Goal: Transaction & Acquisition: Purchase product/service

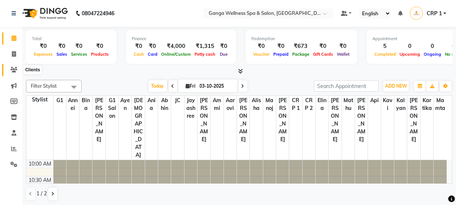
click at [15, 70] on icon at bounding box center [13, 70] width 7 height 6
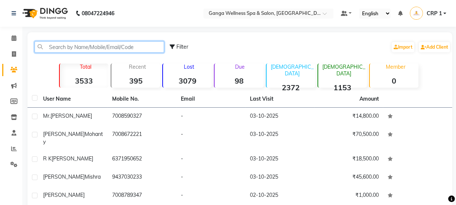
click at [79, 43] on input "text" at bounding box center [99, 47] width 129 height 12
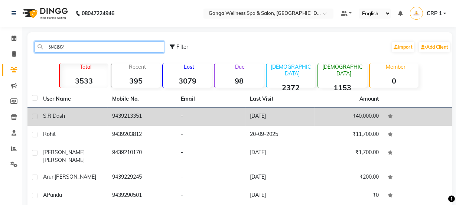
type input "94392"
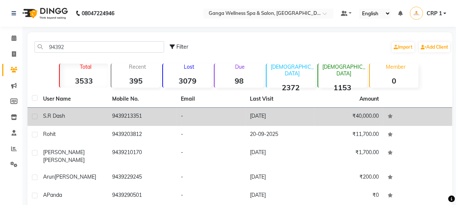
click at [91, 108] on td "S.R Dash" at bounding box center [73, 117] width 69 height 18
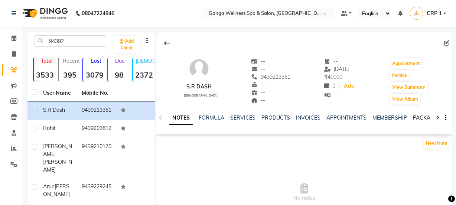
click at [418, 119] on link "PACKAGES" at bounding box center [426, 117] width 27 height 7
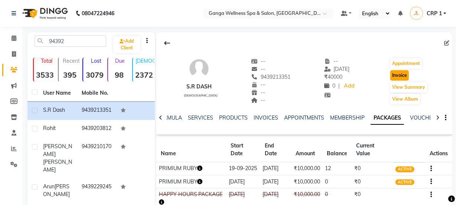
click at [397, 78] on button "Invoice" at bounding box center [399, 75] width 19 height 10
select select "service"
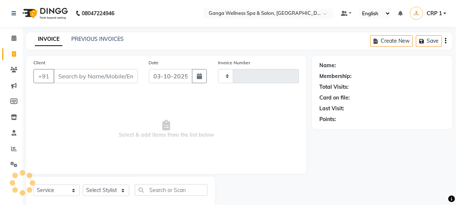
scroll to position [19, 0]
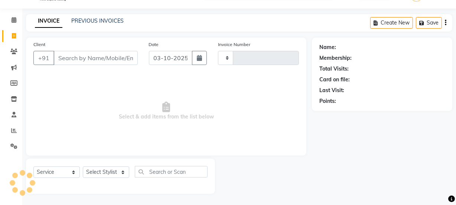
type input "2724"
select select "715"
click at [109, 174] on select "Select Stylist" at bounding box center [106, 172] width 46 height 12
type input "9439213351"
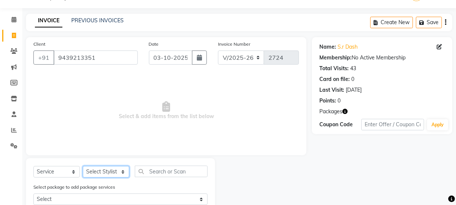
select select "83729"
click at [83, 166] on select "Select Stylist Aarovi Abhin Alisha Ammi Ania Annei Api Ayen Bikash Bina CRP 1 C…" at bounding box center [106, 172] width 46 height 12
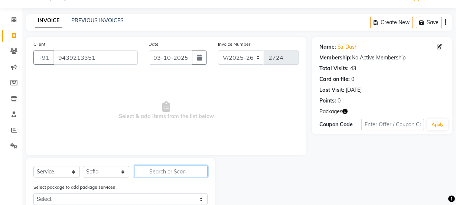
click at [144, 168] on input "text" at bounding box center [171, 171] width 73 height 12
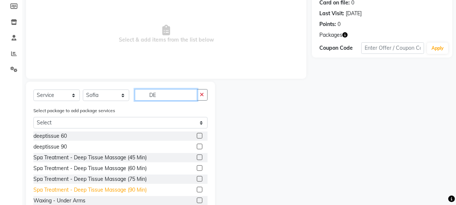
scroll to position [118, 0]
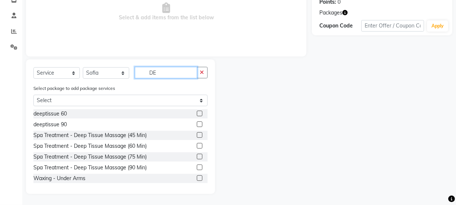
type input "DE"
click at [197, 114] on label at bounding box center [200, 114] width 6 height 6
click at [197, 114] on input "checkbox" at bounding box center [199, 113] width 5 height 5
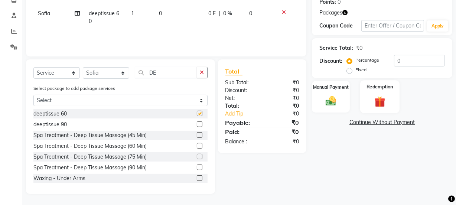
checkbox input "false"
click at [385, 99] on img at bounding box center [380, 102] width 18 height 14
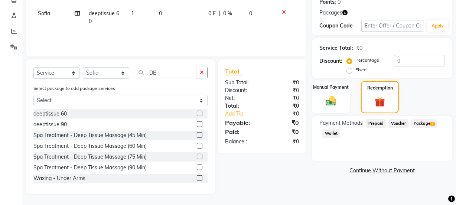
click at [425, 122] on span "Package 2" at bounding box center [424, 123] width 26 height 9
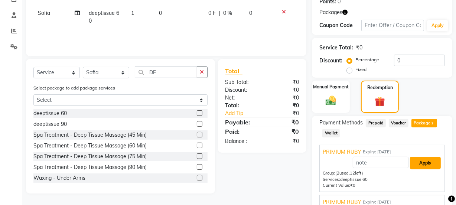
click at [427, 165] on button "Apply" at bounding box center [425, 163] width 31 height 13
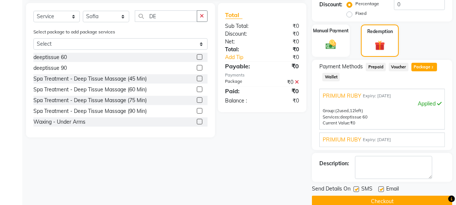
scroll to position [186, 0]
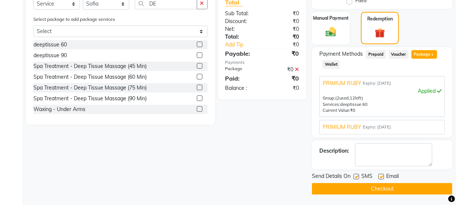
click at [416, 187] on button "Checkout" at bounding box center [382, 189] width 140 height 12
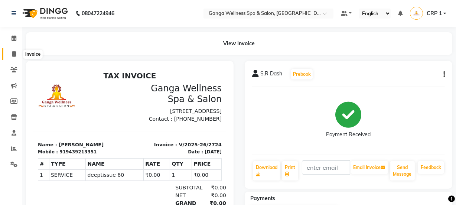
click at [13, 55] on icon at bounding box center [14, 54] width 4 height 6
select select "715"
select select "service"
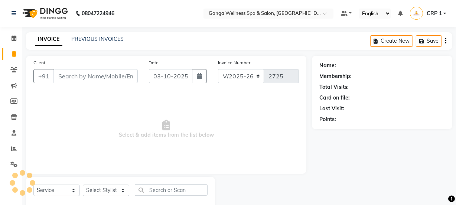
scroll to position [19, 0]
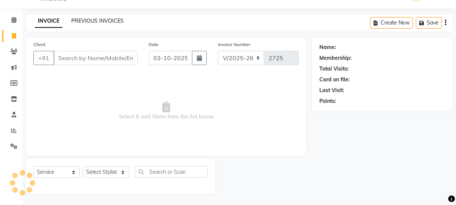
click at [115, 20] on link "PREVIOUS INVOICES" at bounding box center [97, 20] width 52 height 7
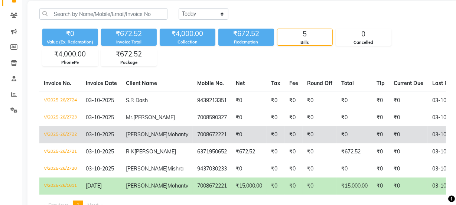
scroll to position [67, 0]
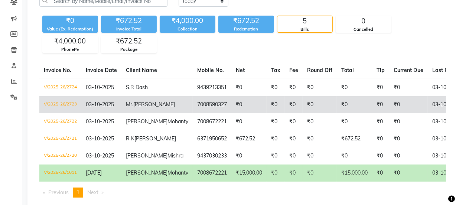
click at [193, 109] on td "7008590327" at bounding box center [212, 104] width 39 height 17
click at [193, 106] on td "7008590327" at bounding box center [212, 104] width 39 height 17
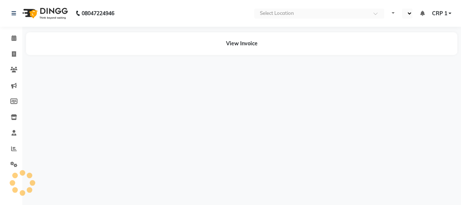
select select "en"
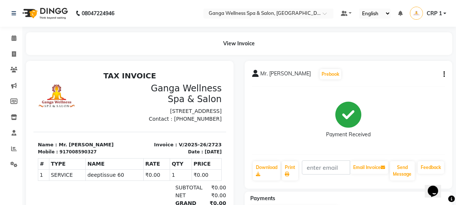
scroll to position [6, 0]
click at [15, 53] on icon at bounding box center [14, 54] width 4 height 6
select select "service"
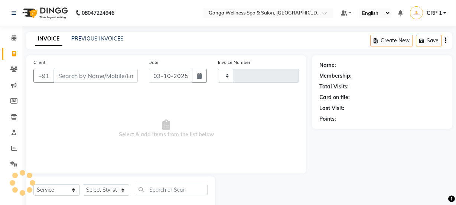
type input "2725"
select select "715"
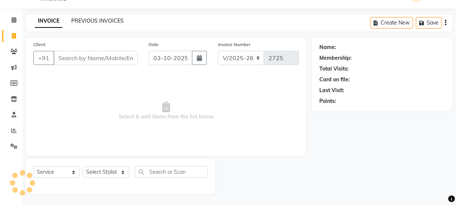
click at [86, 20] on link "PREVIOUS INVOICES" at bounding box center [97, 20] width 52 height 7
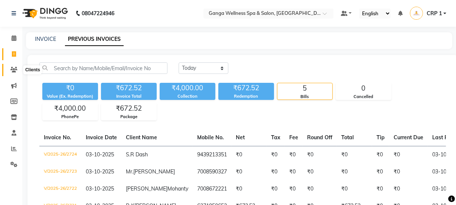
click at [14, 70] on icon at bounding box center [13, 70] width 7 height 6
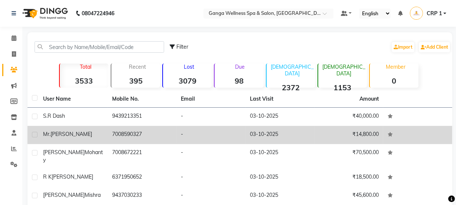
click at [67, 131] on span "[PERSON_NAME]" at bounding box center [71, 134] width 42 height 7
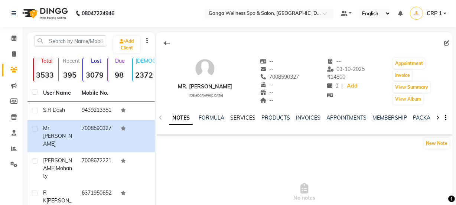
click at [245, 119] on link "SERVICES" at bounding box center [242, 117] width 25 height 7
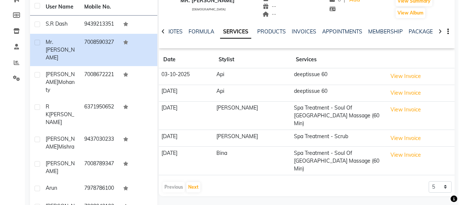
scroll to position [101, 0]
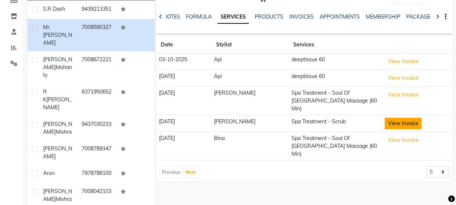
click at [388, 118] on button "View Invoice" at bounding box center [402, 124] width 37 height 12
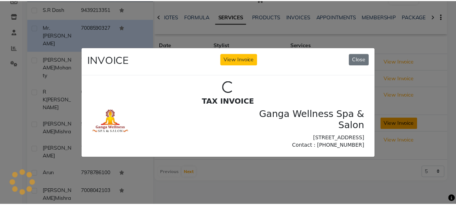
scroll to position [0, 0]
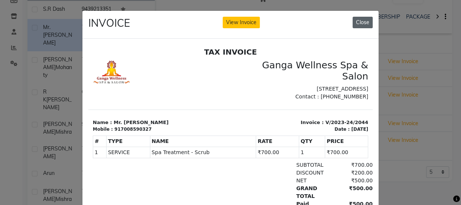
click at [360, 22] on button "Close" at bounding box center [362, 23] width 20 height 12
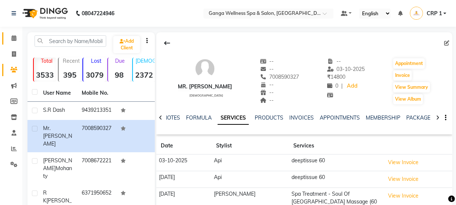
click at [12, 39] on icon at bounding box center [14, 38] width 5 height 6
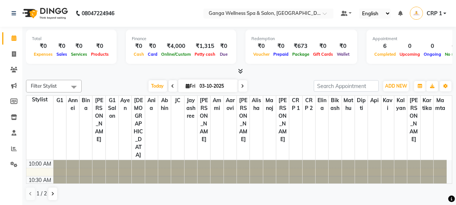
click at [28, 49] on div "Total ₹0 Expenses ₹0 Sales ₹0 Services ₹0 Products" at bounding box center [71, 47] width 91 height 34
click at [11, 52] on span at bounding box center [13, 54] width 13 height 9
select select "service"
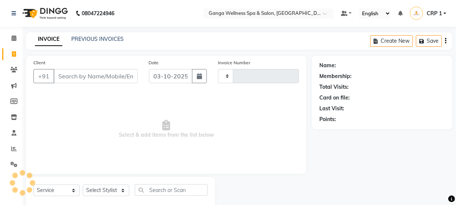
type input "2725"
select select "715"
click at [81, 37] on link "PREVIOUS INVOICES" at bounding box center [97, 39] width 52 height 7
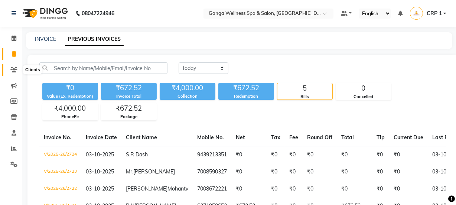
click at [16, 68] on icon at bounding box center [13, 70] width 7 height 6
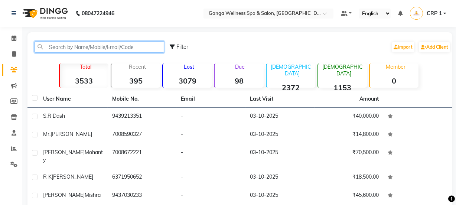
click at [70, 52] on input "text" at bounding box center [99, 47] width 129 height 12
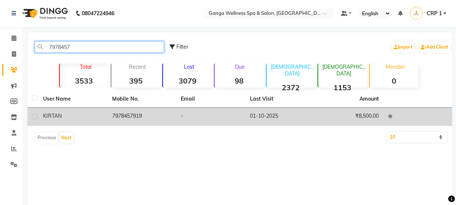
type input "7978457"
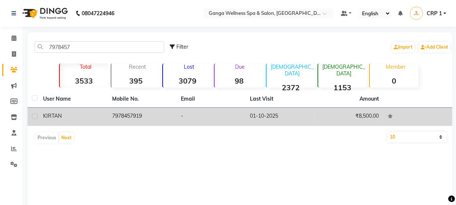
click at [74, 109] on td "KIRTAN" at bounding box center [73, 117] width 69 height 18
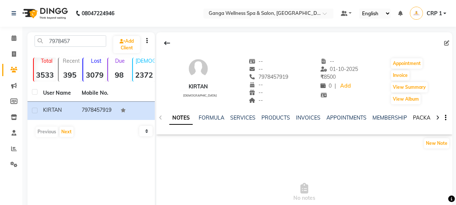
click at [423, 116] on link "PACKAGES" at bounding box center [426, 117] width 27 height 7
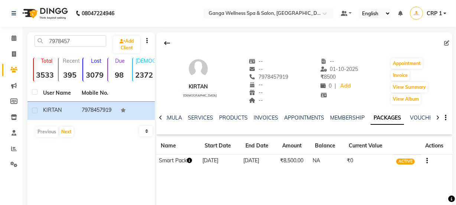
click at [188, 160] on icon "button" at bounding box center [189, 160] width 5 height 5
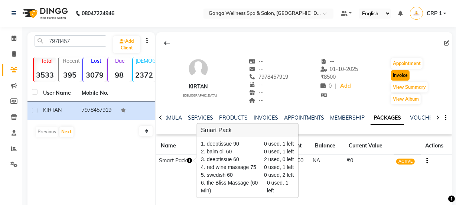
click at [394, 75] on button "Invoice" at bounding box center [400, 75] width 19 height 10
select select "service"
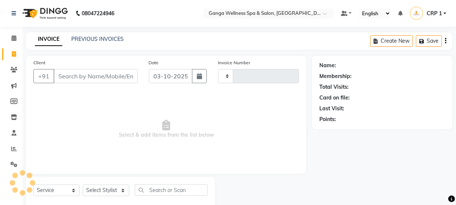
scroll to position [19, 0]
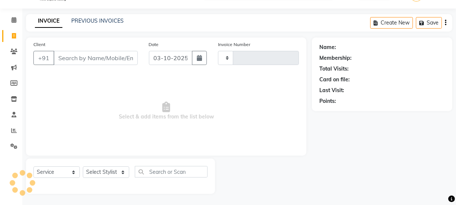
type input "2725"
select select "715"
type input "7978457919"
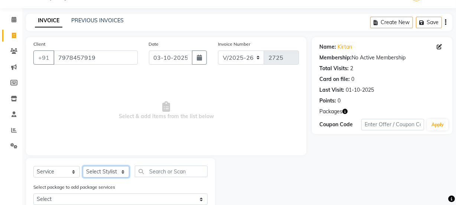
click at [104, 169] on select "Select Stylist Aarovi Abhin Alisha Ammi Ania Annei Api Ayen Bikash Bina CRP 1 C…" at bounding box center [106, 172] width 46 height 12
click at [54, 85] on span "Select & add items from the list below" at bounding box center [165, 110] width 265 height 74
click at [17, 48] on span at bounding box center [13, 51] width 13 height 9
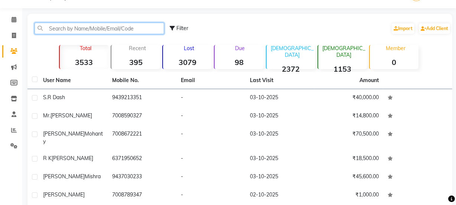
click at [65, 30] on input "text" at bounding box center [99, 29] width 129 height 12
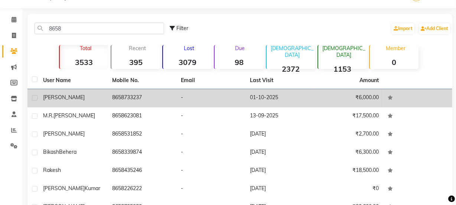
click at [140, 96] on td "8658733237" at bounding box center [142, 98] width 69 height 18
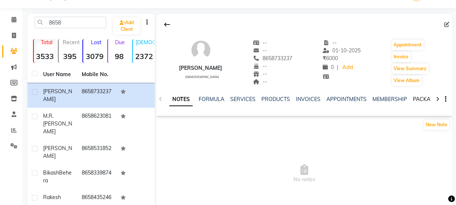
click at [422, 101] on link "PACKAGES" at bounding box center [426, 99] width 27 height 7
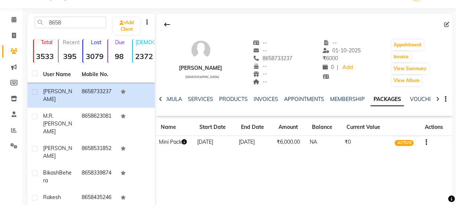
click at [186, 141] on icon "button" at bounding box center [183, 141] width 5 height 5
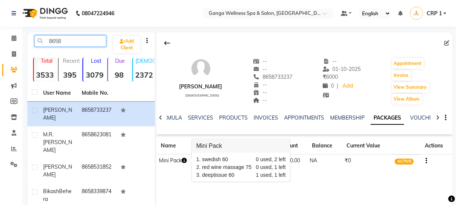
click at [85, 39] on input "8658" at bounding box center [71, 41] width 72 height 12
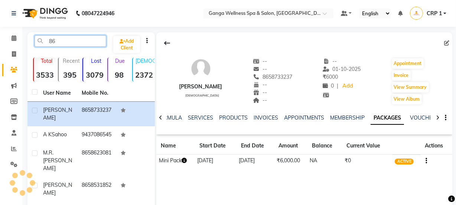
type input "8"
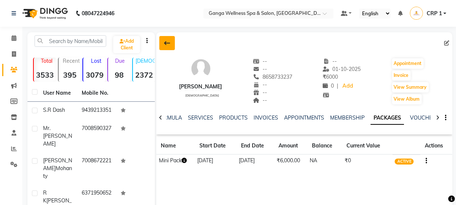
click at [169, 47] on button at bounding box center [167, 43] width 16 height 14
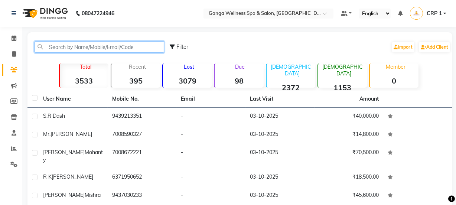
click at [123, 47] on input "text" at bounding box center [99, 47] width 129 height 12
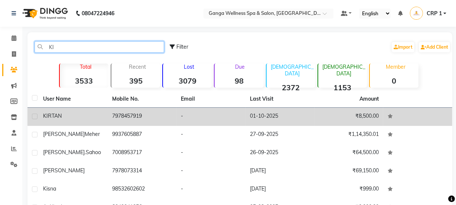
type input "KI"
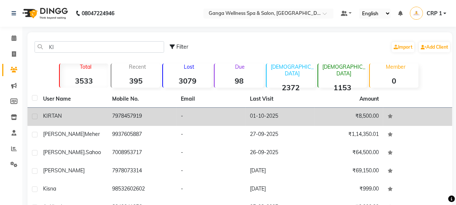
click at [73, 122] on td "KIRTAN" at bounding box center [73, 117] width 69 height 18
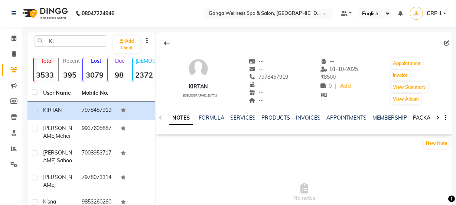
click at [425, 121] on link "PACKAGES" at bounding box center [426, 117] width 27 height 7
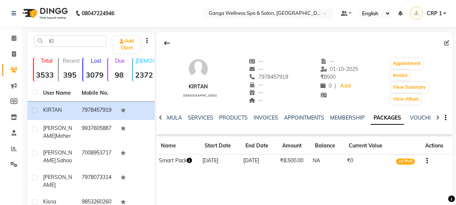
click at [189, 162] on icon "button" at bounding box center [189, 160] width 5 height 5
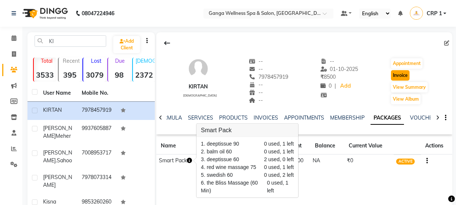
click at [398, 73] on button "Invoice" at bounding box center [400, 75] width 19 height 10
select select "service"
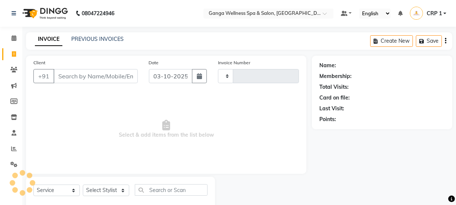
scroll to position [19, 0]
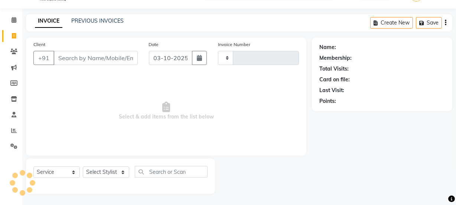
type input "7978457919"
type input "2725"
select select "715"
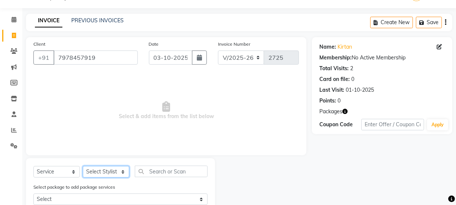
click at [99, 173] on select "Select Stylist Aarovi Abhin Alisha Ammi Ania Annei Api Ayen Bikash Bina CRP 1 C…" at bounding box center [106, 172] width 46 height 12
select select "45438"
click at [83, 166] on select "Select Stylist Aarovi Abhin Alisha Ammi Ania Annei Api Ayen Bikash Bina CRP 1 C…" at bounding box center [106, 172] width 46 height 12
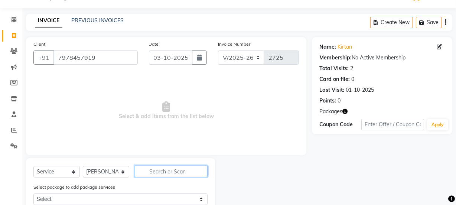
click at [162, 173] on input "text" at bounding box center [171, 171] width 73 height 12
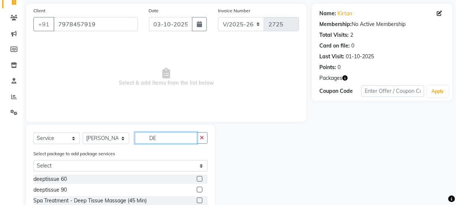
scroll to position [86, 0]
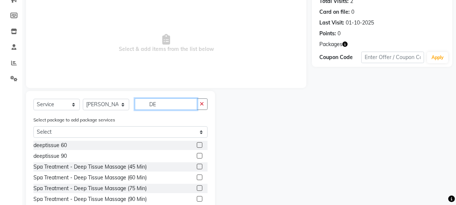
type input "DE"
click at [197, 156] on label at bounding box center [200, 156] width 6 height 6
click at [197, 156] on input "checkbox" at bounding box center [199, 156] width 5 height 5
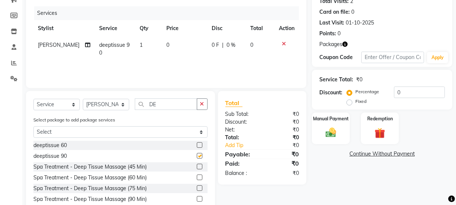
checkbox input "false"
click at [380, 129] on img at bounding box center [380, 133] width 18 height 14
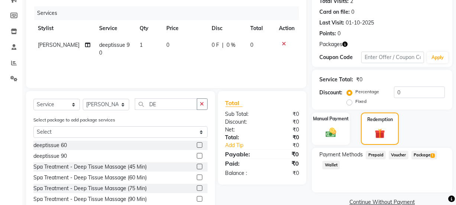
click at [424, 154] on span "Package 1" at bounding box center [424, 155] width 26 height 9
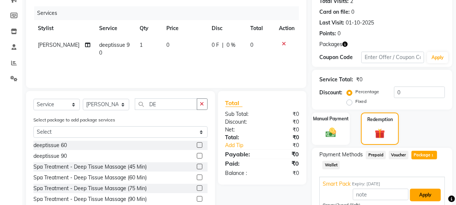
click at [419, 188] on button "Apply" at bounding box center [425, 194] width 31 height 13
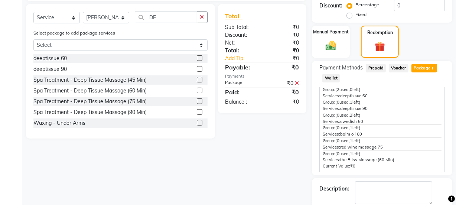
scroll to position [211, 0]
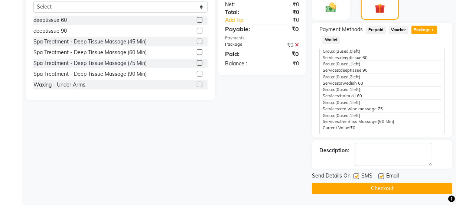
click at [381, 187] on button "Checkout" at bounding box center [382, 189] width 140 height 12
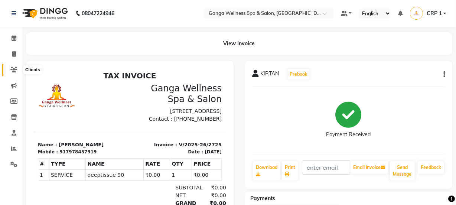
click at [12, 66] on span at bounding box center [13, 70] width 13 height 9
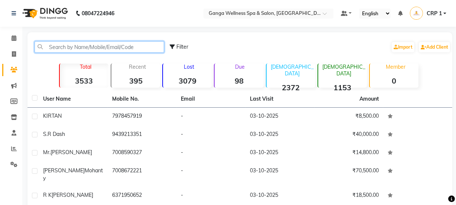
click at [81, 44] on input "text" at bounding box center [99, 47] width 129 height 12
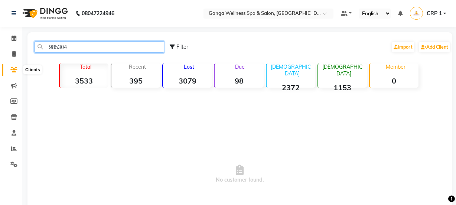
type input "985304"
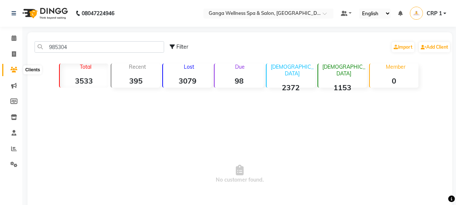
click at [10, 70] on icon at bounding box center [13, 70] width 7 height 6
click at [13, 68] on icon at bounding box center [13, 70] width 7 height 6
click at [15, 52] on icon at bounding box center [14, 54] width 4 height 6
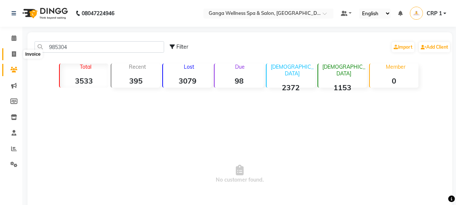
select select "715"
select select "service"
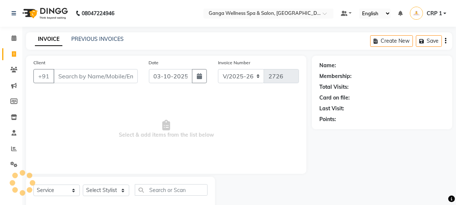
scroll to position [19, 0]
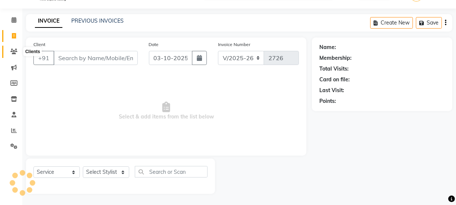
click at [15, 52] on icon at bounding box center [13, 52] width 7 height 6
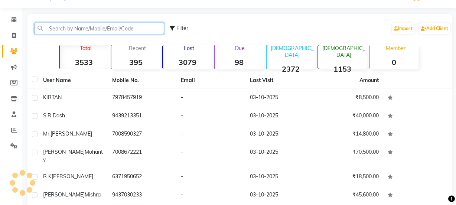
click at [82, 31] on input "text" at bounding box center [99, 29] width 129 height 12
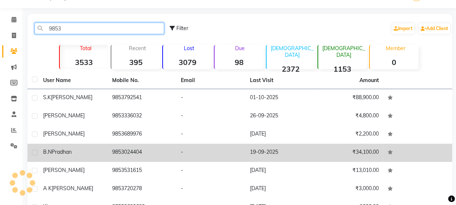
type input "9853"
click at [126, 159] on td "9853024404" at bounding box center [142, 153] width 69 height 18
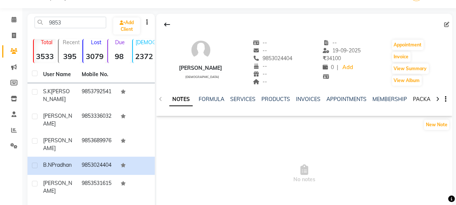
click at [419, 101] on link "PACKAGES" at bounding box center [426, 99] width 27 height 7
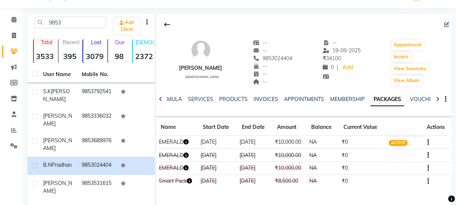
click at [187, 142] on icon "button" at bounding box center [185, 141] width 5 height 5
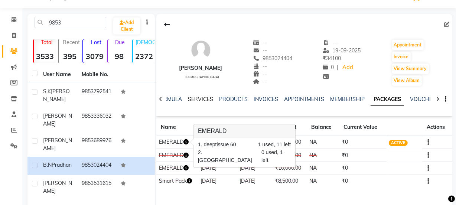
click at [208, 100] on link "SERVICES" at bounding box center [200, 99] width 25 height 7
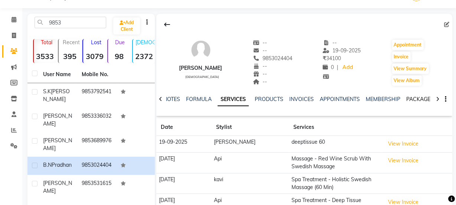
click at [411, 100] on link "PACKAGES" at bounding box center [419, 99] width 27 height 7
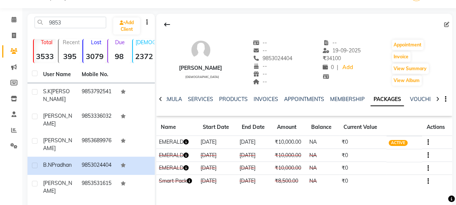
click at [187, 140] on icon "button" at bounding box center [185, 141] width 5 height 5
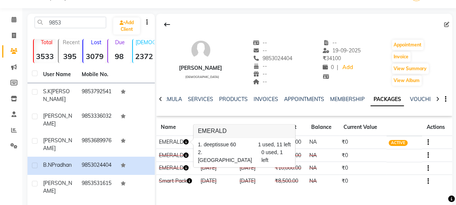
click at [186, 149] on td "EMERALD" at bounding box center [177, 155] width 42 height 13
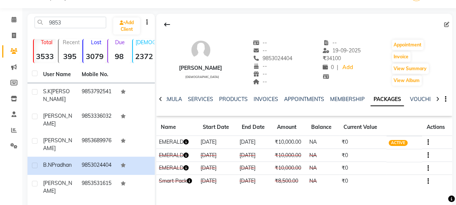
click at [186, 155] on icon "button" at bounding box center [185, 155] width 5 height 5
click at [189, 134] on th "Name" at bounding box center [177, 127] width 42 height 17
click at [203, 100] on link "SERVICES" at bounding box center [200, 99] width 25 height 7
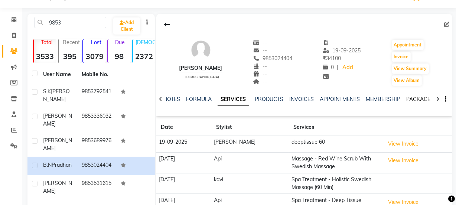
click at [416, 98] on link "PACKAGES" at bounding box center [419, 99] width 27 height 7
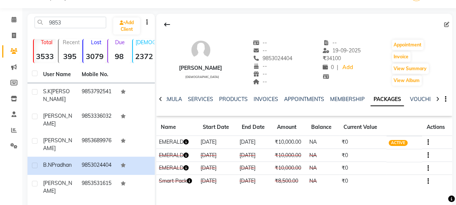
click at [187, 168] on icon "button" at bounding box center [185, 167] width 5 height 5
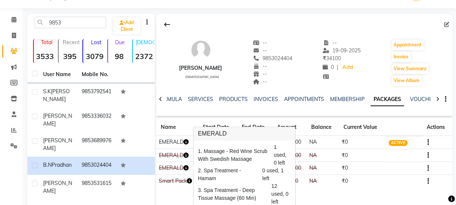
click at [159, 153] on td "EMERALD" at bounding box center [177, 155] width 42 height 13
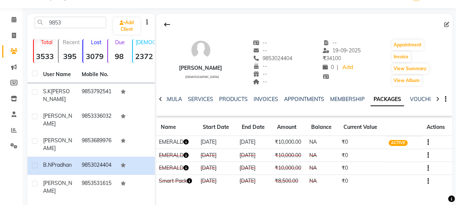
click at [187, 142] on icon "button" at bounding box center [185, 141] width 5 height 5
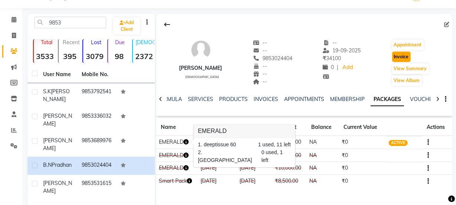
click at [396, 59] on button "Invoice" at bounding box center [401, 57] width 19 height 10
select select "715"
select select "service"
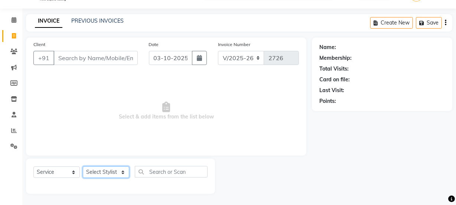
click at [98, 171] on select "Select Stylist" at bounding box center [106, 172] width 46 height 12
type input "9853024404"
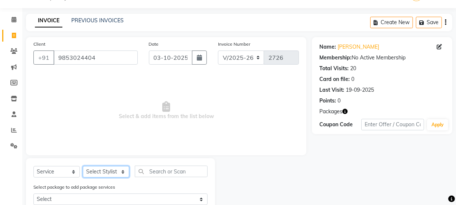
select select "90084"
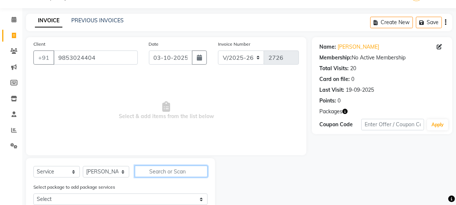
click at [186, 174] on input "text" at bounding box center [171, 171] width 73 height 12
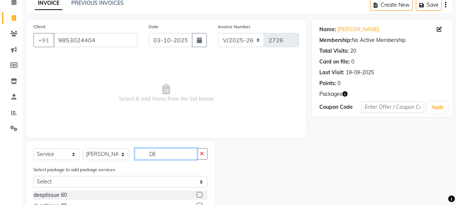
scroll to position [52, 0]
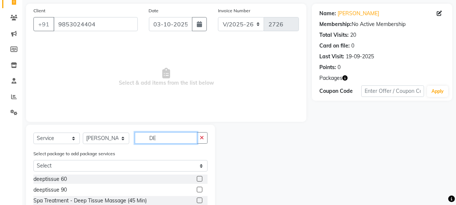
type input "DE"
click at [197, 179] on label at bounding box center [200, 179] width 6 height 6
click at [197, 179] on input "checkbox" at bounding box center [199, 179] width 5 height 5
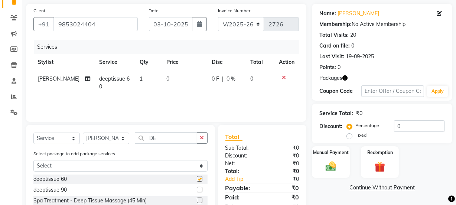
checkbox input "false"
click at [377, 170] on img at bounding box center [380, 167] width 18 height 14
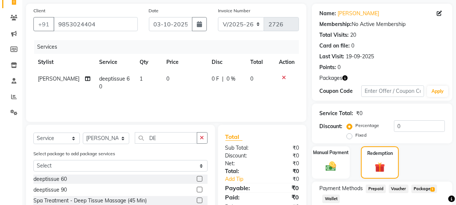
click at [427, 187] on span "Package 1" at bounding box center [424, 188] width 26 height 9
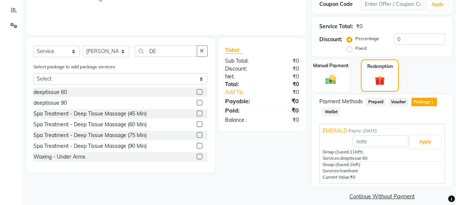
scroll to position [147, 0]
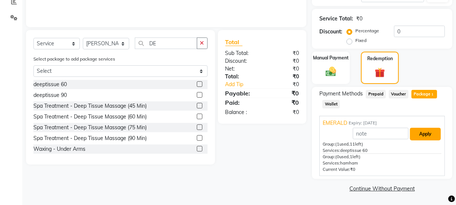
click at [424, 133] on button "Apply" at bounding box center [425, 134] width 31 height 13
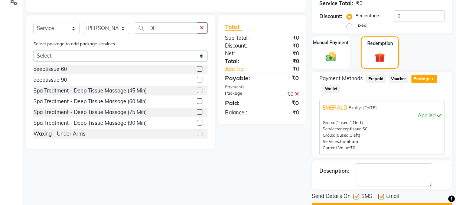
scroll to position [182, 0]
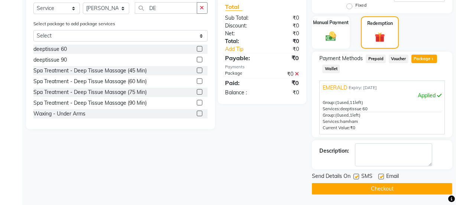
click at [403, 188] on button "Checkout" at bounding box center [382, 189] width 140 height 12
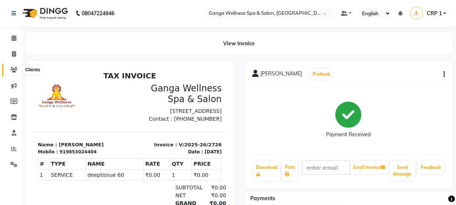
click at [14, 74] on span at bounding box center [13, 70] width 13 height 9
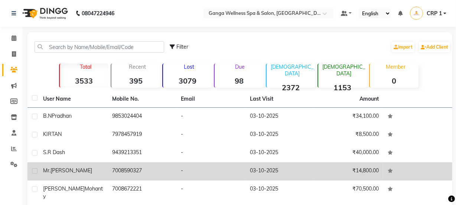
click at [82, 173] on div "Mr. Sambit" at bounding box center [73, 171] width 60 height 8
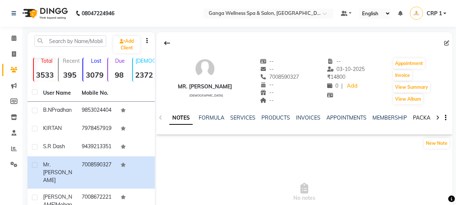
click at [423, 120] on link "PACKAGES" at bounding box center [426, 117] width 27 height 7
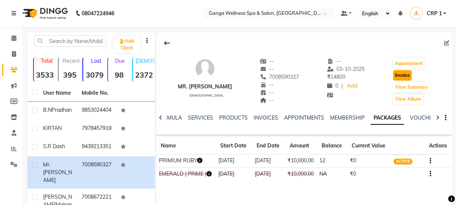
click at [408, 78] on button "Invoice" at bounding box center [402, 75] width 19 height 10
select select "715"
select select "service"
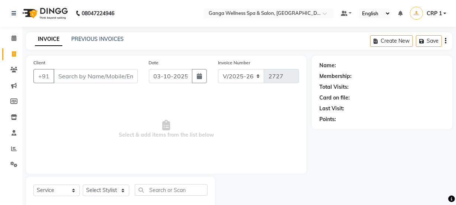
scroll to position [19, 0]
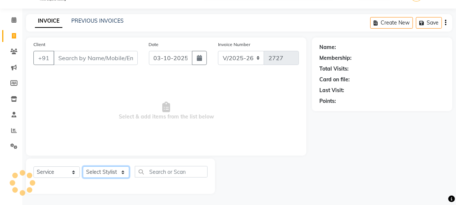
type input "7008590327"
click at [100, 173] on select "Select Stylist" at bounding box center [106, 172] width 46 height 12
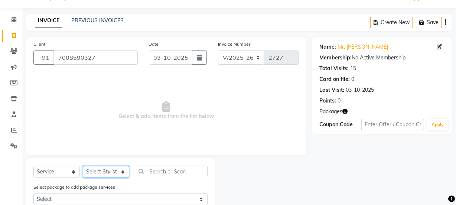
select select "75523"
click at [83, 166] on select "Select Stylist Aarovi Abhin Alisha Ammi Ania Annei Api Ayen Bikash Bina CRP 1 C…" at bounding box center [106, 172] width 46 height 12
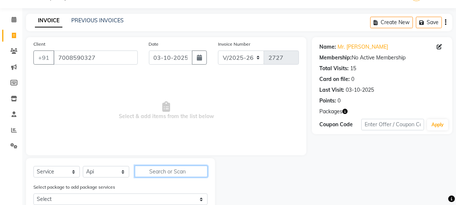
click at [160, 176] on input "text" at bounding box center [171, 171] width 73 height 12
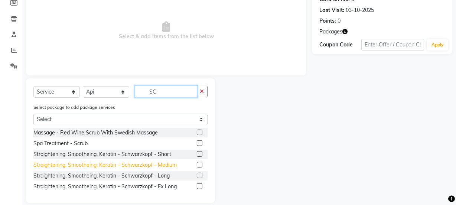
scroll to position [108, 0]
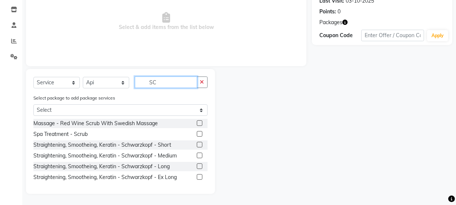
type input "SC"
click at [197, 134] on label at bounding box center [200, 134] width 6 height 6
click at [197, 134] on input "checkbox" at bounding box center [199, 134] width 5 height 5
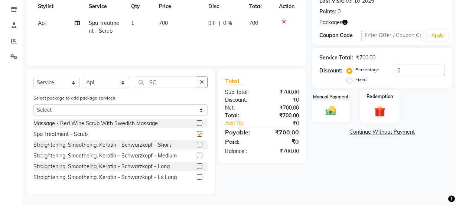
checkbox input "false"
click at [340, 106] on img at bounding box center [331, 110] width 18 height 13
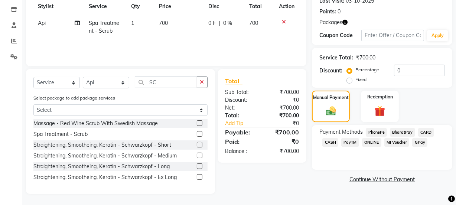
click at [383, 131] on span "PhonePe" at bounding box center [375, 132] width 21 height 9
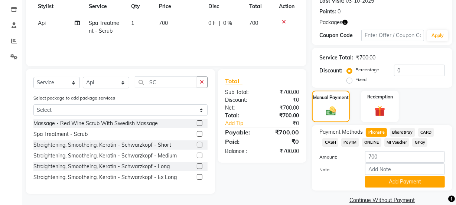
click at [216, 26] on div "0 F | 0 %" at bounding box center [224, 23] width 32 height 8
select select "75523"
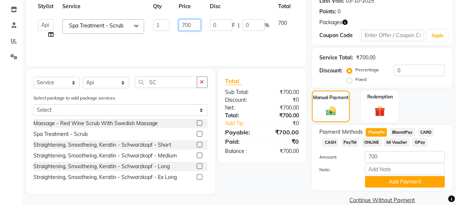
click at [185, 22] on input "700" at bounding box center [189, 25] width 22 height 12
type input "500"
click at [245, 43] on div "Services Stylist Service Qty Price Disc Total Action Aarovi Abhin Alisha Ammi A…" at bounding box center [165, 21] width 265 height 74
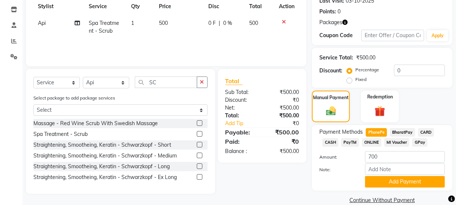
click at [354, 141] on span "PayTM" at bounding box center [350, 142] width 18 height 9
type input "500"
click at [380, 131] on span "PhonePe" at bounding box center [375, 132] width 21 height 9
click at [406, 180] on button "Add Payment" at bounding box center [405, 182] width 80 height 12
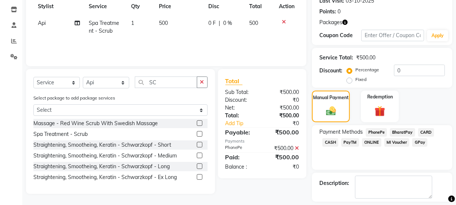
scroll to position [140, 0]
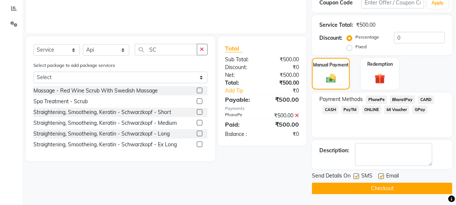
click at [376, 189] on button "Checkout" at bounding box center [382, 189] width 140 height 12
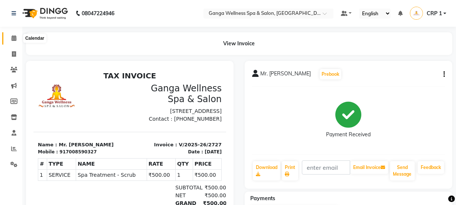
click at [15, 37] on icon at bounding box center [14, 38] width 5 height 6
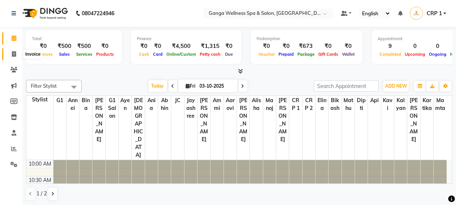
click at [14, 56] on icon at bounding box center [14, 54] width 4 height 6
select select "715"
select select "service"
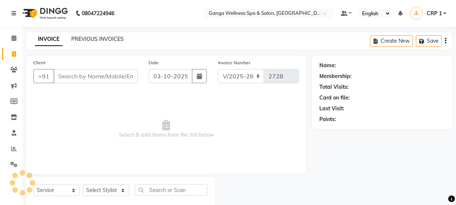
click at [80, 39] on link "PREVIOUS INVOICES" at bounding box center [97, 39] width 52 height 7
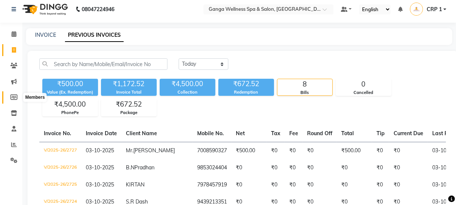
scroll to position [1, 0]
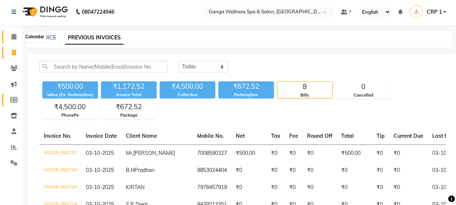
click at [12, 33] on span at bounding box center [13, 37] width 13 height 9
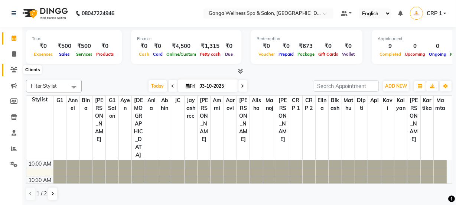
click at [13, 70] on icon at bounding box center [13, 70] width 7 height 6
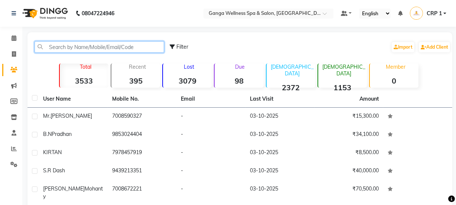
click at [99, 51] on input "text" at bounding box center [99, 47] width 129 height 12
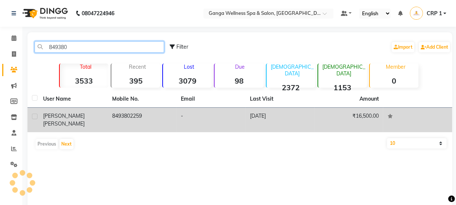
type input "849380"
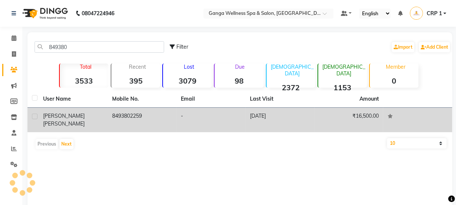
click at [108, 120] on td "8493802259" at bounding box center [142, 120] width 69 height 24
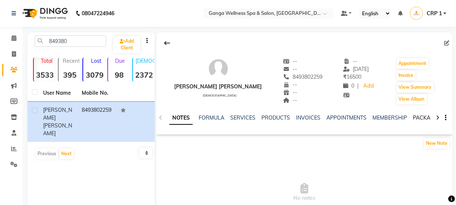
click at [426, 119] on link "PACKAGES" at bounding box center [426, 117] width 27 height 7
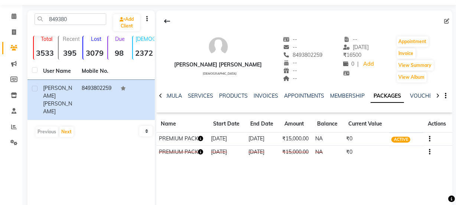
scroll to position [33, 0]
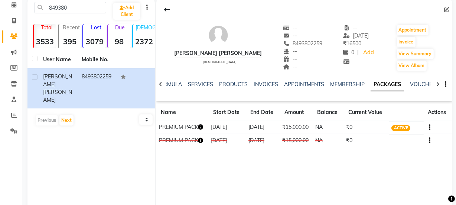
click at [200, 126] on icon "button" at bounding box center [200, 126] width 5 height 5
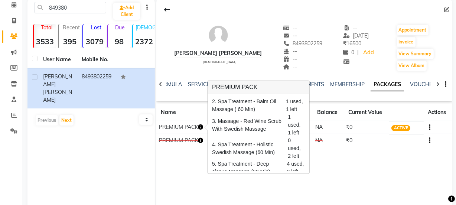
scroll to position [27, 0]
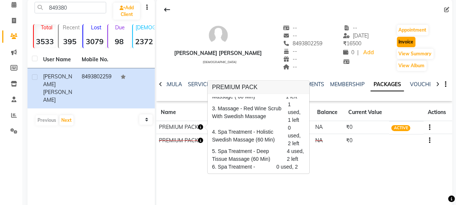
click at [400, 39] on button "Invoice" at bounding box center [406, 42] width 19 height 10
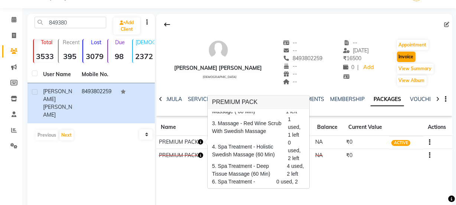
select select "715"
select select "service"
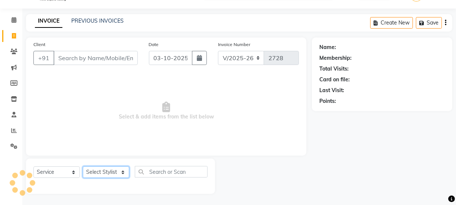
type input "8493802259"
click at [114, 173] on select "Select Stylist" at bounding box center [106, 172] width 46 height 12
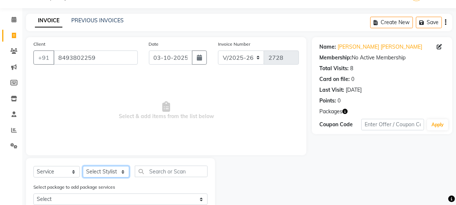
select select "69036"
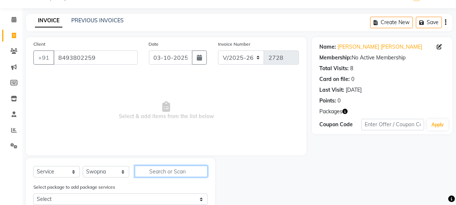
click at [153, 171] on input "text" at bounding box center [171, 171] width 73 height 12
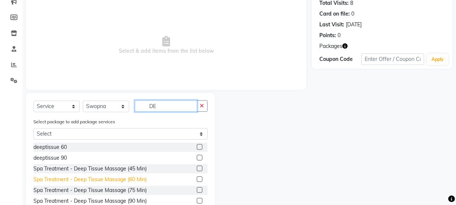
scroll to position [86, 0]
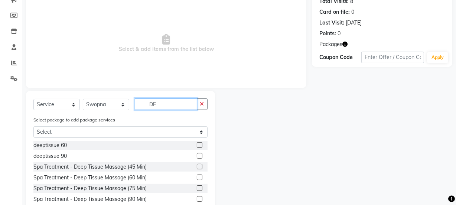
type input "DE"
click at [197, 178] on label at bounding box center [200, 177] width 6 height 6
click at [197, 178] on input "checkbox" at bounding box center [199, 177] width 5 height 5
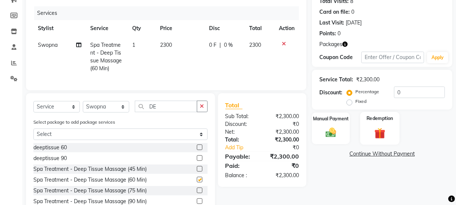
checkbox input "false"
click at [378, 131] on img at bounding box center [380, 133] width 18 height 14
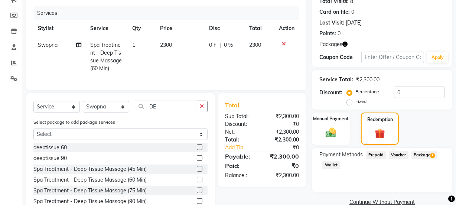
click at [425, 157] on span "Package 1" at bounding box center [424, 155] width 26 height 9
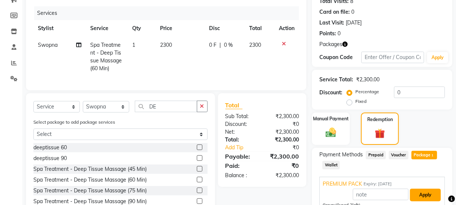
click at [425, 190] on button "Apply" at bounding box center [425, 194] width 31 height 13
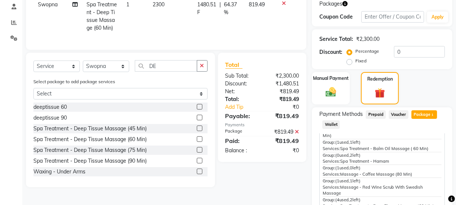
scroll to position [211, 0]
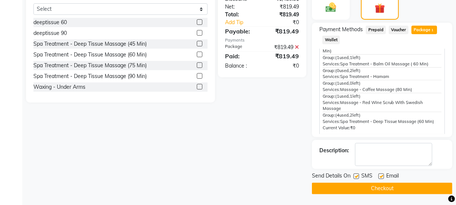
click at [408, 190] on button "Checkout" at bounding box center [382, 189] width 140 height 12
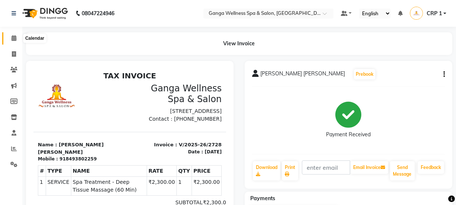
click at [13, 40] on icon at bounding box center [14, 38] width 5 height 6
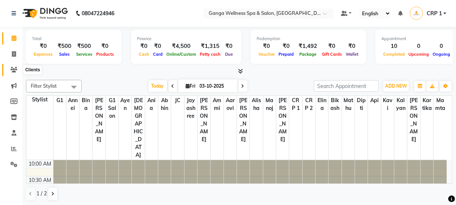
click at [16, 67] on icon at bounding box center [13, 70] width 7 height 6
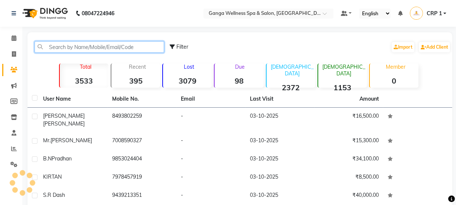
click at [101, 50] on input "text" at bounding box center [99, 47] width 129 height 12
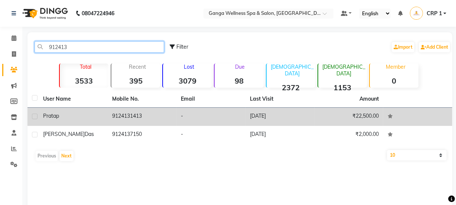
type input "912413"
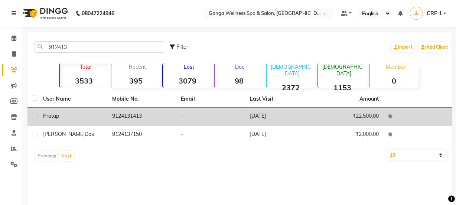
click at [62, 119] on div "Pratap" at bounding box center [73, 116] width 60 height 8
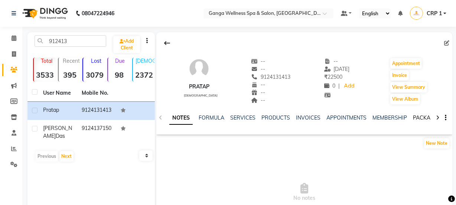
click at [423, 118] on link "PACKAGES" at bounding box center [426, 117] width 27 height 7
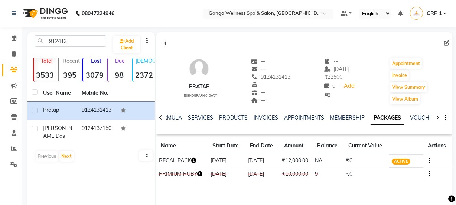
click at [194, 161] on icon "button" at bounding box center [193, 160] width 5 height 5
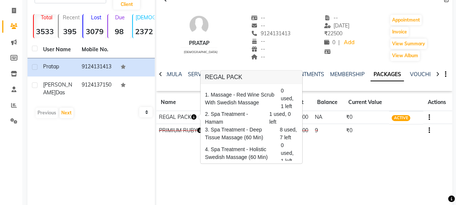
scroll to position [27, 0]
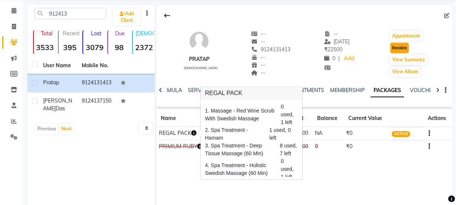
click at [398, 48] on button "Invoice" at bounding box center [399, 48] width 19 height 10
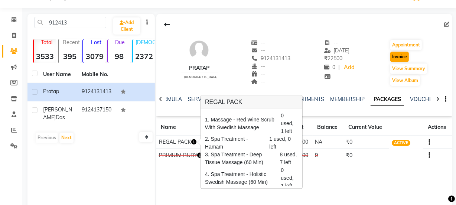
select select "service"
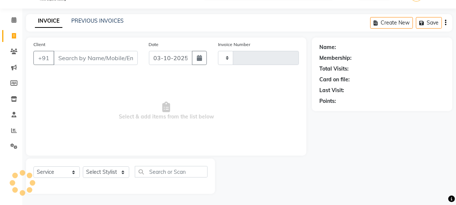
type input "2729"
select select "715"
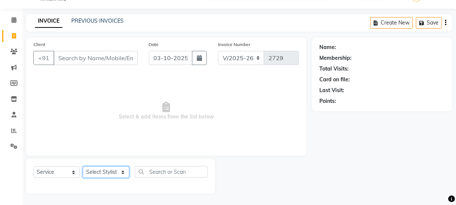
click at [104, 172] on select "Select Stylist" at bounding box center [106, 172] width 46 height 12
type input "9124131413"
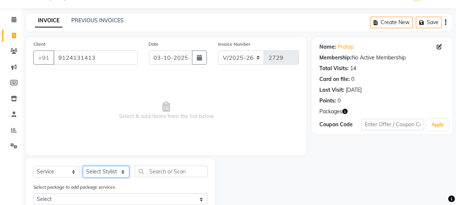
select select "90084"
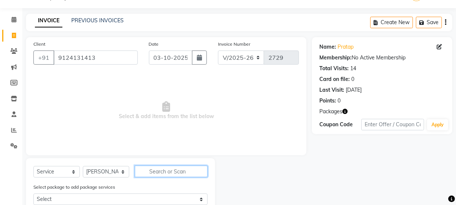
click at [157, 173] on input "text" at bounding box center [171, 171] width 73 height 12
click at [94, 108] on span "Select & add items from the list below" at bounding box center [165, 110] width 265 height 74
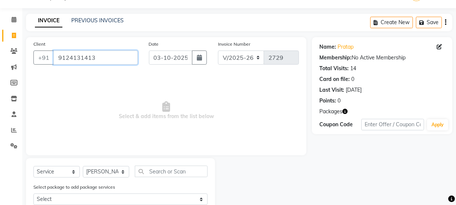
drag, startPoint x: 57, startPoint y: 56, endPoint x: 108, endPoint y: 56, distance: 50.5
click at [108, 56] on input "9124131413" at bounding box center [95, 57] width 84 height 14
click at [13, 22] on icon at bounding box center [14, 20] width 5 height 6
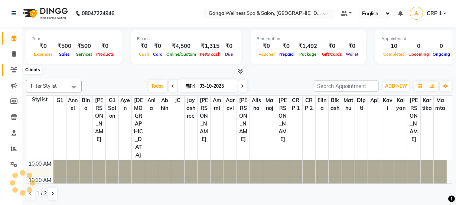
click at [16, 68] on icon at bounding box center [13, 70] width 7 height 6
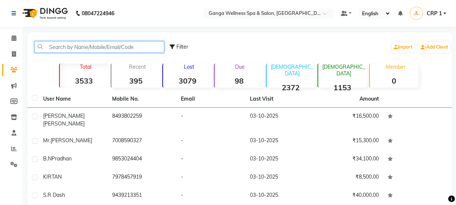
click at [99, 46] on input "text" at bounding box center [99, 47] width 129 height 12
paste input "9124131413"
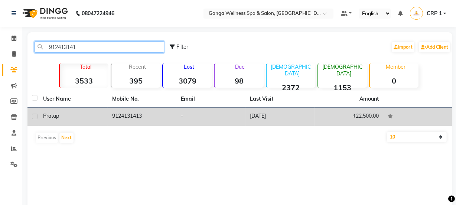
type input "912413141"
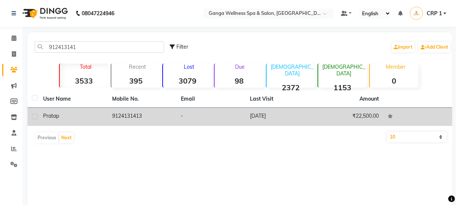
click at [94, 112] on div "Pratap" at bounding box center [73, 116] width 60 height 8
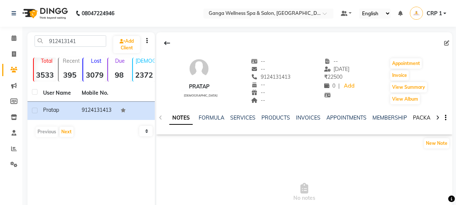
click at [416, 118] on link "PACKAGES" at bounding box center [426, 117] width 27 height 7
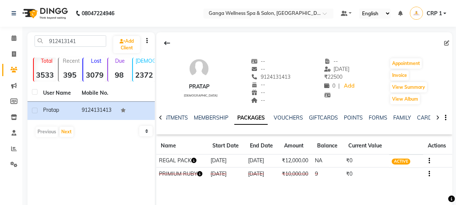
scroll to position [0, 163]
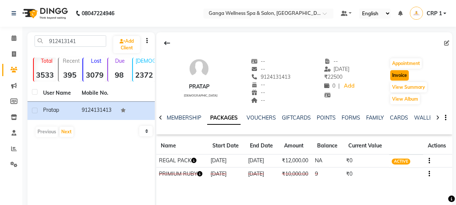
click at [399, 76] on button "Invoice" at bounding box center [399, 75] width 19 height 10
select select "service"
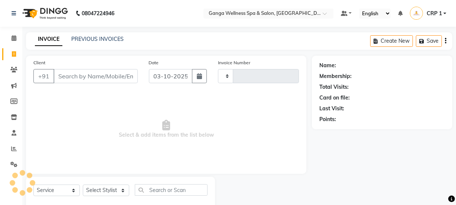
type input "2729"
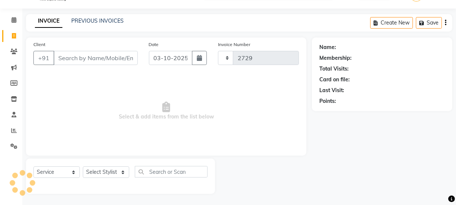
select select "715"
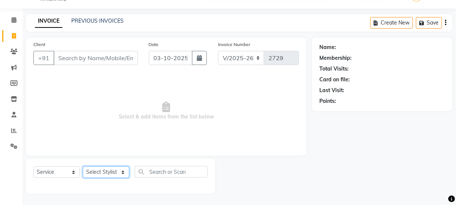
click at [100, 175] on select "Select Stylist" at bounding box center [106, 172] width 46 height 12
type input "9124131413"
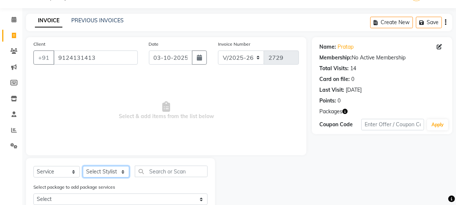
select select "90084"
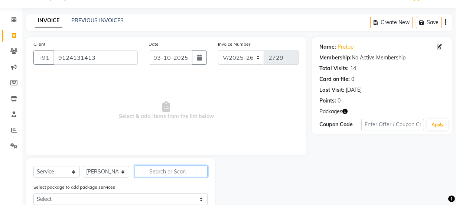
click at [167, 169] on input "text" at bounding box center [171, 171] width 73 height 12
type input "F"
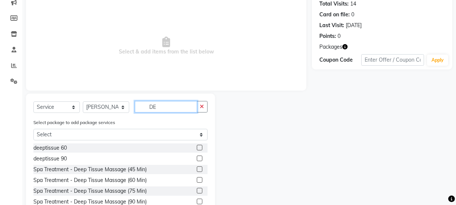
scroll to position [86, 0]
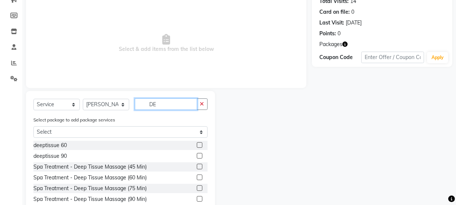
type input "DE"
click at [197, 176] on label at bounding box center [200, 177] width 6 height 6
click at [197, 176] on input "checkbox" at bounding box center [199, 177] width 5 height 5
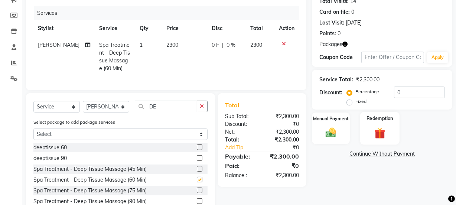
checkbox input "false"
click at [378, 125] on div "Redemption" at bounding box center [379, 128] width 39 height 33
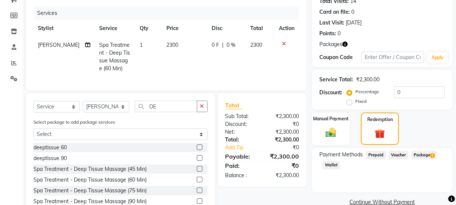
click at [427, 156] on span "Package 1" at bounding box center [424, 155] width 26 height 9
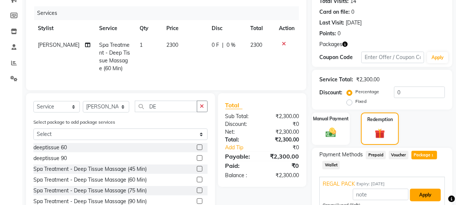
click at [417, 193] on button "Apply" at bounding box center [425, 194] width 31 height 13
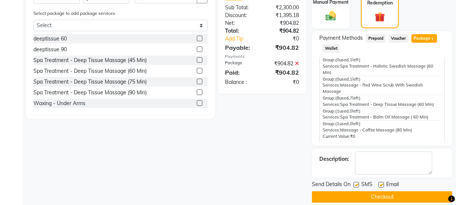
scroll to position [211, 0]
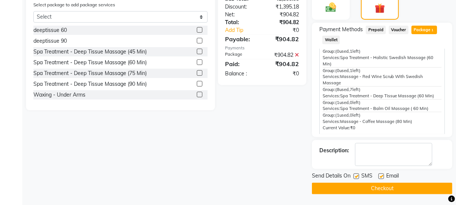
click at [405, 188] on button "Checkout" at bounding box center [382, 189] width 140 height 12
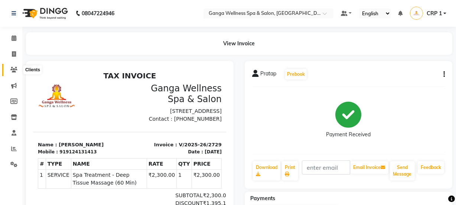
click at [15, 69] on icon at bounding box center [13, 70] width 7 height 6
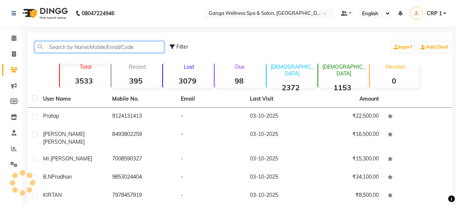
click at [65, 47] on input "text" at bounding box center [99, 47] width 129 height 12
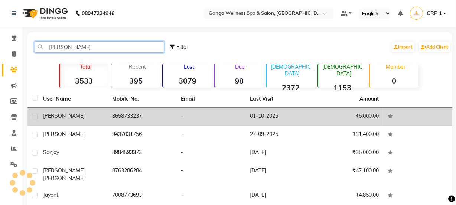
type input "JAY"
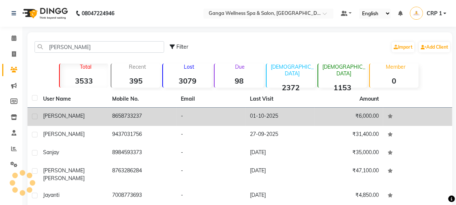
click at [85, 112] on div "[PERSON_NAME]" at bounding box center [73, 116] width 60 height 8
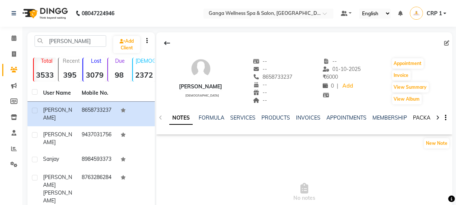
click at [419, 117] on link "PACKAGES" at bounding box center [426, 117] width 27 height 7
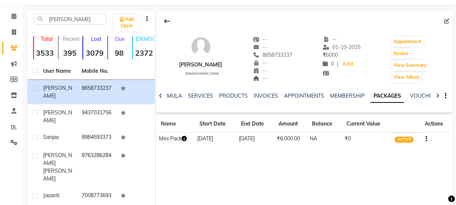
scroll to position [33, 0]
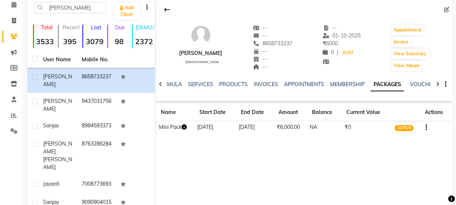
click at [185, 127] on icon "button" at bounding box center [183, 126] width 5 height 5
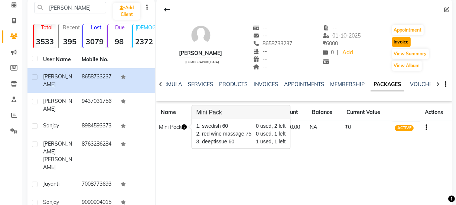
click at [397, 42] on button "Invoice" at bounding box center [401, 42] width 19 height 10
select select "service"
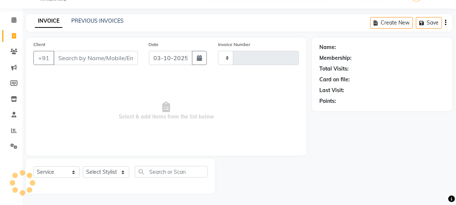
scroll to position [19, 0]
type input "2730"
select select "715"
click at [110, 168] on select "Select Stylist" at bounding box center [106, 172] width 46 height 12
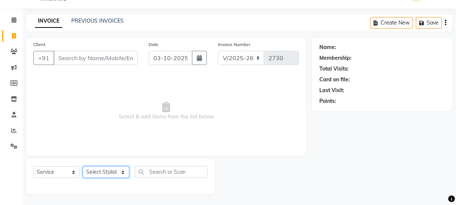
type input "8658733237"
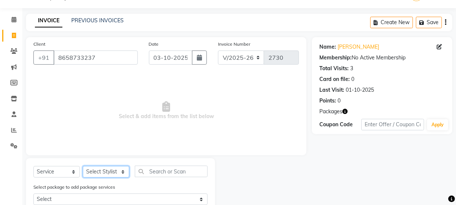
select select "83729"
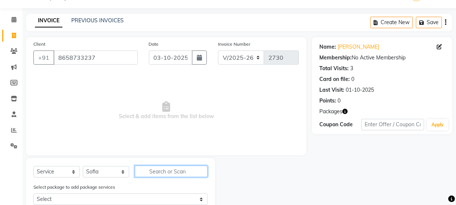
click at [154, 172] on input "text" at bounding box center [171, 171] width 73 height 12
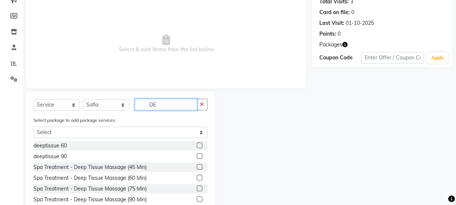
scroll to position [86, 0]
type input "DE"
click at [197, 145] on label at bounding box center [200, 145] width 6 height 6
click at [197, 145] on input "checkbox" at bounding box center [199, 145] width 5 height 5
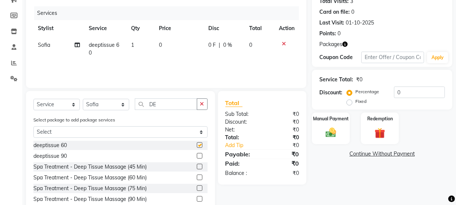
checkbox input "false"
click at [377, 137] on img at bounding box center [380, 133] width 18 height 14
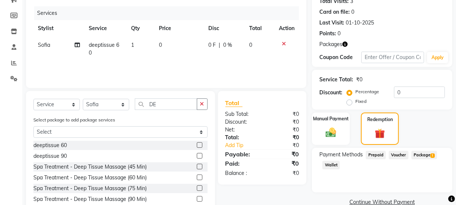
click at [420, 151] on span "Package 1" at bounding box center [424, 155] width 26 height 9
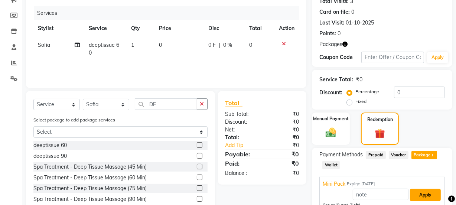
click at [416, 194] on button "Apply" at bounding box center [425, 194] width 31 height 13
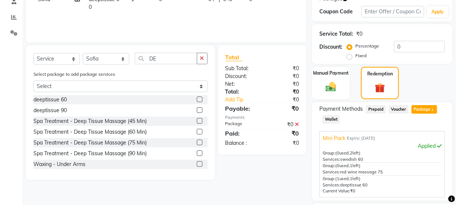
scroll to position [187, 0]
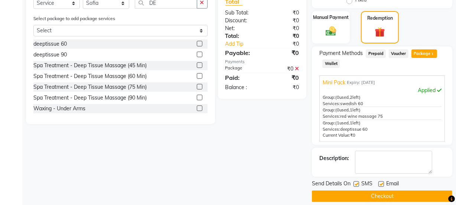
click at [429, 194] on button "Checkout" at bounding box center [382, 196] width 140 height 12
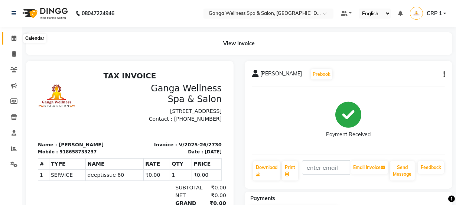
click at [12, 39] on icon at bounding box center [14, 38] width 5 height 6
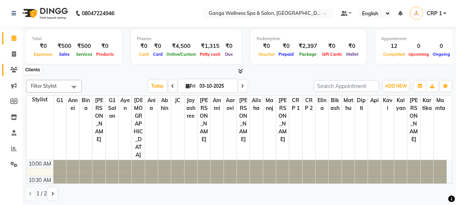
click at [14, 70] on icon at bounding box center [13, 70] width 7 height 6
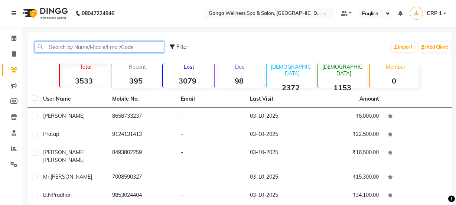
click at [117, 43] on input "text" at bounding box center [99, 47] width 129 height 12
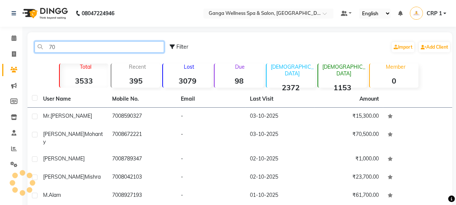
type input "7"
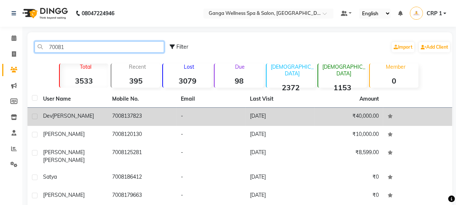
type input "70081"
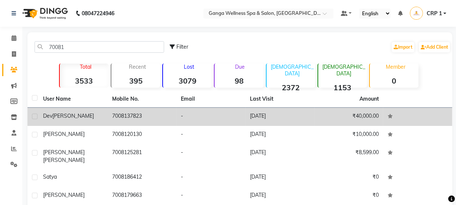
click at [117, 124] on td "7008137823" at bounding box center [142, 117] width 69 height 18
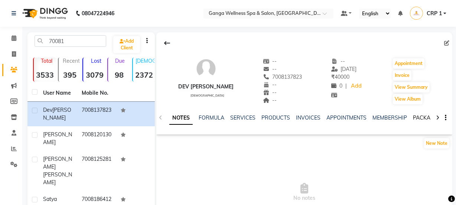
click at [414, 116] on link "PACKAGES" at bounding box center [426, 117] width 27 height 7
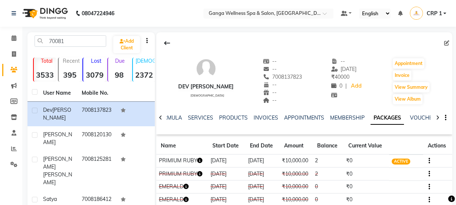
click at [197, 159] on td "PRIMIUM RUBY" at bounding box center [182, 160] width 52 height 13
click at [200, 160] on icon "button" at bounding box center [199, 160] width 5 height 5
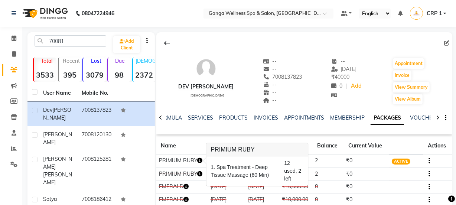
click at [200, 174] on icon "button" at bounding box center [199, 173] width 5 height 5
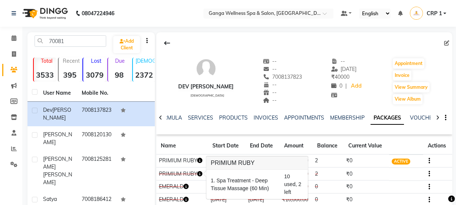
click at [201, 161] on icon "button" at bounding box center [199, 160] width 5 height 5
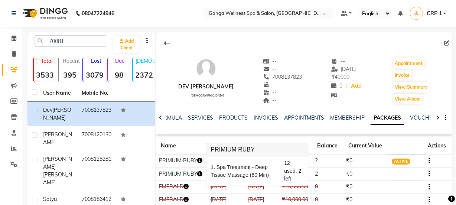
click at [328, 152] on th "Balance" at bounding box center [327, 145] width 31 height 17
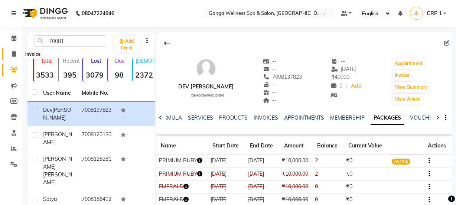
click at [14, 53] on icon at bounding box center [14, 54] width 4 height 6
select select "service"
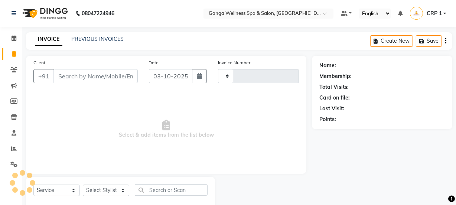
type input "2731"
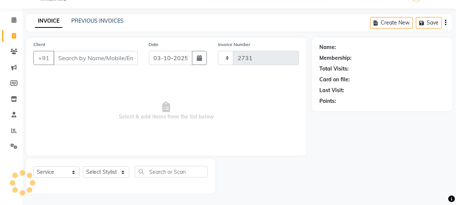
select select "715"
click at [112, 20] on link "PREVIOUS INVOICES" at bounding box center [97, 20] width 52 height 7
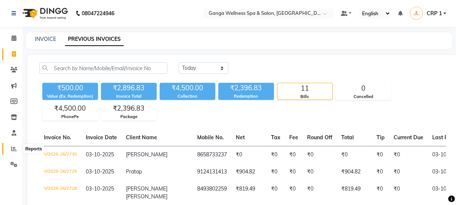
click at [13, 145] on span at bounding box center [13, 149] width 13 height 9
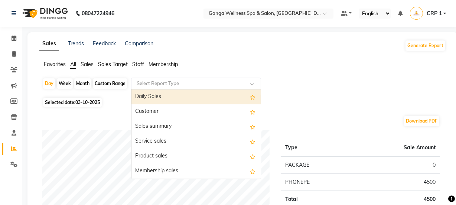
click at [153, 85] on input "text" at bounding box center [188, 83] width 107 height 7
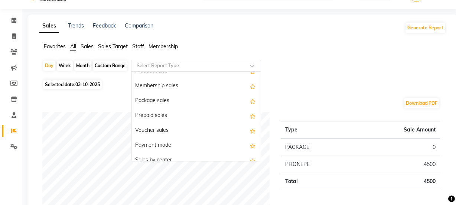
scroll to position [33, 0]
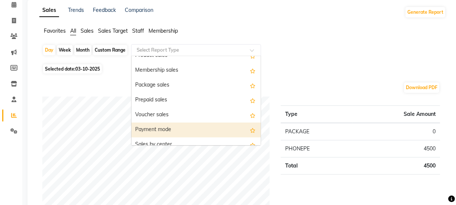
click at [166, 130] on div "Payment mode" at bounding box center [195, 129] width 129 height 15
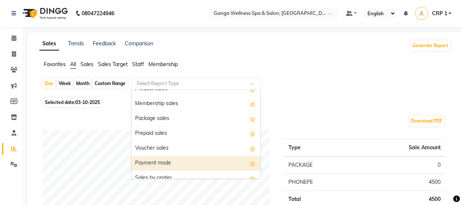
select select "filtered_report"
select select "pdf"
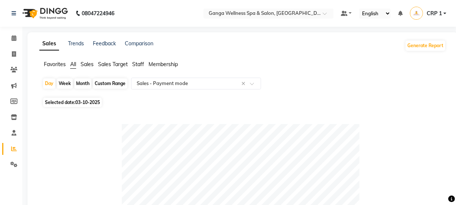
click at [90, 83] on div "Month" at bounding box center [82, 83] width 17 height 10
select select "10"
select select "2025"
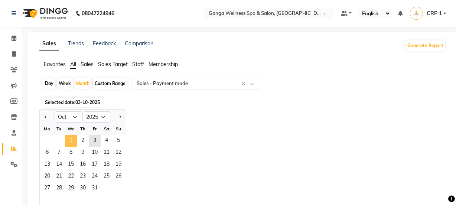
click at [66, 139] on span "1" at bounding box center [71, 141] width 12 height 12
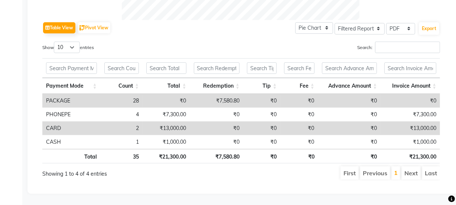
scroll to position [278, 0]
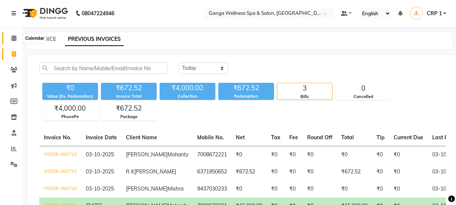
click at [10, 42] on span at bounding box center [13, 38] width 13 height 9
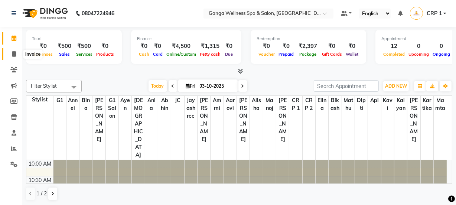
click at [14, 52] on icon at bounding box center [14, 54] width 4 height 6
select select "service"
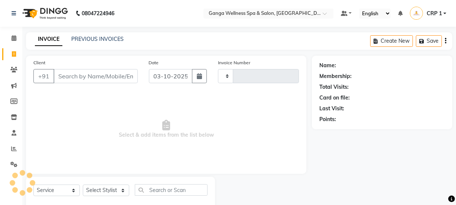
type input "2731"
select select "715"
click at [101, 37] on link "PREVIOUS INVOICES" at bounding box center [97, 39] width 52 height 7
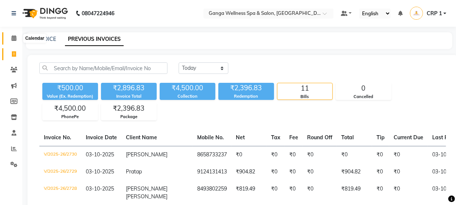
click at [15, 40] on icon at bounding box center [14, 38] width 5 height 6
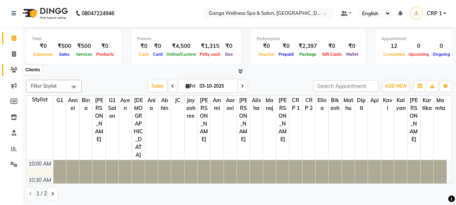
click at [11, 70] on icon at bounding box center [13, 70] width 7 height 6
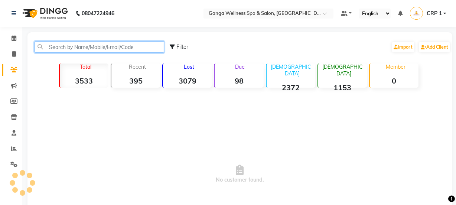
click at [124, 49] on input "text" at bounding box center [99, 47] width 129 height 12
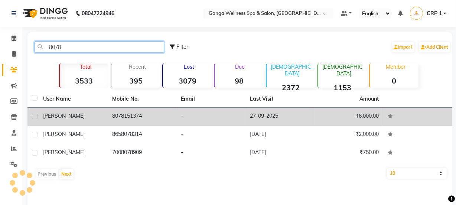
type input "8078"
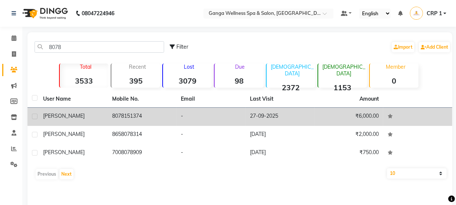
click at [145, 120] on td "8078151374" at bounding box center [142, 117] width 69 height 18
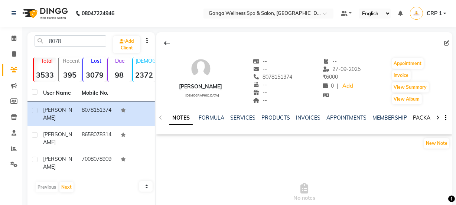
click at [428, 116] on link "PACKAGES" at bounding box center [426, 117] width 27 height 7
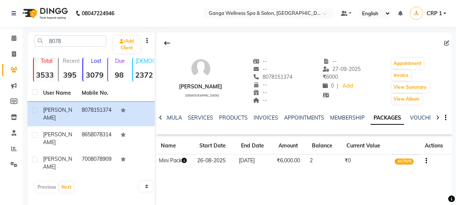
click at [187, 160] on icon "button" at bounding box center [183, 160] width 5 height 5
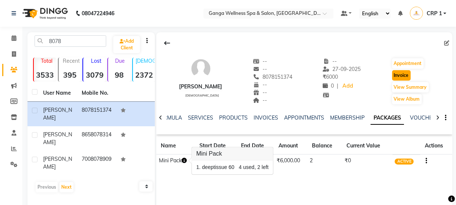
click at [401, 77] on button "Invoice" at bounding box center [401, 75] width 19 height 10
select select "service"
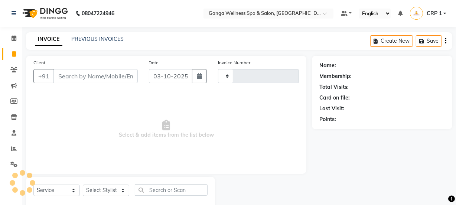
scroll to position [19, 0]
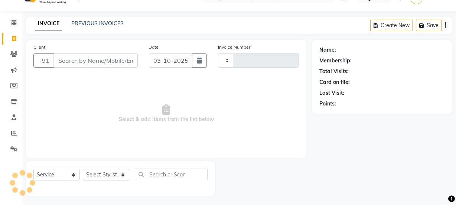
type input "2731"
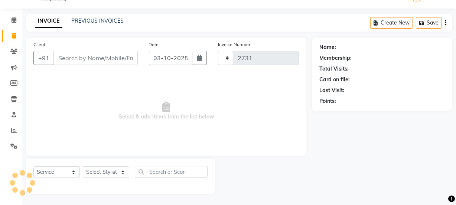
select select "715"
type input "8078151374"
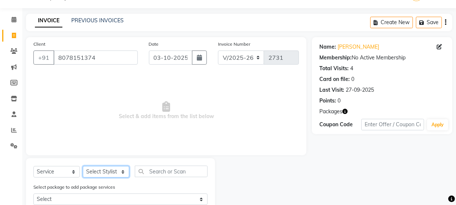
click at [90, 169] on select "Select Stylist Aarovi Abhin Alisha Ammi Ania Annei Api Ayen Bikash Bina CRP 1 C…" at bounding box center [106, 172] width 46 height 12
click at [83, 166] on select "Select Stylist Aarovi Abhin Alisha Ammi Ania Annei Api Ayen Bikash Bina CRP 1 C…" at bounding box center [106, 172] width 46 height 12
click at [102, 173] on select "Select Stylist Aarovi Abhin Alisha Ammi Ania Annei Api Ayen Bikash Bina CRP 1 C…" at bounding box center [106, 172] width 46 height 12
select select "69036"
click at [83, 166] on select "Select Stylist Aarovi Abhin Alisha Ammi Ania Annei Api Ayen Bikash Bina CRP 1 C…" at bounding box center [106, 172] width 46 height 12
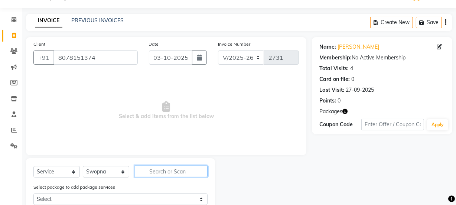
click at [180, 172] on input "text" at bounding box center [171, 171] width 73 height 12
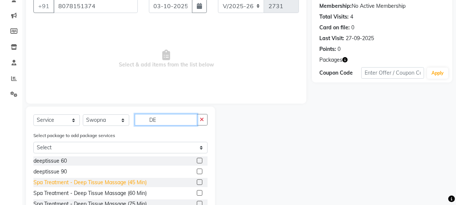
scroll to position [86, 0]
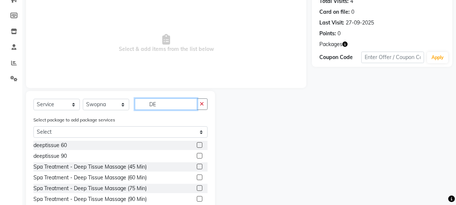
type input "DE"
click at [197, 145] on label at bounding box center [200, 145] width 6 height 6
click at [197, 145] on input "checkbox" at bounding box center [199, 145] width 5 height 5
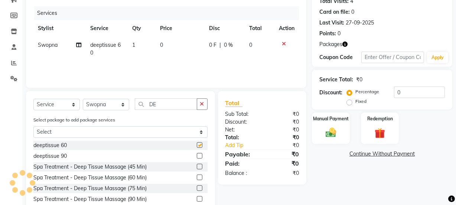
checkbox input "false"
click at [375, 130] on img at bounding box center [380, 133] width 18 height 14
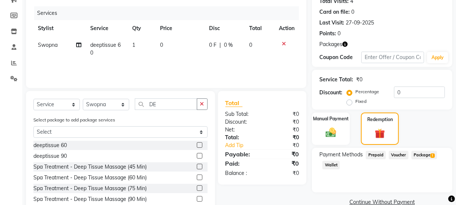
click at [424, 156] on span "Package 1" at bounding box center [424, 155] width 26 height 9
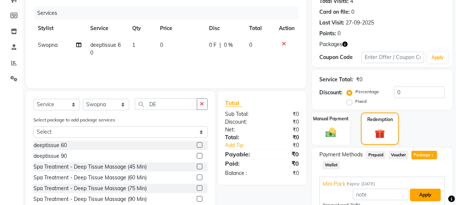
click at [430, 189] on button "Apply" at bounding box center [425, 194] width 31 height 13
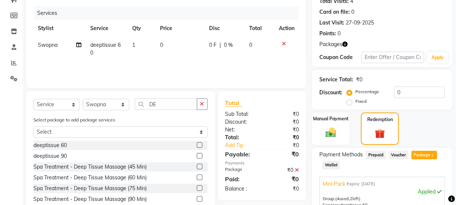
scroll to position [169, 0]
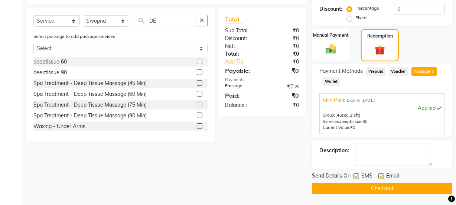
click at [422, 189] on button "Checkout" at bounding box center [382, 189] width 140 height 12
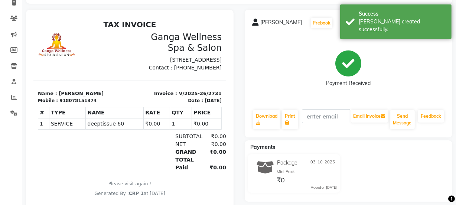
scroll to position [67, 0]
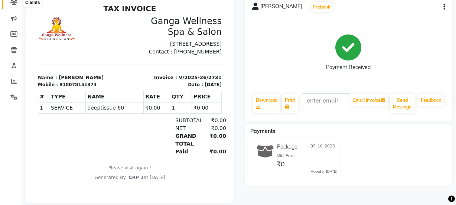
click at [15, 3] on icon at bounding box center [13, 3] width 7 height 6
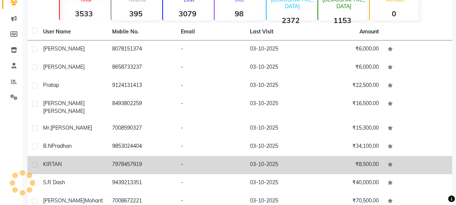
click at [67, 161] on td "KIRTAN" at bounding box center [73, 165] width 69 height 18
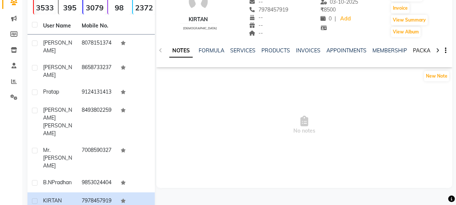
click at [419, 49] on link "PACKAGES" at bounding box center [426, 50] width 27 height 7
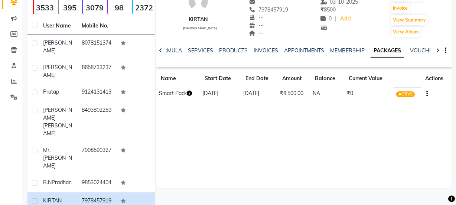
click at [191, 94] on icon "button" at bounding box center [189, 93] width 5 height 5
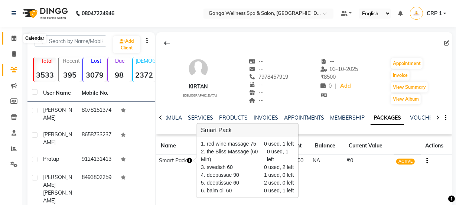
click at [14, 42] on span at bounding box center [13, 38] width 13 height 9
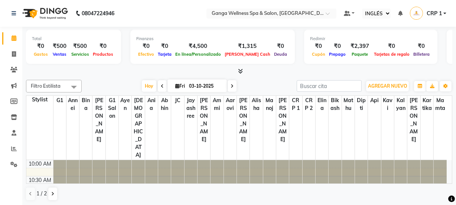
select select "en"
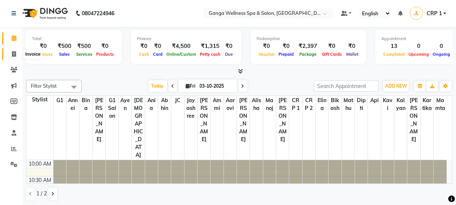
click at [12, 56] on icon at bounding box center [14, 54] width 4 height 6
select select "715"
select select "service"
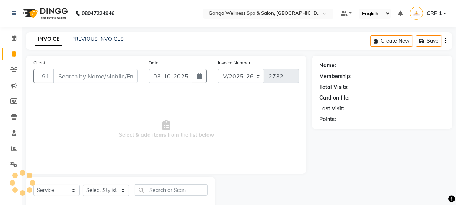
click at [76, 78] on input "Client" at bounding box center [95, 76] width 84 height 14
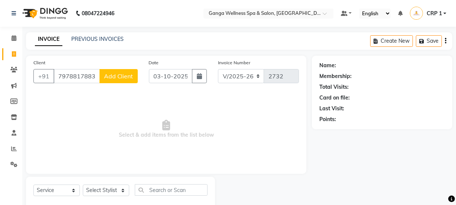
type input "7978817883"
click at [119, 80] on button "Add Client" at bounding box center [118, 76] width 38 height 14
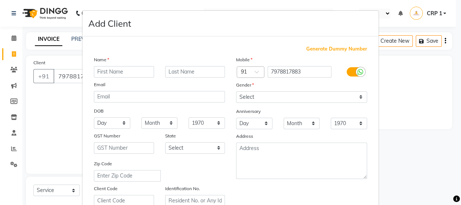
type input "s"
type input "S"
click at [184, 70] on input "text" at bounding box center [195, 72] width 60 height 12
type input "[PERSON_NAME]"
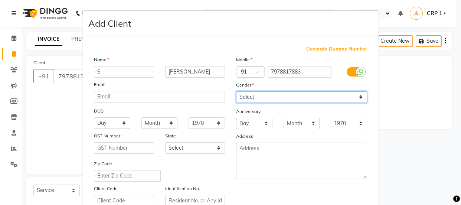
click at [252, 98] on select "Select Male Female Other Prefer Not To Say" at bounding box center [301, 97] width 131 height 12
select select "[DEMOGRAPHIC_DATA]"
click at [236, 91] on select "Select Male Female Other Prefer Not To Say" at bounding box center [301, 97] width 131 height 12
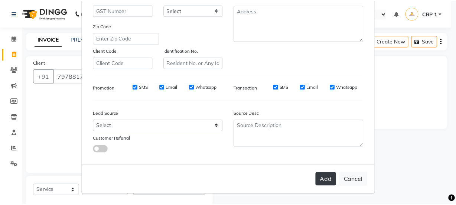
scroll to position [140, 0]
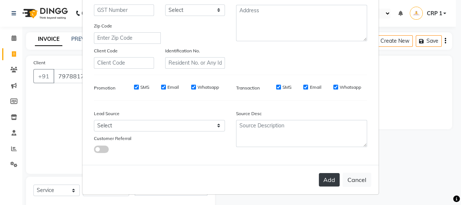
click at [323, 180] on button "Add" at bounding box center [329, 179] width 21 height 13
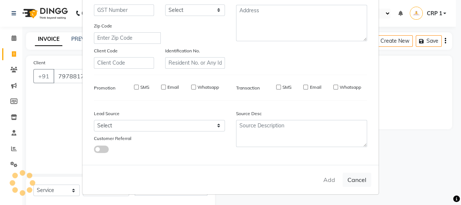
select select
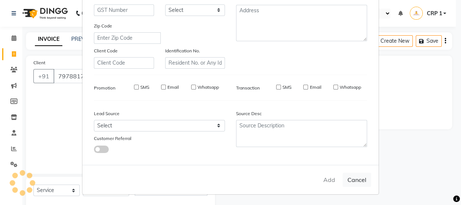
select select
checkbox input "false"
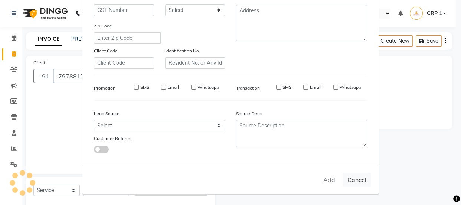
checkbox input "false"
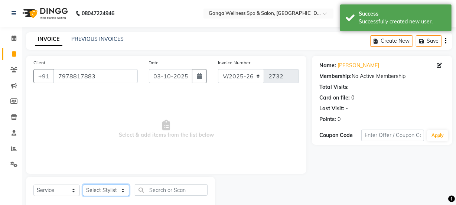
click at [108, 189] on select "Select Stylist Aarovi Abhin Alisha Ammi Ania Annei Api Ayen Bikash Bina CRP 1 C…" at bounding box center [106, 190] width 46 height 12
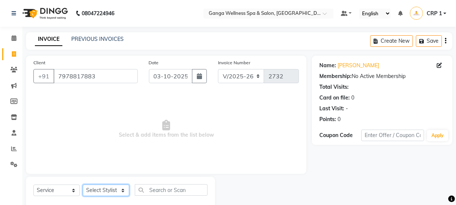
select select "75523"
click at [83, 184] on select "Select Stylist Aarovi Abhin Alisha Ammi Ania Annei Api Ayen Bikash Bina CRP 1 C…" at bounding box center [106, 190] width 46 height 12
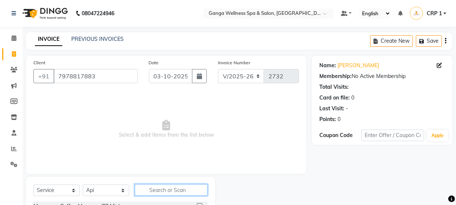
click at [152, 191] on input "text" at bounding box center [171, 190] width 73 height 12
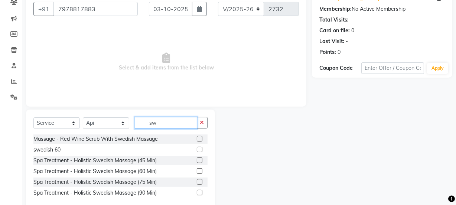
type input "sw"
click at [200, 160] on label at bounding box center [200, 160] width 6 height 6
click at [200, 160] on input "checkbox" at bounding box center [199, 160] width 5 height 5
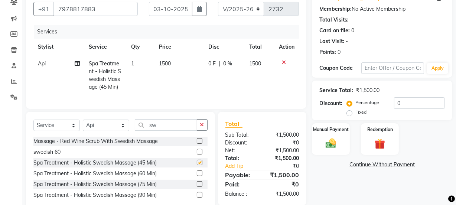
checkbox input "false"
click at [180, 81] on td "1500" at bounding box center [179, 75] width 49 height 40
select select "75523"
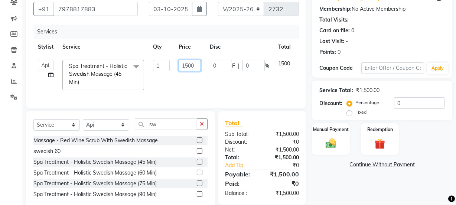
click at [189, 63] on input "1500" at bounding box center [189, 66] width 22 height 12
type input "1000"
click at [224, 86] on td "0 F | 0 %" at bounding box center [239, 74] width 68 height 39
select select "75523"
click at [341, 140] on div "Manual Payment" at bounding box center [330, 138] width 39 height 33
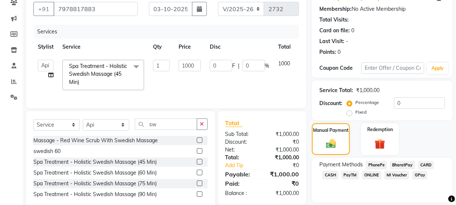
click at [373, 165] on span "PhonePe" at bounding box center [375, 165] width 21 height 9
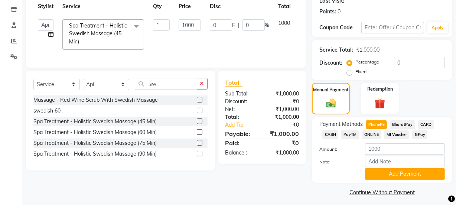
scroll to position [111, 0]
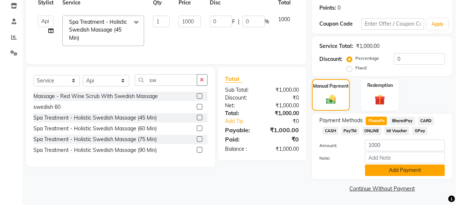
click at [401, 174] on button "Add Payment" at bounding box center [405, 170] width 80 height 12
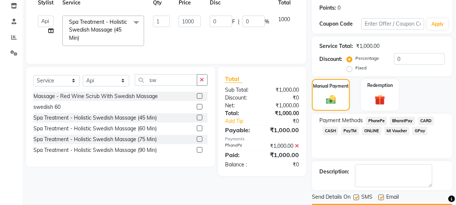
scroll to position [132, 0]
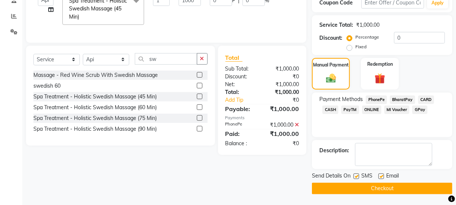
click at [400, 189] on button "Checkout" at bounding box center [382, 189] width 140 height 12
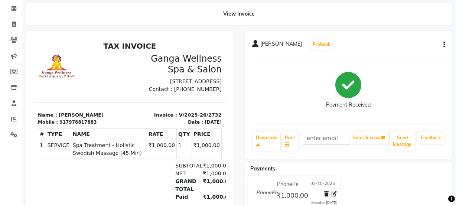
scroll to position [33, 0]
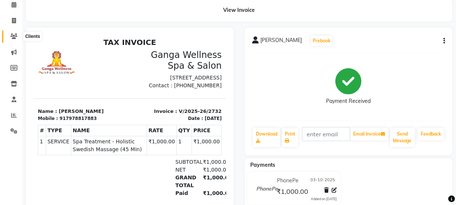
click at [20, 33] on span at bounding box center [13, 36] width 13 height 9
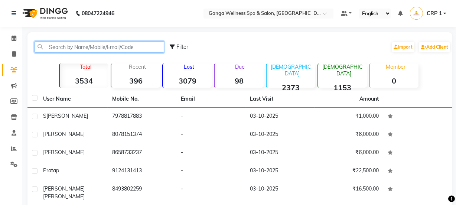
click at [92, 50] on input "text" at bounding box center [99, 47] width 129 height 12
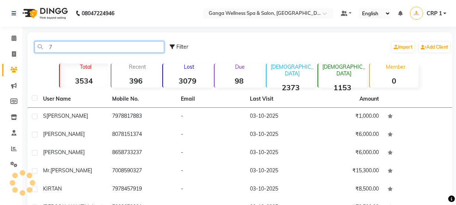
click at [92, 50] on input "7" at bounding box center [99, 47] width 129 height 12
click at [79, 43] on input "7" at bounding box center [99, 47] width 129 height 12
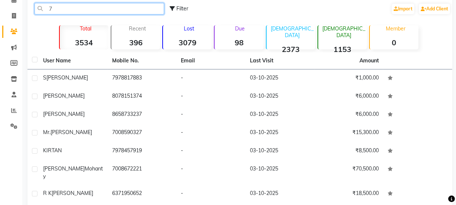
scroll to position [44, 0]
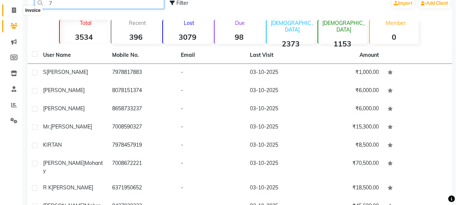
type input "7"
click at [15, 7] on icon at bounding box center [14, 10] width 4 height 6
select select "service"
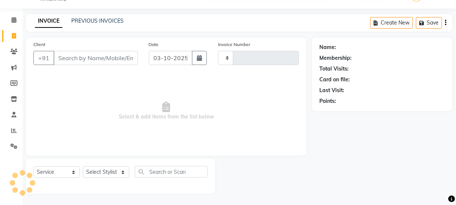
scroll to position [19, 0]
type input "2733"
select select "715"
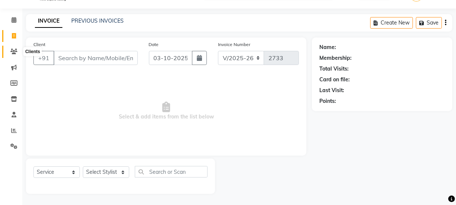
click at [17, 53] on span at bounding box center [13, 51] width 13 height 9
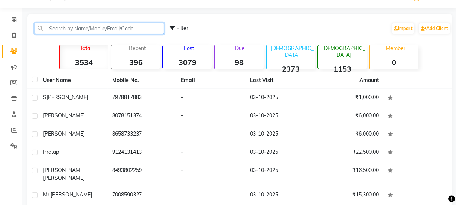
click at [100, 30] on input "text" at bounding box center [99, 29] width 129 height 12
type input "."
click at [100, 30] on input "text" at bounding box center [99, 29] width 129 height 12
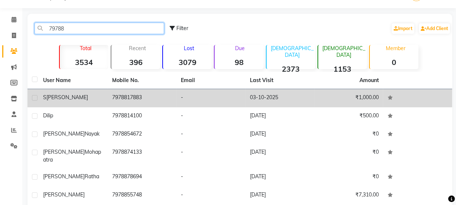
type input "79788"
click at [126, 96] on td "7978817883" at bounding box center [142, 98] width 69 height 18
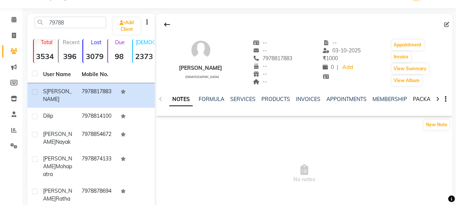
click at [415, 100] on link "PACKAGES" at bounding box center [426, 99] width 27 height 7
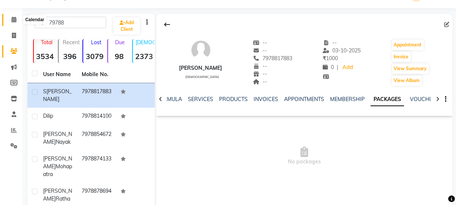
click at [12, 17] on icon at bounding box center [14, 20] width 5 height 6
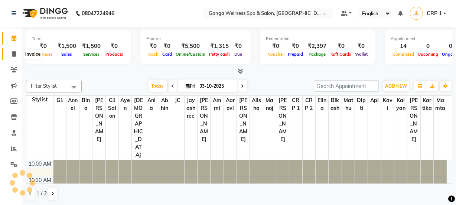
scroll to position [260, 0]
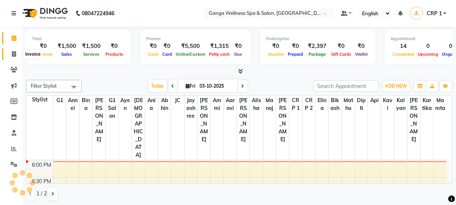
click at [16, 56] on span at bounding box center [13, 54] width 13 height 9
select select "715"
select select "service"
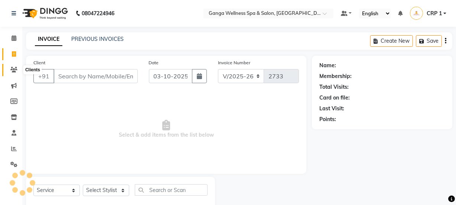
click at [14, 70] on icon at bounding box center [13, 70] width 7 height 6
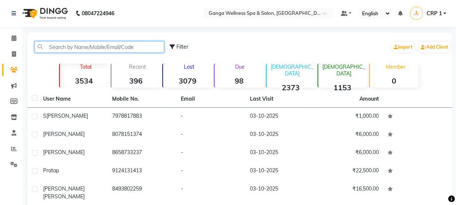
click at [113, 49] on input "text" at bounding box center [99, 47] width 129 height 12
click at [85, 48] on input "text" at bounding box center [99, 47] width 129 height 12
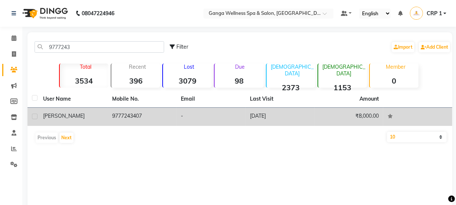
click at [208, 123] on td "-" at bounding box center [210, 117] width 69 height 18
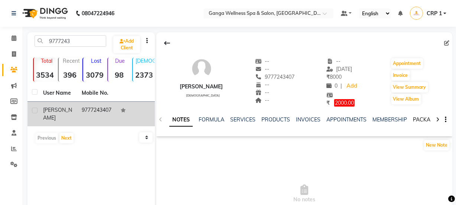
click at [419, 121] on link "PACKAGES" at bounding box center [426, 119] width 27 height 7
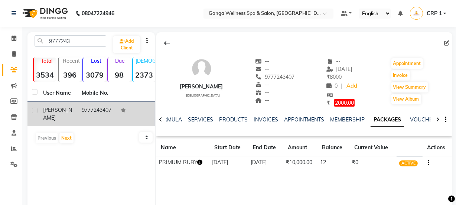
scroll to position [33, 0]
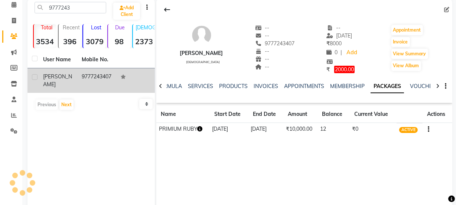
click at [200, 130] on icon "button" at bounding box center [199, 128] width 5 height 5
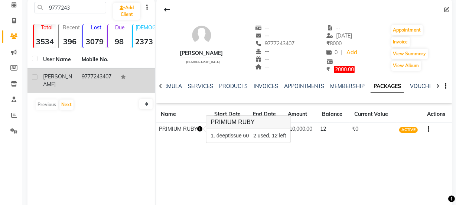
click at [314, 192] on div "Shidharth male -- -- 9777243407 -- -- -- -- 25-09-2025 ₹ 8000 0 | Add ₹ 2000.00…" at bounding box center [304, 110] width 296 height 223
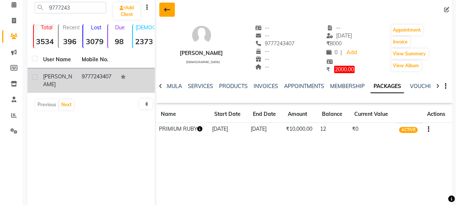
click at [163, 8] on button at bounding box center [167, 10] width 16 height 14
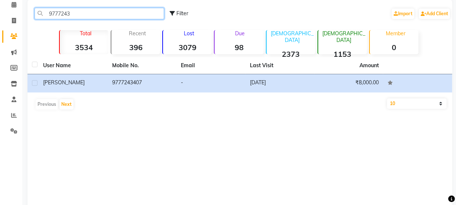
click at [150, 8] on input "9777243" at bounding box center [99, 14] width 129 height 12
type input "9"
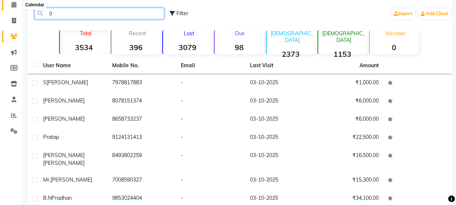
type input "9"
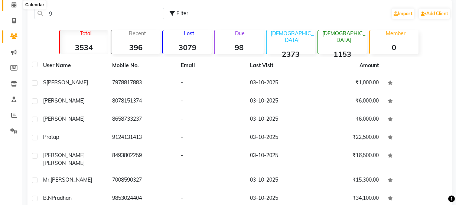
click at [13, 7] on icon at bounding box center [14, 5] width 5 height 6
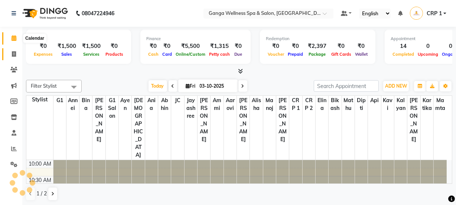
scroll to position [260, 0]
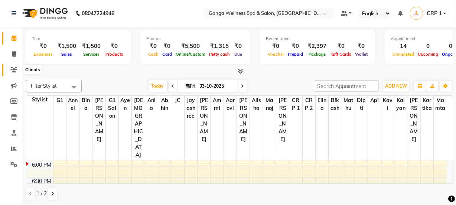
click at [14, 69] on icon at bounding box center [13, 70] width 7 height 6
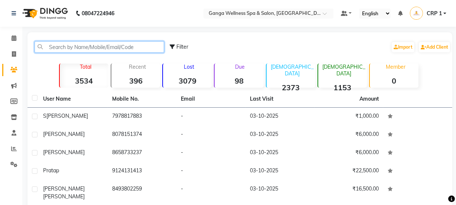
click at [135, 41] on input "text" at bounding box center [99, 47] width 129 height 12
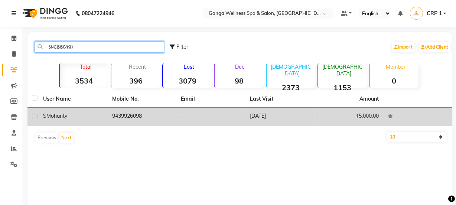
type input "94399260"
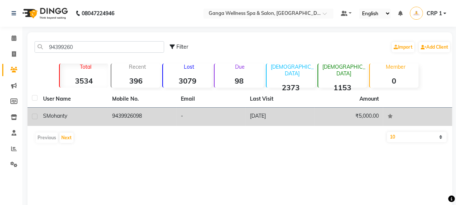
click at [184, 115] on td "-" at bounding box center [210, 117] width 69 height 18
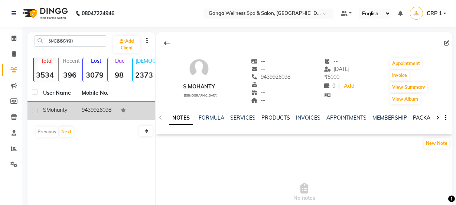
click at [417, 116] on link "PACKAGES" at bounding box center [426, 117] width 27 height 7
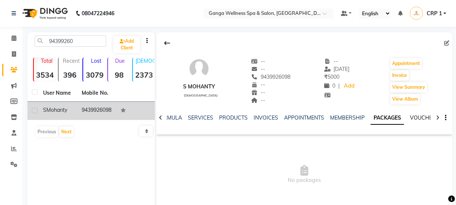
click at [411, 118] on link "VOUCHERS" at bounding box center [424, 117] width 29 height 7
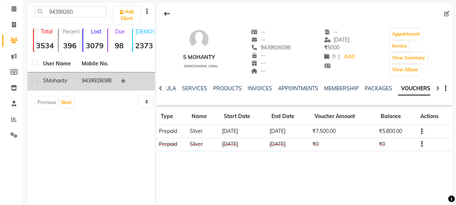
scroll to position [27, 0]
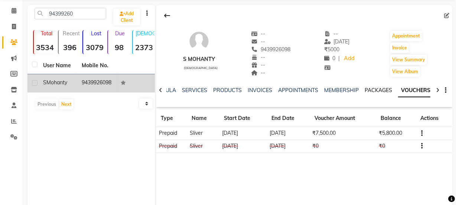
click at [376, 89] on link "PACKAGES" at bounding box center [377, 90] width 27 height 7
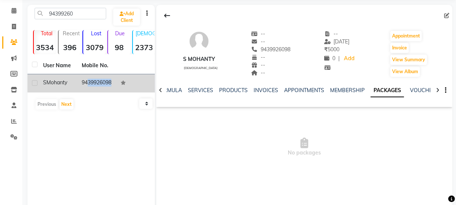
drag, startPoint x: 82, startPoint y: 81, endPoint x: 137, endPoint y: 84, distance: 55.4
click at [137, 84] on tr "S Mohanty 9439926098" at bounding box center [90, 83] width 127 height 18
copy td "9439926098"
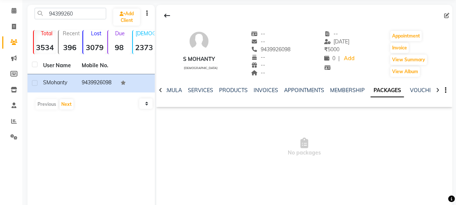
drag, startPoint x: 156, startPoint y: 36, endPoint x: 128, endPoint y: 41, distance: 27.9
click at [156, 36] on div "S Mohanty male -- -- 9439926098 -- -- -- -- 12-05-2025 ₹ 5000 0 | Add Appointme…" at bounding box center [304, 50] width 296 height 55
click at [16, 10] on icon at bounding box center [14, 11] width 5 height 6
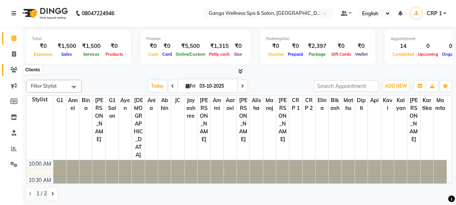
click at [17, 72] on icon at bounding box center [13, 70] width 7 height 6
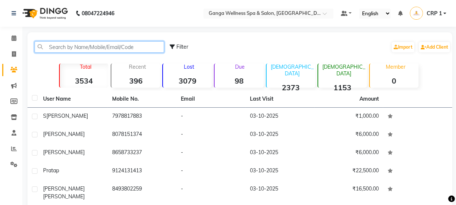
click at [118, 52] on input "text" at bounding box center [99, 47] width 129 height 12
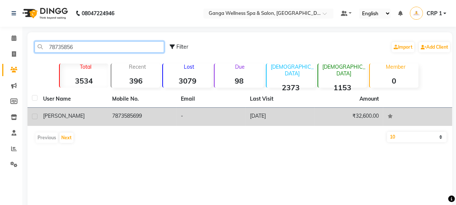
type input "78735856"
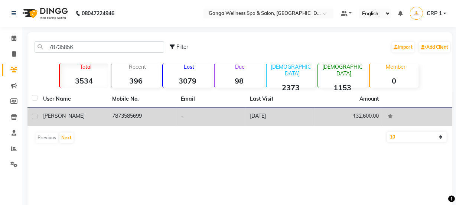
click at [208, 114] on td "-" at bounding box center [210, 117] width 69 height 18
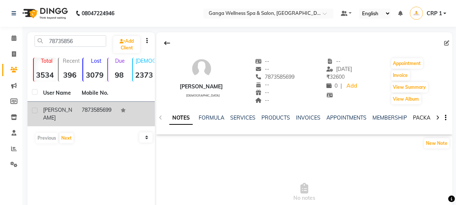
click at [419, 118] on link "PACKAGES" at bounding box center [426, 117] width 27 height 7
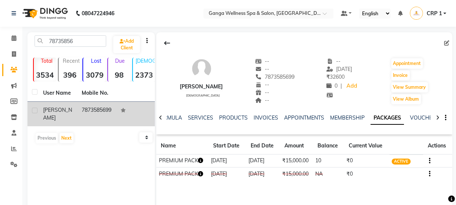
click at [203, 160] on icon "button" at bounding box center [200, 160] width 5 height 5
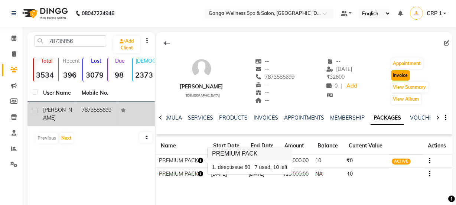
click at [401, 76] on button "Invoice" at bounding box center [400, 75] width 19 height 10
select select "service"
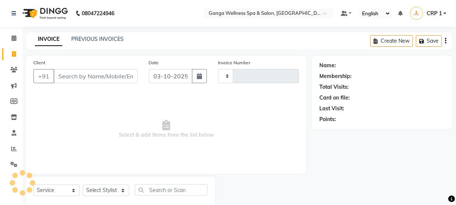
type input "2733"
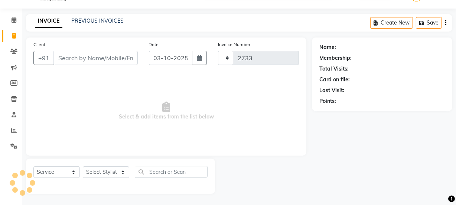
select select "715"
type input "7873585699"
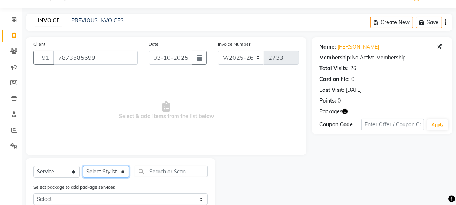
click at [105, 174] on select "Select Stylist Aarovi Abhin Alisha Ammi Ania Annei Api Ayen Bikash Bina CRP 1 C…" at bounding box center [106, 172] width 46 height 12
click at [260, 118] on span "Select & add items from the list below" at bounding box center [165, 110] width 265 height 74
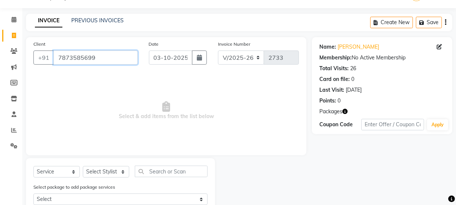
drag, startPoint x: 56, startPoint y: 56, endPoint x: 111, endPoint y: 56, distance: 54.9
click at [111, 56] on input "7873585699" at bounding box center [95, 57] width 84 height 14
click at [14, 19] on icon at bounding box center [14, 20] width 5 height 6
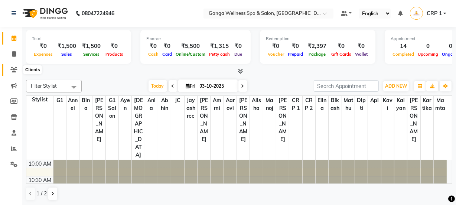
click at [10, 67] on span at bounding box center [13, 70] width 13 height 9
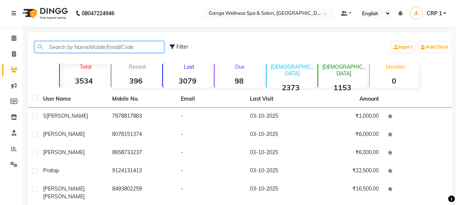
click at [74, 47] on input "text" at bounding box center [99, 47] width 129 height 12
paste input "7873585699"
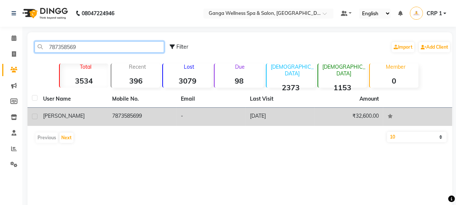
type input "787358569"
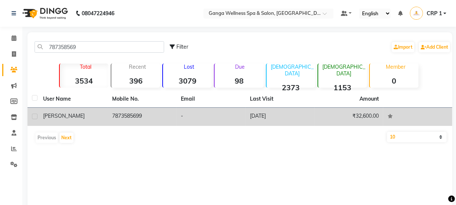
click at [98, 125] on td "[PERSON_NAME]" at bounding box center [73, 117] width 69 height 18
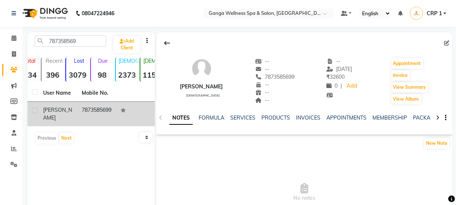
scroll to position [0, 9]
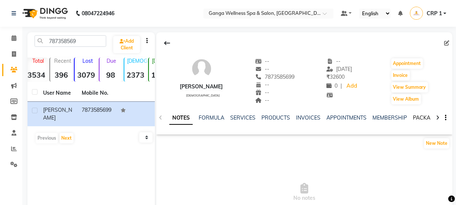
click at [422, 115] on link "PACKAGES" at bounding box center [426, 117] width 27 height 7
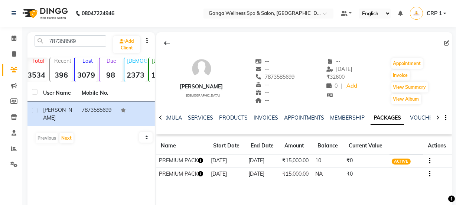
click at [203, 158] on icon "button" at bounding box center [200, 160] width 5 height 5
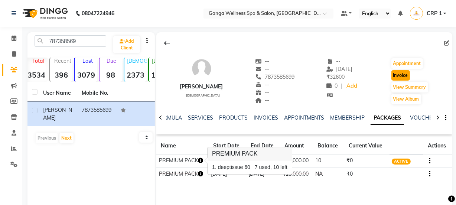
click at [393, 74] on button "Invoice" at bounding box center [400, 75] width 19 height 10
select select "715"
select select "service"
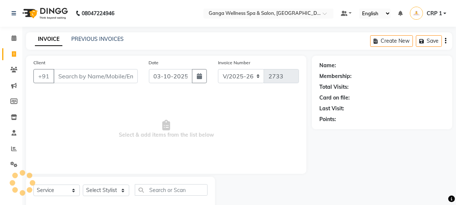
scroll to position [19, 0]
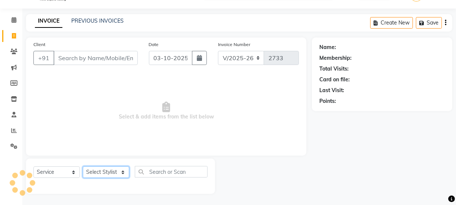
type input "7873585699"
click at [106, 173] on select "Select Stylist Aarovi Abhin Alisha Ammi Ania Annei Api Ayen Bikash Bina CRP 1 C…" at bounding box center [106, 172] width 46 height 12
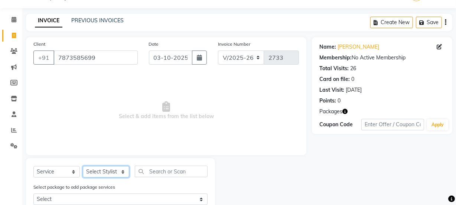
select select "83729"
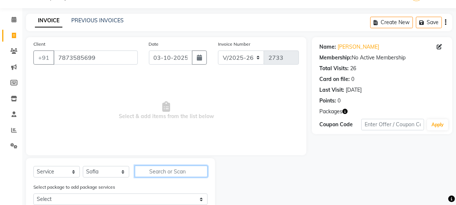
click at [150, 169] on input "text" at bounding box center [171, 171] width 73 height 12
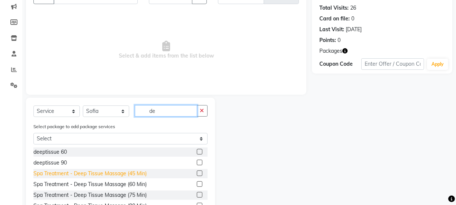
scroll to position [86, 0]
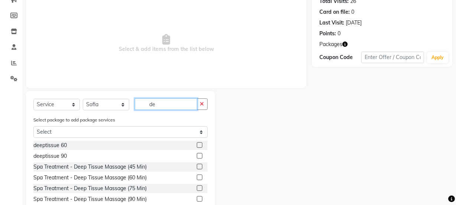
type input "de"
click at [197, 143] on label at bounding box center [200, 145] width 6 height 6
click at [197, 143] on input "checkbox" at bounding box center [199, 145] width 5 height 5
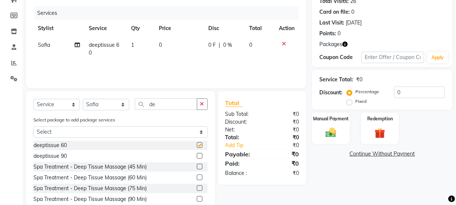
checkbox input "false"
click at [383, 124] on div "Redemption" at bounding box center [379, 128] width 39 height 33
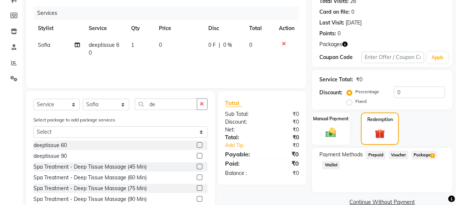
click at [428, 155] on span "Package 1" at bounding box center [424, 155] width 26 height 9
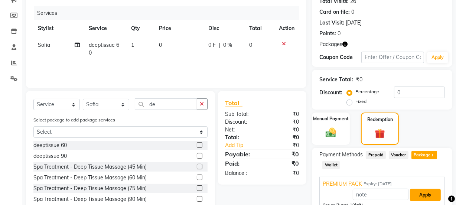
click at [429, 191] on button "Apply" at bounding box center [425, 194] width 31 height 13
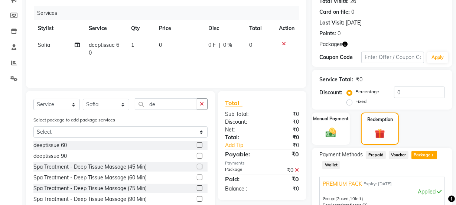
scroll to position [169, 0]
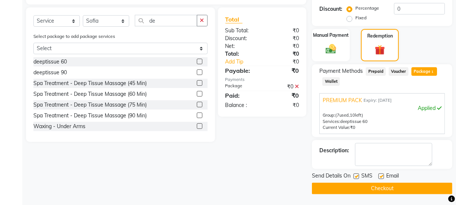
click at [419, 189] on button "Checkout" at bounding box center [382, 189] width 140 height 12
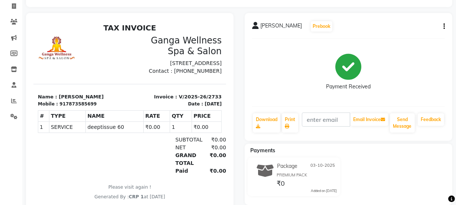
scroll to position [47, 0]
click at [17, 22] on span at bounding box center [13, 22] width 13 height 9
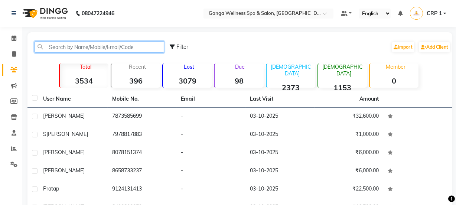
click at [119, 46] on input "text" at bounding box center [99, 47] width 129 height 12
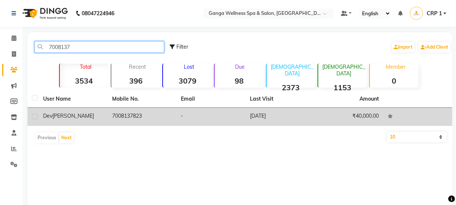
type input "7008137"
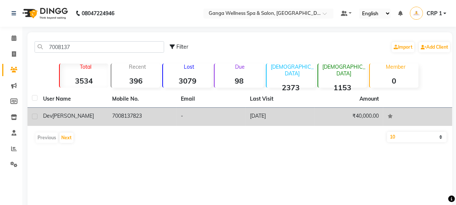
click at [108, 109] on td "7008137823" at bounding box center [142, 117] width 69 height 18
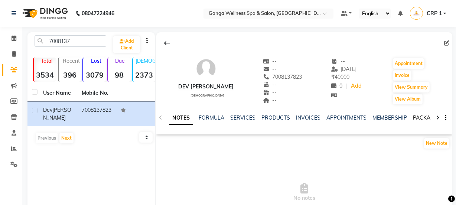
click at [421, 117] on link "PACKAGES" at bounding box center [426, 117] width 27 height 7
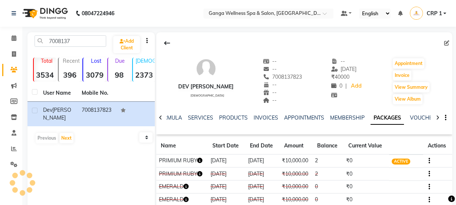
click at [198, 163] on icon "button" at bounding box center [199, 160] width 5 height 5
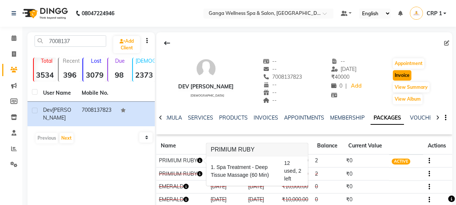
click at [405, 78] on button "Invoice" at bounding box center [402, 75] width 19 height 10
select select "service"
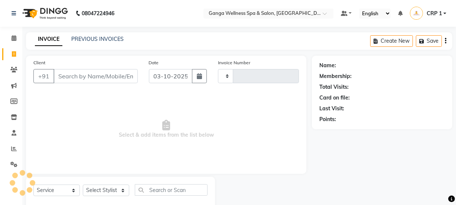
type input "2734"
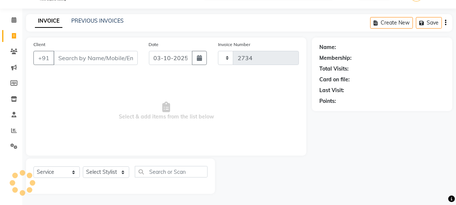
select select "715"
click at [104, 174] on select "Select Stylist" at bounding box center [106, 172] width 46 height 12
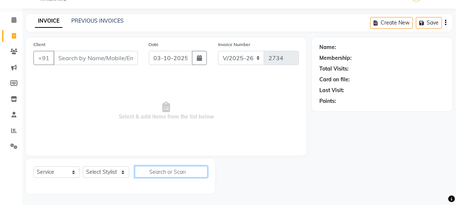
type input "7008137823"
click at [152, 175] on input "text" at bounding box center [171, 172] width 73 height 12
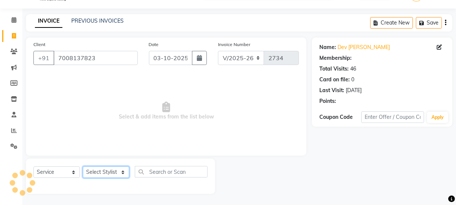
click at [111, 174] on select "Select Stylist Aarovi Abhin Alisha Ammi Ania Annei Api Ayen Bikash Bina CRP 1 C…" at bounding box center [106, 172] width 46 height 12
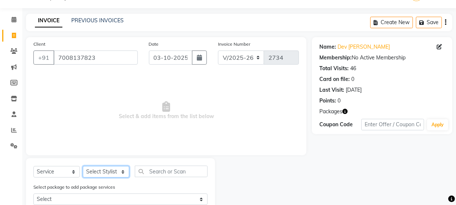
select select "90084"
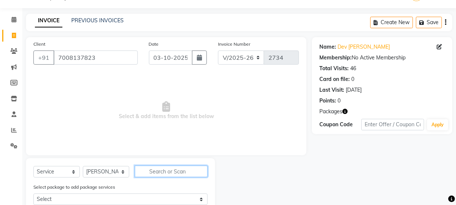
click at [171, 169] on input "text" at bounding box center [171, 171] width 73 height 12
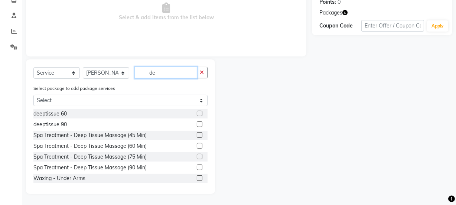
type input "de"
click at [197, 112] on label at bounding box center [200, 114] width 6 height 6
click at [197, 112] on input "checkbox" at bounding box center [199, 113] width 5 height 5
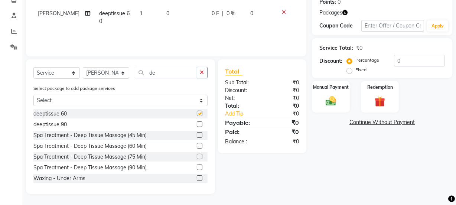
checkbox input "false"
click at [371, 95] on img at bounding box center [380, 102] width 18 height 14
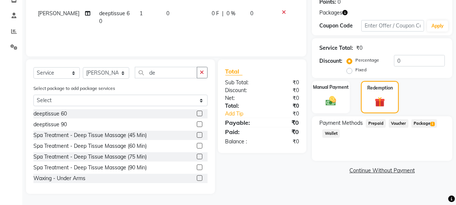
click at [430, 124] on span "1" at bounding box center [432, 124] width 4 height 4
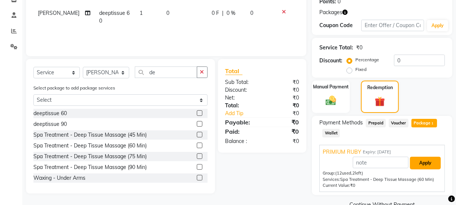
click at [428, 159] on button "Apply" at bounding box center [425, 163] width 31 height 13
type input "PRIMIUM RUBY"
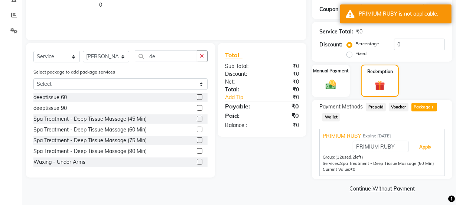
scroll to position [66, 0]
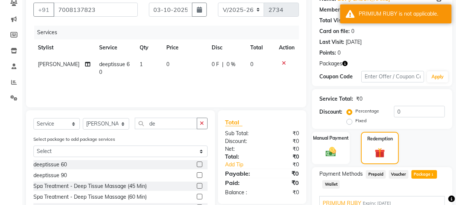
click at [284, 65] on icon at bounding box center [284, 62] width 4 height 5
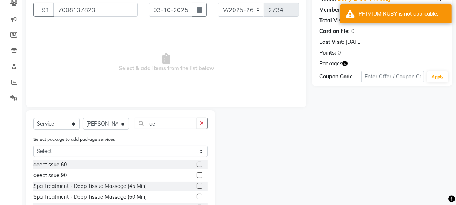
click at [197, 197] on label at bounding box center [200, 197] width 6 height 6
click at [197, 197] on input "checkbox" at bounding box center [199, 196] width 5 height 5
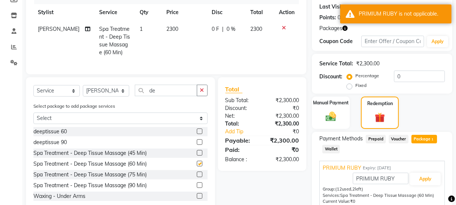
checkbox input "false"
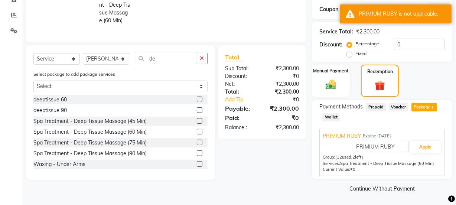
scroll to position [134, 0]
click at [418, 148] on button "Apply" at bounding box center [425, 147] width 31 height 13
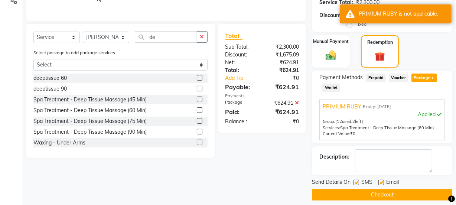
scroll to position [169, 0]
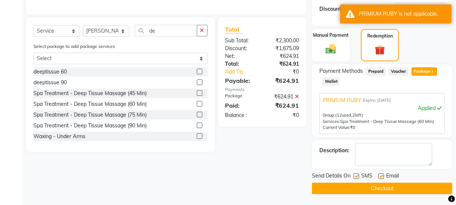
click at [387, 186] on button "Checkout" at bounding box center [382, 189] width 140 height 12
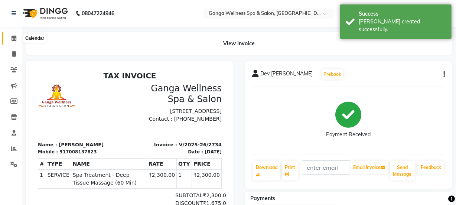
click at [12, 39] on icon at bounding box center [14, 38] width 5 height 6
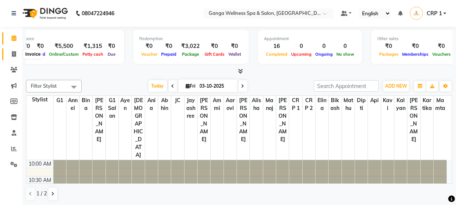
scroll to position [0, 127]
click at [14, 70] on icon at bounding box center [13, 70] width 7 height 6
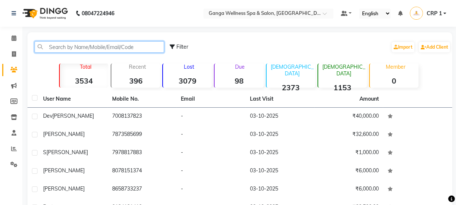
click at [98, 47] on input "text" at bounding box center [99, 47] width 129 height 12
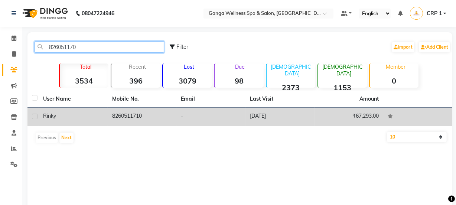
type input "826051170"
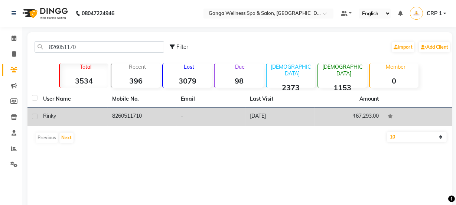
click at [96, 118] on div "Rinky" at bounding box center [73, 116] width 60 height 8
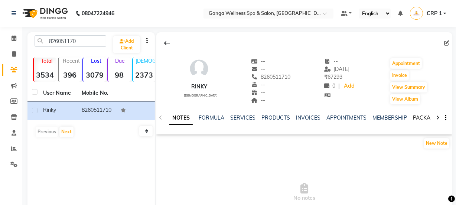
click at [418, 116] on link "PACKAGES" at bounding box center [426, 117] width 27 height 7
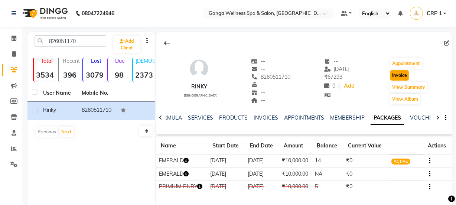
click at [401, 76] on button "Invoice" at bounding box center [399, 75] width 19 height 10
select select "715"
select select "service"
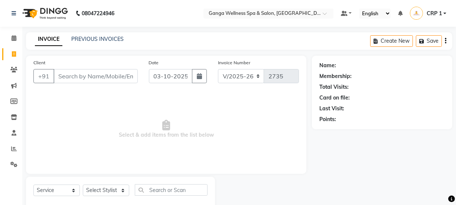
scroll to position [19, 0]
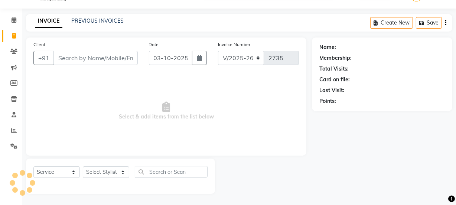
type input "8260511710"
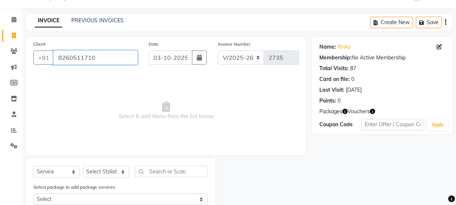
drag, startPoint x: 56, startPoint y: 56, endPoint x: 96, endPoint y: 58, distance: 40.1
click at [96, 58] on input "8260511710" at bounding box center [95, 57] width 84 height 14
click at [13, 19] on icon at bounding box center [14, 20] width 5 height 6
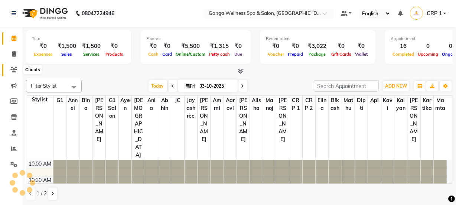
click at [11, 72] on icon at bounding box center [13, 70] width 7 height 6
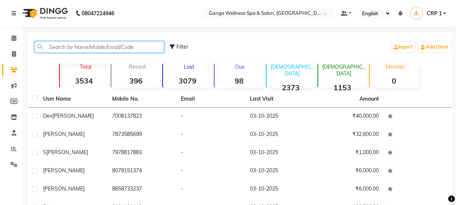
click at [88, 47] on input "text" at bounding box center [99, 47] width 129 height 12
paste input "8260511710"
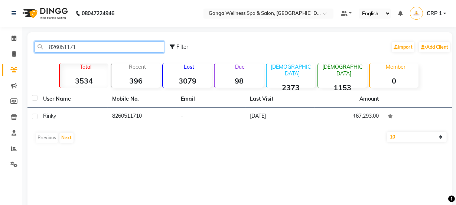
type input "826051171"
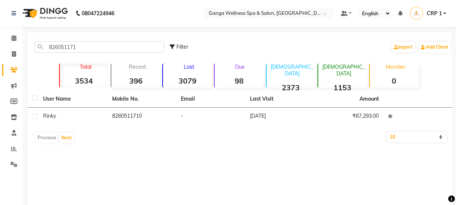
click at [86, 117] on div "Rinky" at bounding box center [73, 116] width 60 height 8
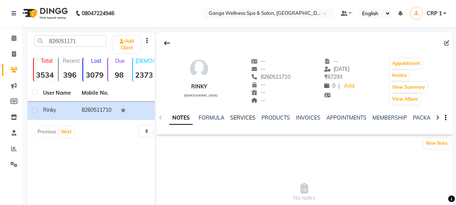
click at [239, 121] on link "SERVICES" at bounding box center [242, 117] width 25 height 7
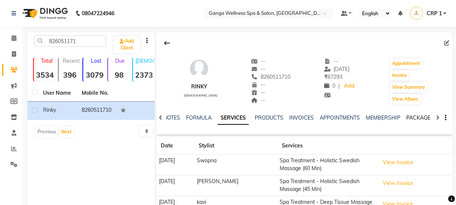
click at [414, 116] on link "PACKAGES" at bounding box center [419, 117] width 27 height 7
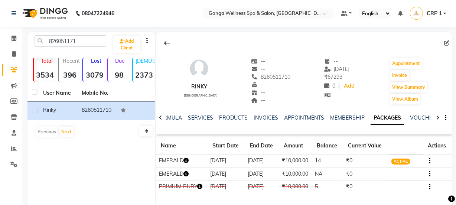
click at [187, 162] on icon "button" at bounding box center [185, 160] width 5 height 5
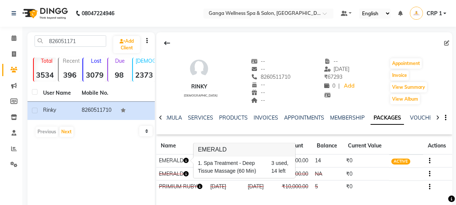
click at [319, 195] on div "Rinky female -- -- 8260511710 -- -- -- -- 22-06-2025 ₹ 67293 0 | Add Appointmen…" at bounding box center [304, 115] width 296 height 167
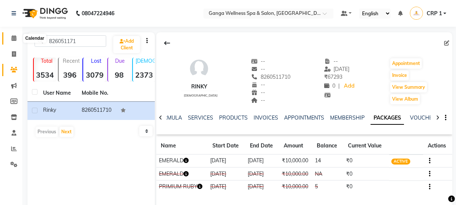
click at [11, 40] on span at bounding box center [13, 38] width 13 height 9
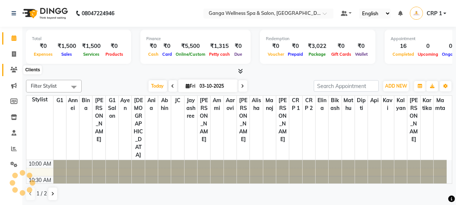
click at [15, 68] on icon at bounding box center [13, 70] width 7 height 6
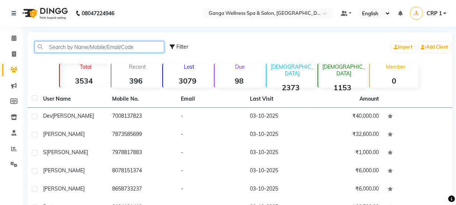
click at [74, 42] on input "text" at bounding box center [99, 47] width 129 height 12
type input "2"
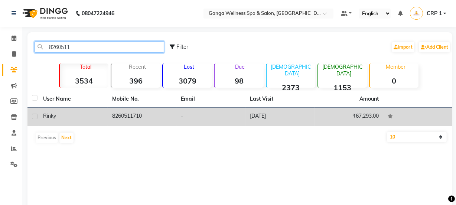
type input "8260511"
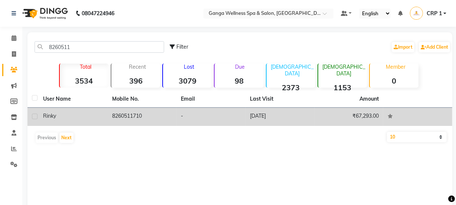
click at [64, 112] on div "Rinky" at bounding box center [73, 116] width 60 height 8
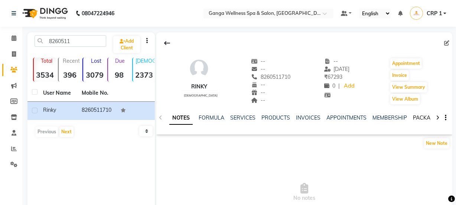
click at [416, 118] on link "PACKAGES" at bounding box center [426, 117] width 27 height 7
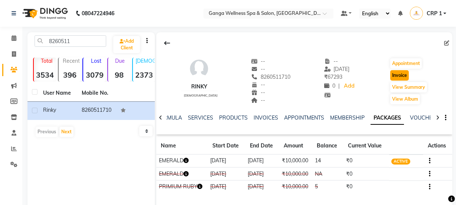
click at [396, 79] on button "Invoice" at bounding box center [399, 75] width 19 height 10
select select "service"
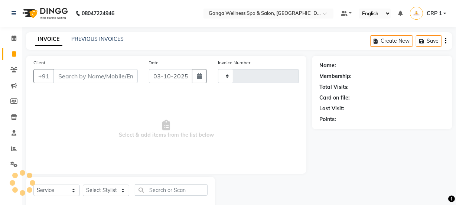
type input "2735"
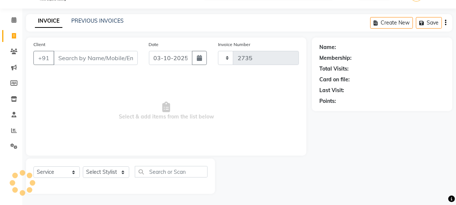
select select "715"
type input "8260511710"
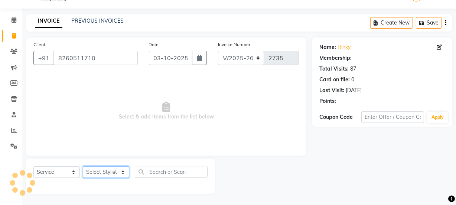
click at [106, 171] on select "Select Stylist Aarovi Abhin Alisha Ammi Ania Annei Api Ayen Bikash Bina CRP 1 C…" at bounding box center [106, 172] width 46 height 12
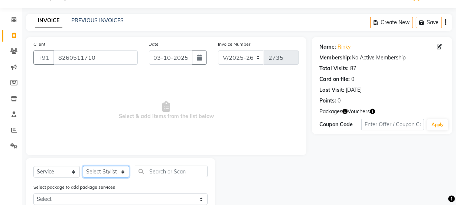
select select "69036"
click at [83, 166] on select "Select Stylist Aarovi Abhin Alisha Ammi Ania Annei Api Ayen Bikash Bina CRP 1 C…" at bounding box center [106, 172] width 46 height 12
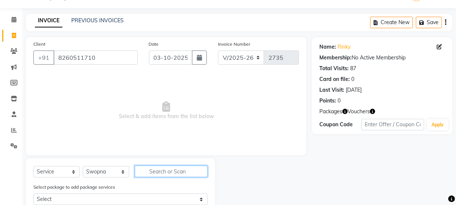
click at [160, 168] on input "text" at bounding box center [171, 171] width 73 height 12
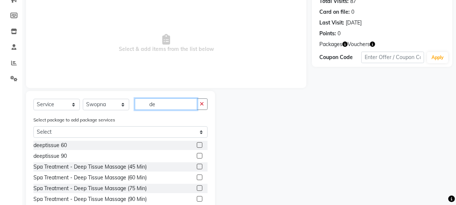
type input "de"
click at [197, 178] on label at bounding box center [200, 177] width 6 height 6
click at [197, 178] on input "checkbox" at bounding box center [199, 177] width 5 height 5
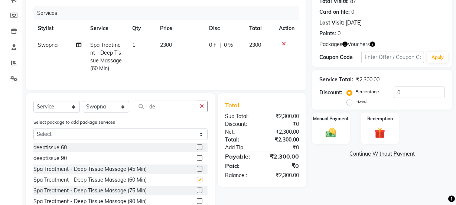
checkbox input "false"
click at [206, 67] on td "0 F | 0 %" at bounding box center [224, 57] width 40 height 40
select select "69036"
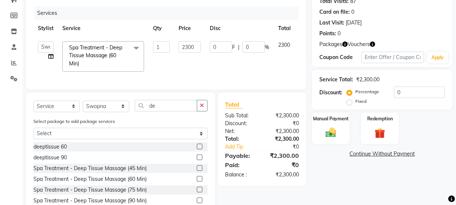
scroll to position [0, 20]
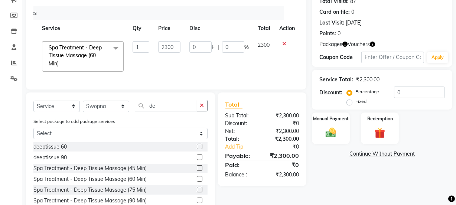
click at [282, 44] on icon at bounding box center [284, 43] width 4 height 5
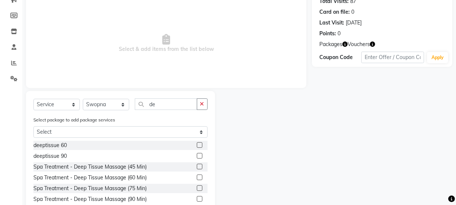
click at [197, 166] on label at bounding box center [200, 167] width 6 height 6
click at [197, 166] on input "checkbox" at bounding box center [199, 166] width 5 height 5
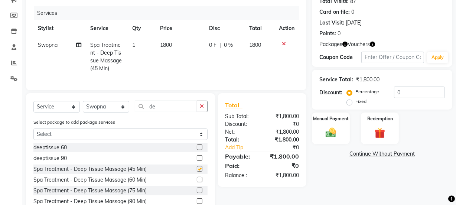
checkbox input "false"
click at [205, 69] on td "0 F | 0 %" at bounding box center [224, 57] width 40 height 40
select select "69036"
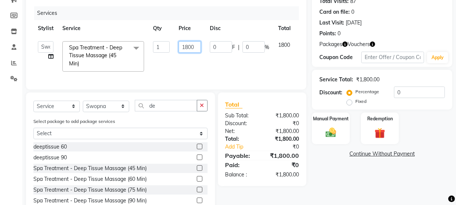
click at [188, 47] on input "1800" at bounding box center [189, 47] width 22 height 12
type input "1500"
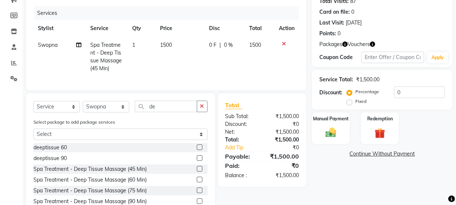
click at [219, 53] on td "0 F | 0 %" at bounding box center [224, 57] width 40 height 40
select select "69036"
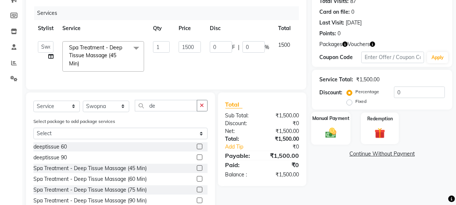
click at [339, 129] on img at bounding box center [331, 132] width 18 height 13
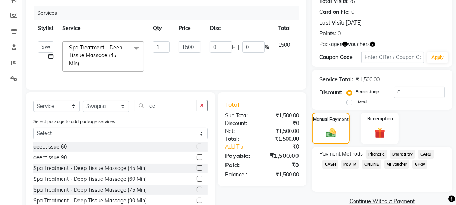
click at [374, 154] on span "PhonePe" at bounding box center [375, 154] width 21 height 9
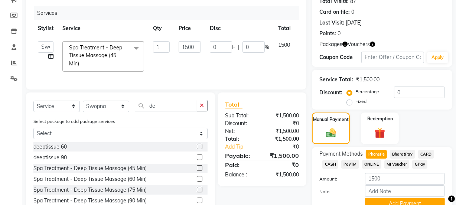
scroll to position [124, 0]
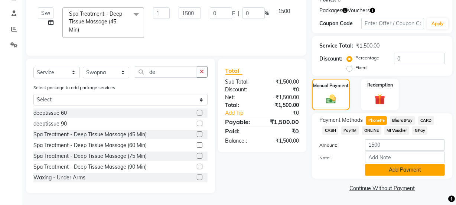
click at [401, 164] on button "Add Payment" at bounding box center [405, 170] width 80 height 12
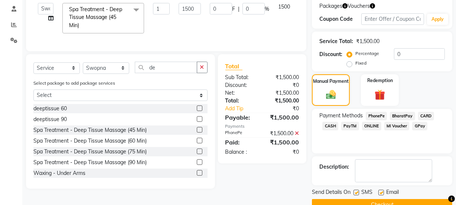
scroll to position [140, 0]
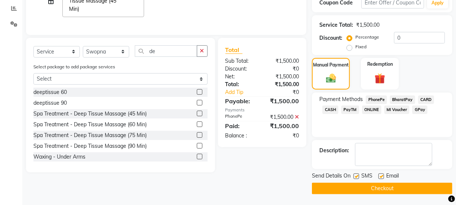
click at [407, 183] on button "Checkout" at bounding box center [382, 189] width 140 height 12
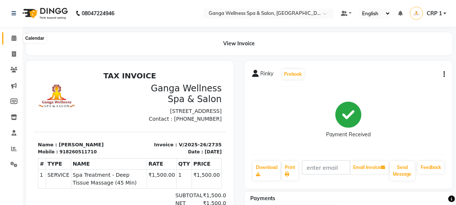
click at [14, 37] on icon at bounding box center [14, 38] width 5 height 6
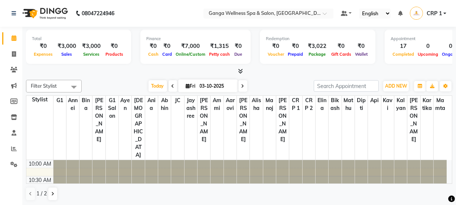
click at [15, 46] on li "Invoice" at bounding box center [11, 54] width 22 height 16
click at [13, 72] on icon at bounding box center [13, 70] width 7 height 6
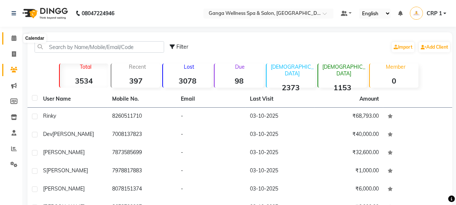
click at [15, 40] on icon at bounding box center [14, 38] width 5 height 6
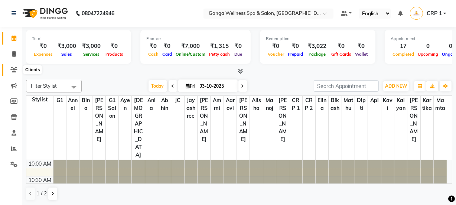
click at [15, 70] on icon at bounding box center [13, 70] width 7 height 6
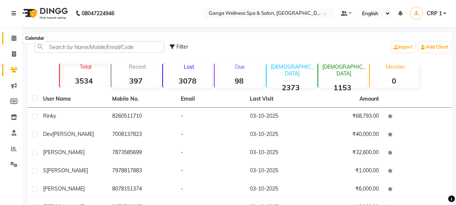
click at [14, 37] on icon at bounding box center [14, 38] width 5 height 6
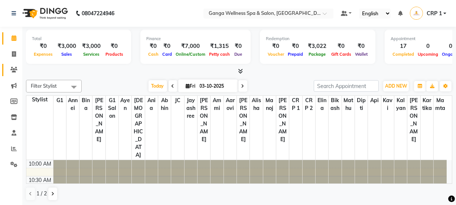
click at [13, 65] on link "Clients" at bounding box center [11, 70] width 18 height 12
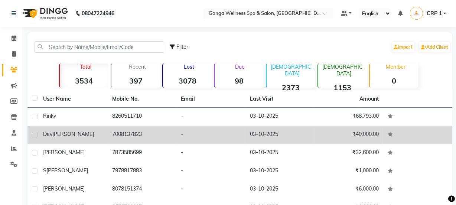
click at [87, 132] on div "Dev [PERSON_NAME]" at bounding box center [73, 134] width 60 height 8
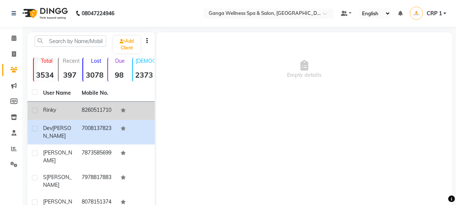
click at [102, 115] on td "8260511710" at bounding box center [96, 111] width 39 height 18
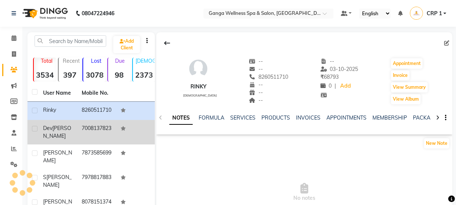
click at [96, 138] on td "7008137823" at bounding box center [96, 132] width 39 height 24
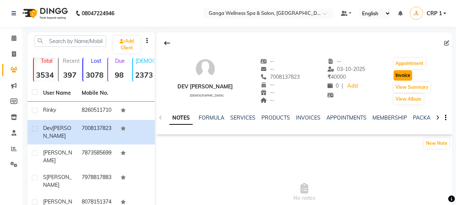
click at [400, 76] on button "Invoice" at bounding box center [402, 75] width 19 height 10
select select "service"
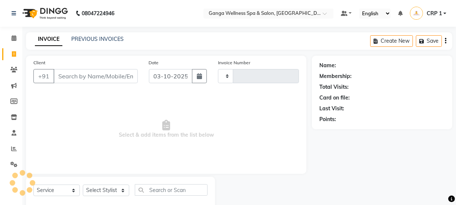
type input "2736"
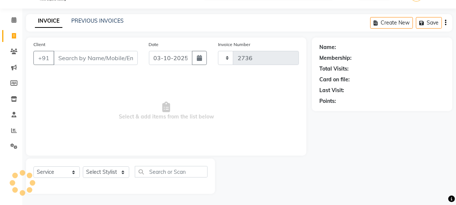
select select "715"
type input "7008137823"
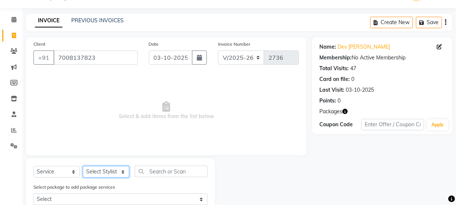
click at [96, 170] on select "Select Stylist Aarovi Abhin Alisha Ammi Ania Annei Api Ayen Bikash Bina CRP 1 C…" at bounding box center [106, 172] width 46 height 12
select select "10928"
click at [58, 172] on select "Select Service Product Membership Package Voucher Prepaid Gift Card" at bounding box center [56, 172] width 46 height 12
select select "package"
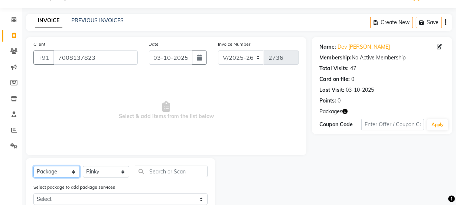
click at [33, 166] on select "Select Service Product Membership Package Voucher Prepaid Gift Card" at bounding box center [56, 172] width 46 height 12
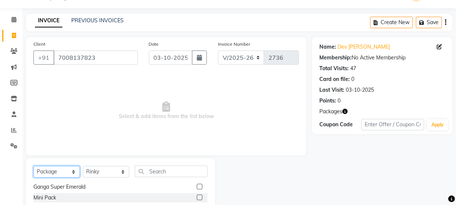
scroll to position [52, 0]
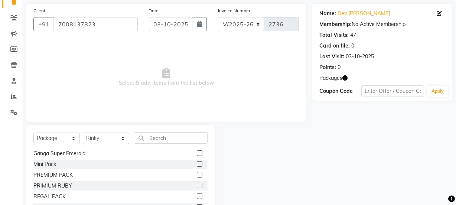
click at [197, 186] on label at bounding box center [200, 186] width 6 height 6
click at [197, 186] on input "checkbox" at bounding box center [199, 185] width 5 height 5
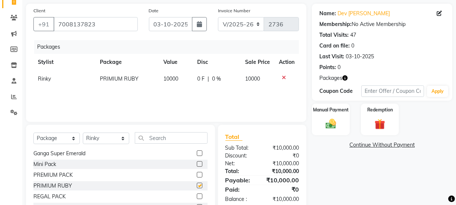
checkbox input "false"
click at [334, 118] on img at bounding box center [331, 124] width 18 height 13
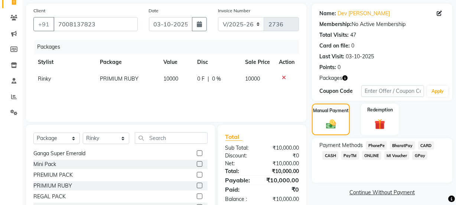
click at [425, 147] on span "CARD" at bounding box center [426, 145] width 16 height 9
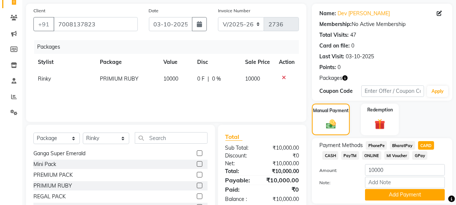
scroll to position [93, 0]
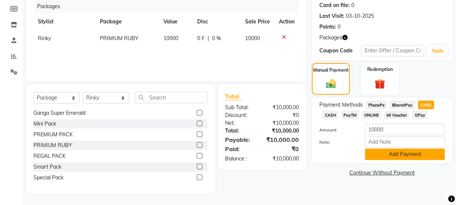
click at [409, 156] on button "Add Payment" at bounding box center [405, 154] width 80 height 12
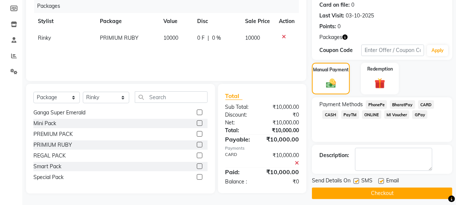
scroll to position [98, 0]
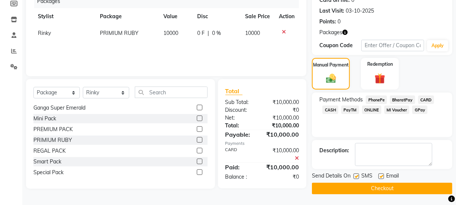
click at [368, 187] on button "Checkout" at bounding box center [382, 189] width 140 height 12
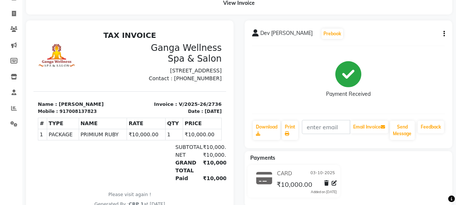
scroll to position [33, 0]
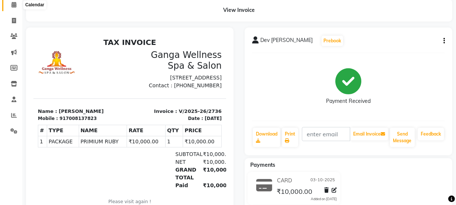
click at [11, 3] on span at bounding box center [13, 5] width 13 height 9
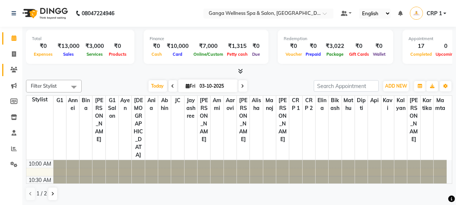
click at [10, 67] on icon at bounding box center [13, 70] width 7 height 6
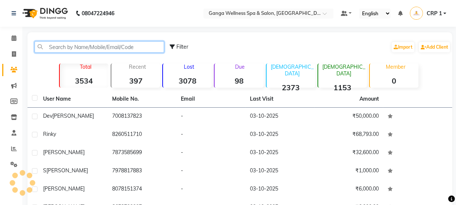
click at [74, 47] on input "text" at bounding box center [99, 47] width 129 height 12
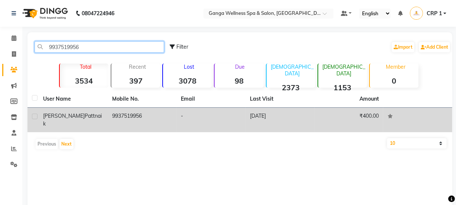
type input "9937519956"
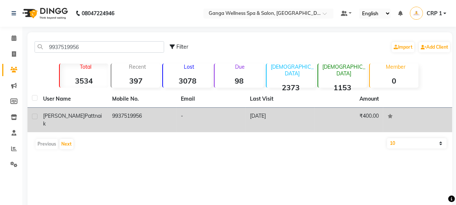
click at [316, 122] on td "₹400.00" at bounding box center [348, 120] width 69 height 24
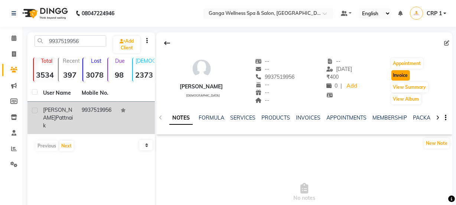
click at [400, 79] on button "Invoice" at bounding box center [400, 75] width 19 height 10
select select "service"
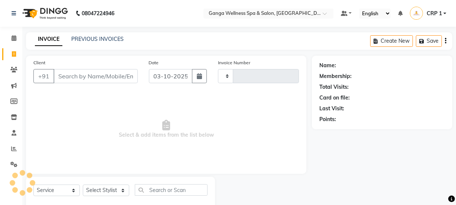
scroll to position [19, 0]
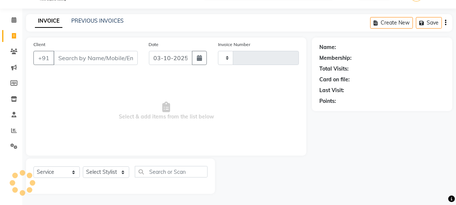
type input "2737"
select select "715"
type input "9937519956"
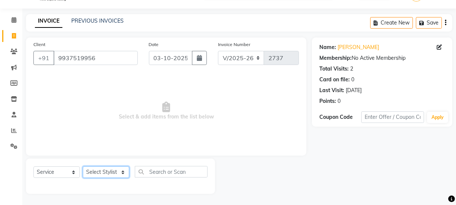
click at [110, 170] on select "Select Stylist Aarovi Abhin Alisha Ammi Ania Annei Api Ayen Bikash Bina CRP 1 C…" at bounding box center [106, 172] width 46 height 12
select select "45438"
click at [83, 166] on select "Select Stylist Aarovi Abhin Alisha Ammi Ania Annei Api Ayen Bikash Bina CRP 1 C…" at bounding box center [106, 172] width 46 height 12
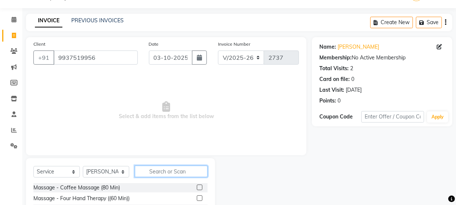
click at [163, 175] on input "text" at bounding box center [171, 171] width 73 height 12
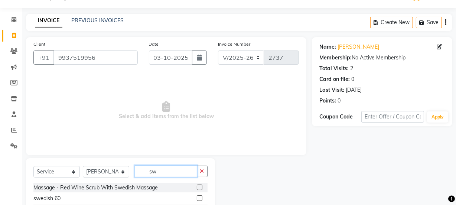
scroll to position [83, 0]
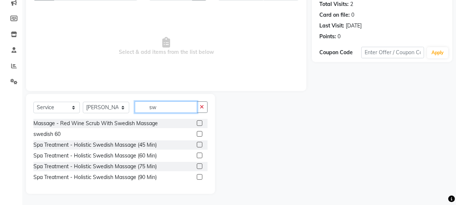
type input "sw"
drag, startPoint x: 197, startPoint y: 144, endPoint x: 196, endPoint y: 124, distance: 20.8
click at [197, 143] on label at bounding box center [200, 145] width 6 height 6
click at [197, 143] on input "checkbox" at bounding box center [199, 144] width 5 height 5
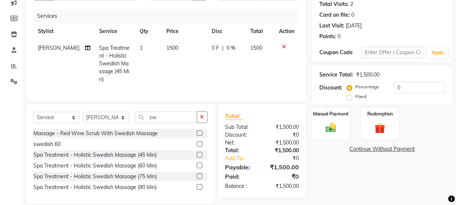
checkbox input "false"
click at [179, 64] on td "1500" at bounding box center [185, 64] width 46 height 48
select select "45438"
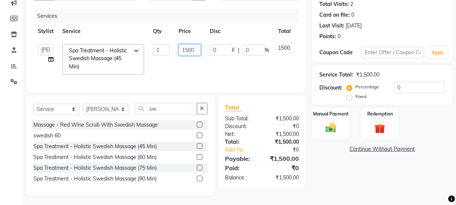
click at [187, 50] on input "1500" at bounding box center [189, 50] width 22 height 12
type input "1000"
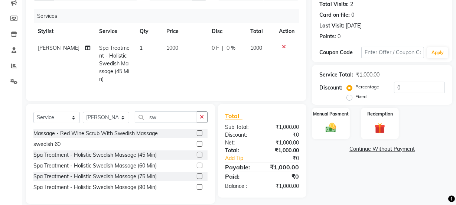
click at [194, 58] on td "1000" at bounding box center [185, 64] width 46 height 48
select select "45438"
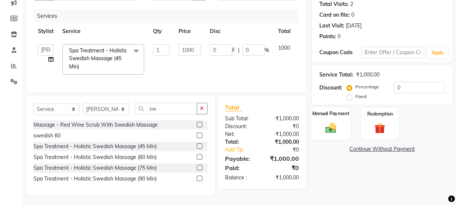
click at [336, 126] on img at bounding box center [331, 127] width 18 height 13
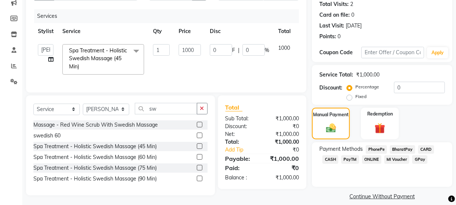
click at [426, 147] on span "CARD" at bounding box center [426, 149] width 16 height 9
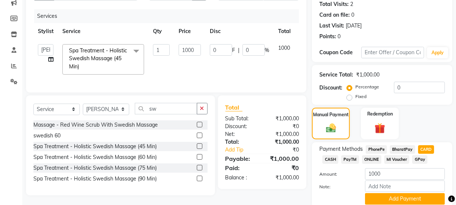
scroll to position [111, 0]
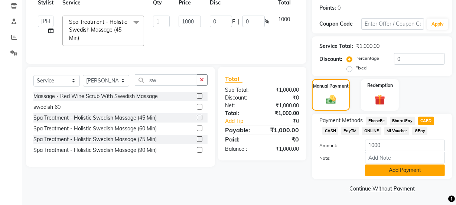
click at [417, 166] on button "Add Payment" at bounding box center [405, 170] width 80 height 12
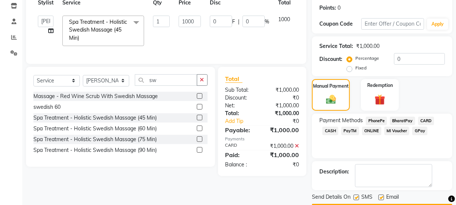
scroll to position [132, 0]
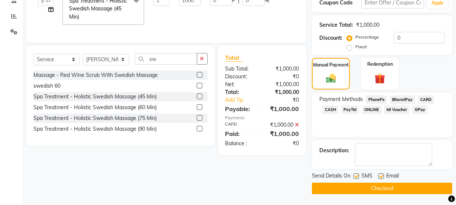
click at [402, 190] on button "Checkout" at bounding box center [382, 189] width 140 height 12
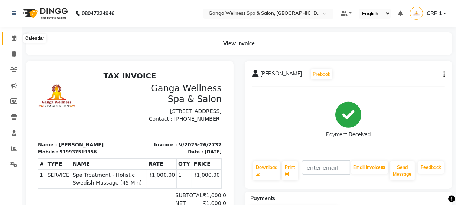
click at [15, 39] on icon at bounding box center [14, 38] width 5 height 6
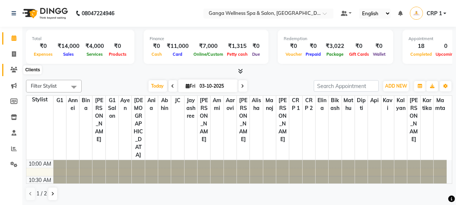
click at [13, 69] on icon at bounding box center [13, 70] width 7 height 6
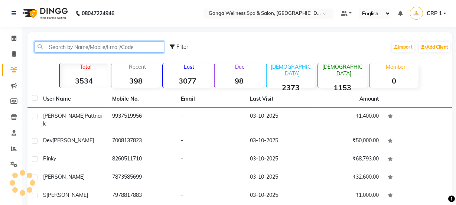
click at [49, 49] on input "text" at bounding box center [99, 47] width 129 height 12
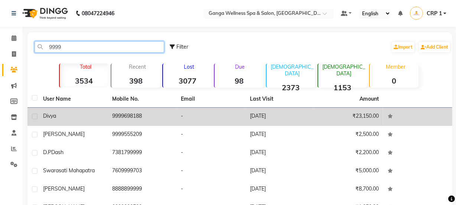
type input "9999"
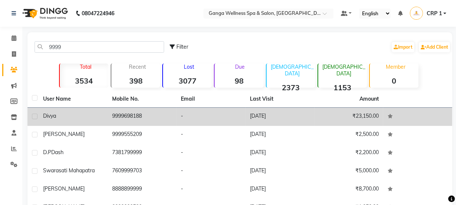
click at [76, 114] on div "Divya" at bounding box center [73, 116] width 60 height 8
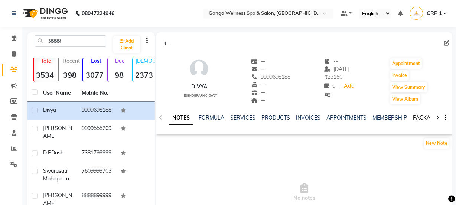
click at [415, 118] on link "PACKAGES" at bounding box center [426, 117] width 27 height 7
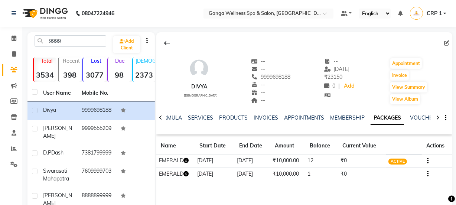
click at [185, 161] on icon "button" at bounding box center [185, 160] width 5 height 5
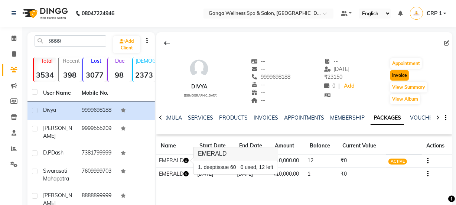
click at [402, 75] on button "Invoice" at bounding box center [399, 75] width 19 height 10
select select "service"
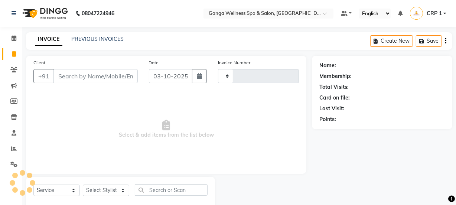
type input "2738"
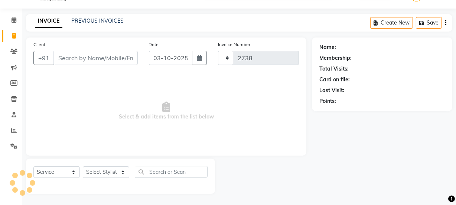
select select "715"
click at [97, 170] on select "Select Stylist" at bounding box center [106, 172] width 46 height 12
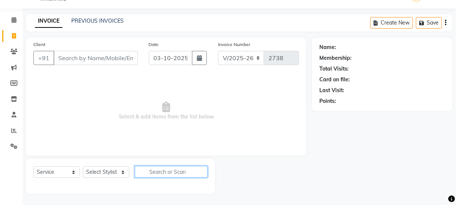
click at [158, 172] on input "text" at bounding box center [171, 172] width 73 height 12
type input "9999698188"
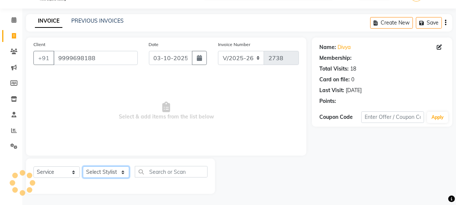
click at [110, 173] on select "Select Stylist Aarovi Abhin Alisha Ammi Ania Annei Api Ayen Bikash Bina CRP 1 C…" at bounding box center [106, 172] width 46 height 12
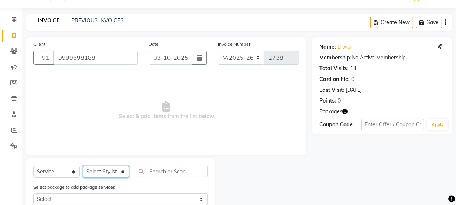
select select "45438"
click at [83, 166] on select "Select Stylist Aarovi Abhin Alisha Ammi Ania Annei Api Ayen Bikash Bina CRP 1 C…" at bounding box center [106, 172] width 46 height 12
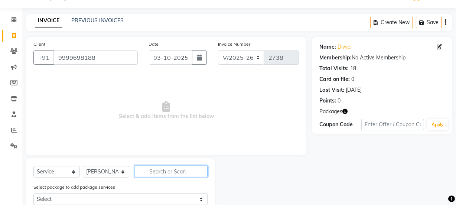
click at [156, 175] on input "text" at bounding box center [171, 171] width 73 height 12
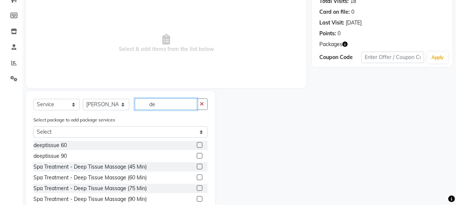
type input "de"
click at [197, 146] on label at bounding box center [200, 145] width 6 height 6
click at [197, 146] on input "checkbox" at bounding box center [199, 145] width 5 height 5
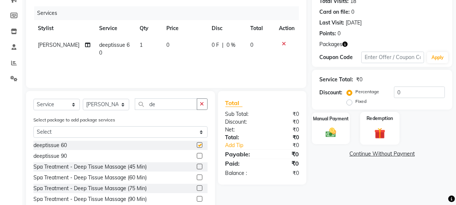
checkbox input "false"
click at [374, 131] on img at bounding box center [380, 133] width 18 height 14
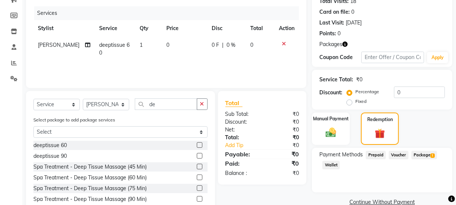
click at [417, 152] on span "Package 1" at bounding box center [424, 155] width 26 height 9
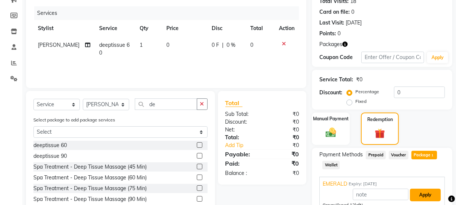
click at [425, 188] on button "Apply" at bounding box center [425, 194] width 31 height 13
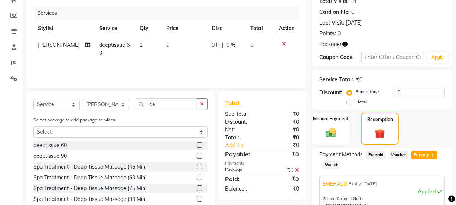
scroll to position [169, 0]
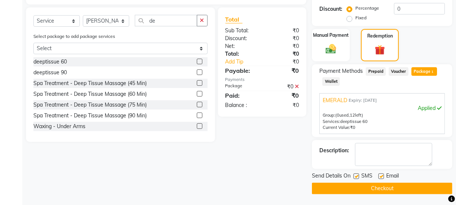
click at [374, 187] on button "Checkout" at bounding box center [382, 189] width 140 height 12
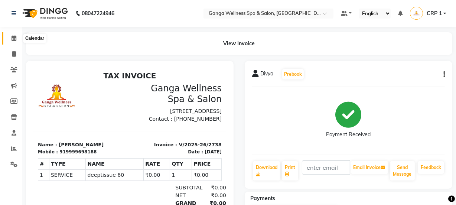
click at [13, 37] on icon at bounding box center [14, 38] width 5 height 6
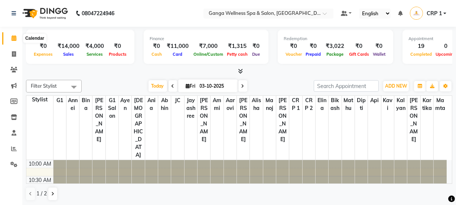
click at [16, 40] on span at bounding box center [13, 38] width 13 height 9
click at [13, 55] on icon at bounding box center [14, 54] width 4 height 6
select select "715"
select select "service"
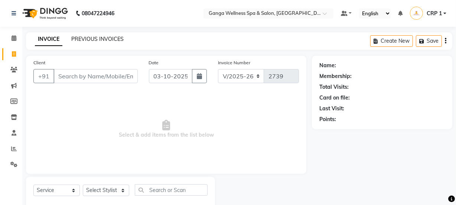
click at [87, 36] on link "PREVIOUS INVOICES" at bounding box center [97, 39] width 52 height 7
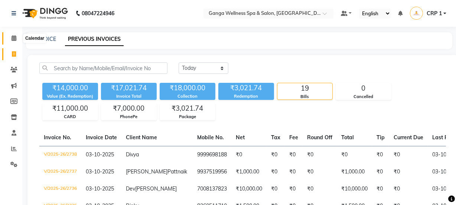
click at [15, 38] on icon at bounding box center [14, 38] width 5 height 6
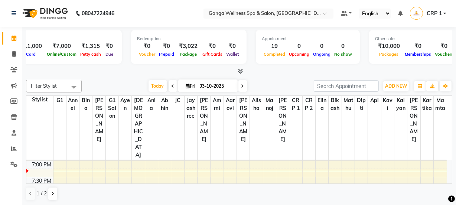
scroll to position [0, 168]
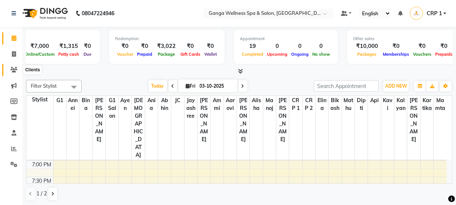
click at [16, 72] on icon at bounding box center [13, 70] width 7 height 6
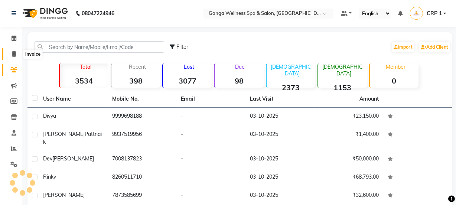
click at [14, 53] on icon at bounding box center [14, 54] width 4 height 6
select select "715"
select select "service"
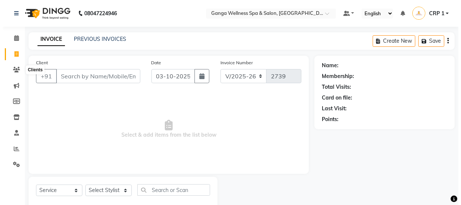
scroll to position [19, 0]
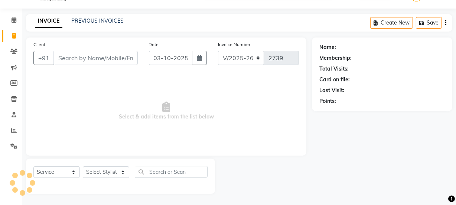
click at [77, 61] on input "Client" at bounding box center [95, 58] width 84 height 14
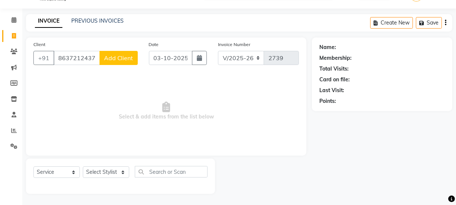
type input "8637212437"
click at [121, 56] on span "Add Client" at bounding box center [118, 57] width 29 height 7
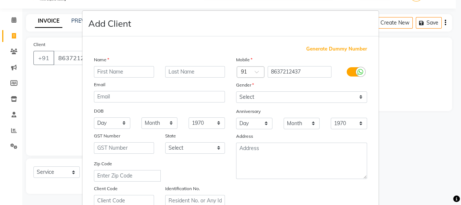
click at [126, 64] on div "Name" at bounding box center [159, 61] width 142 height 10
click at [122, 71] on input "text" at bounding box center [124, 72] width 60 height 12
type input "N [PERSON_NAME]"
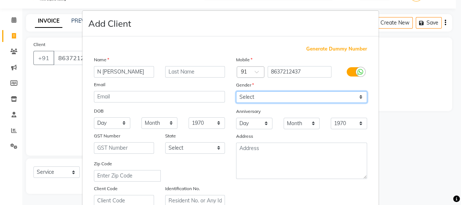
click at [246, 96] on select "Select Male Female Other Prefer Not To Say" at bounding box center [301, 97] width 131 height 12
select select "[DEMOGRAPHIC_DATA]"
click at [236, 91] on select "Select Male Female Other Prefer Not To Say" at bounding box center [301, 97] width 131 height 12
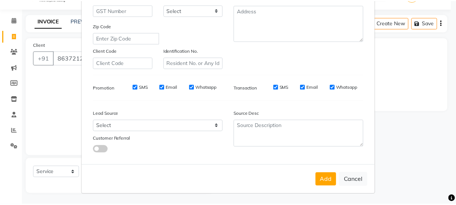
scroll to position [140, 0]
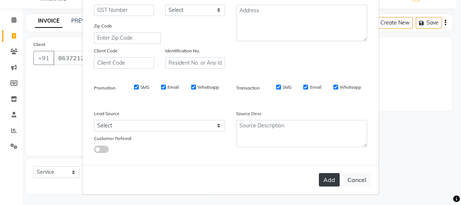
click at [323, 181] on button "Add" at bounding box center [329, 179] width 21 height 13
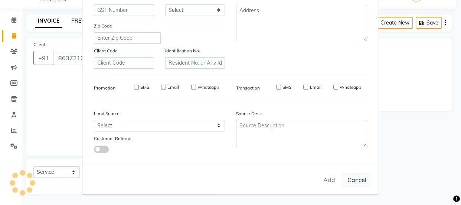
select select
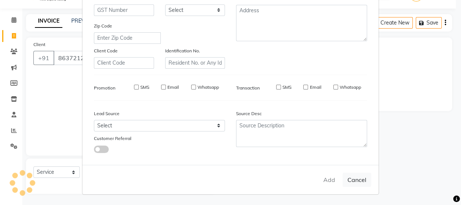
select select
checkbox input "false"
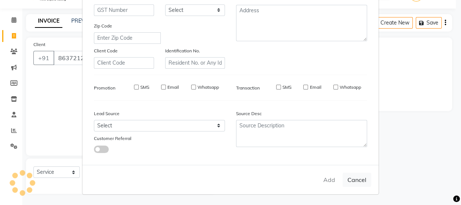
checkbox input "false"
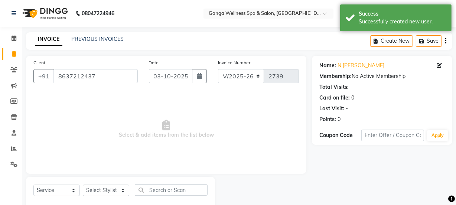
scroll to position [19, 0]
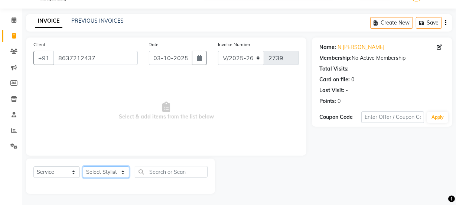
click at [103, 170] on select "Select Stylist Aarovi Abhin Alisha Ammi Ania Annei Api Ayen Bikash Bina CRP 1 C…" at bounding box center [106, 172] width 46 height 12
select select "83729"
click at [83, 166] on select "Select Stylist Aarovi Abhin Alisha Ammi Ania Annei Api Ayen Bikash Bina CRP 1 C…" at bounding box center [106, 172] width 46 height 12
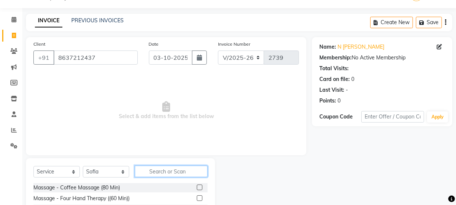
click at [159, 175] on input "text" at bounding box center [171, 171] width 73 height 12
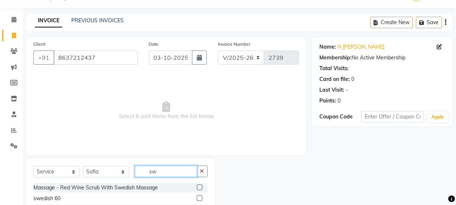
scroll to position [83, 0]
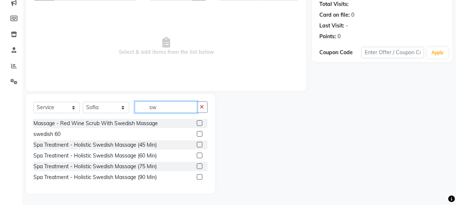
type input "sw"
click at [201, 145] on label at bounding box center [200, 145] width 6 height 6
click at [201, 145] on input "checkbox" at bounding box center [199, 144] width 5 height 5
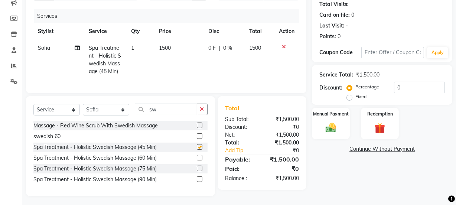
checkbox input "false"
click at [329, 131] on img at bounding box center [331, 127] width 18 height 13
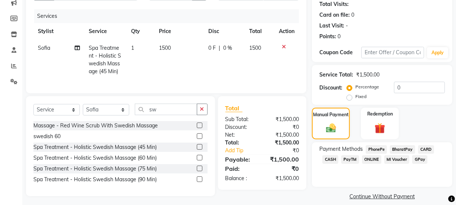
click at [331, 158] on span "CASH" at bounding box center [330, 159] width 16 height 9
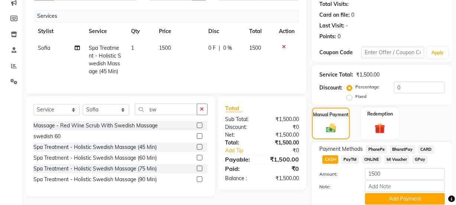
scroll to position [111, 0]
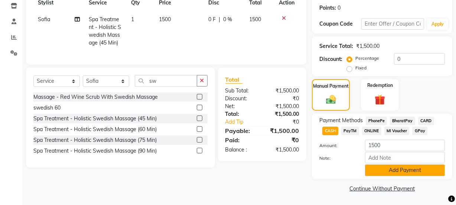
click at [404, 168] on button "Add Payment" at bounding box center [405, 170] width 80 height 12
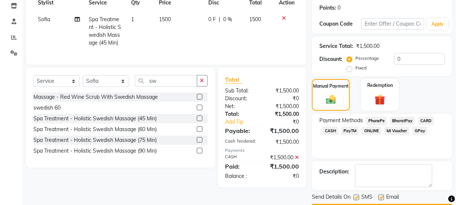
scroll to position [132, 0]
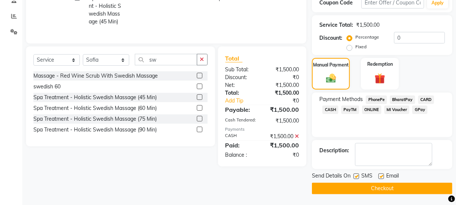
click at [371, 185] on button "Checkout" at bounding box center [382, 189] width 140 height 12
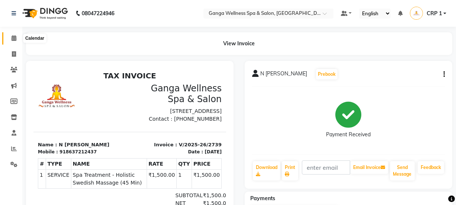
click at [13, 36] on icon at bounding box center [14, 38] width 5 height 6
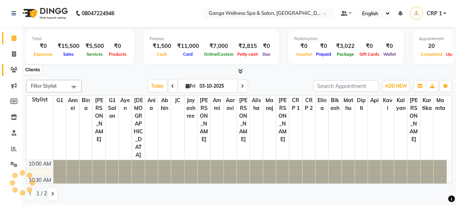
click at [16, 72] on icon at bounding box center [13, 70] width 7 height 6
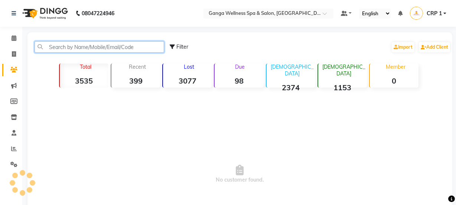
click at [84, 44] on input "text" at bounding box center [99, 47] width 129 height 12
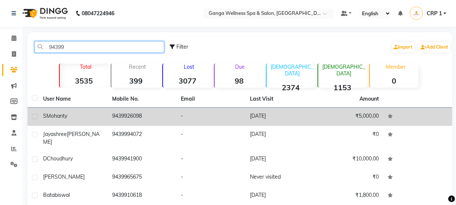
type input "94399"
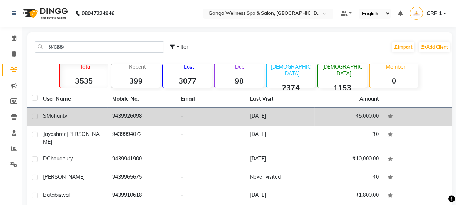
click at [74, 109] on td "S Mohanty" at bounding box center [73, 117] width 69 height 18
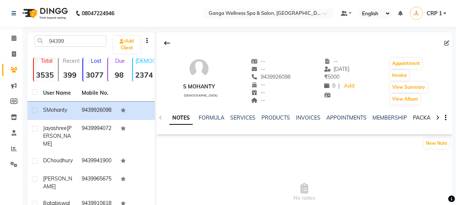
click at [426, 117] on link "PACKAGES" at bounding box center [426, 117] width 27 height 7
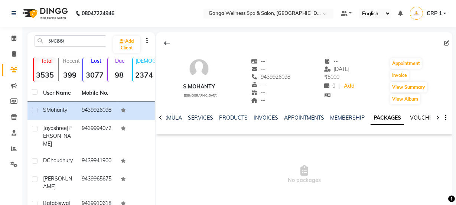
click at [417, 119] on link "VOUCHERS" at bounding box center [424, 117] width 29 height 7
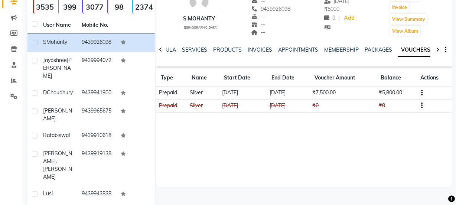
scroll to position [66, 0]
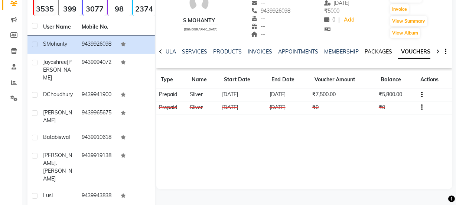
click at [375, 52] on link "PACKAGES" at bounding box center [377, 51] width 27 height 7
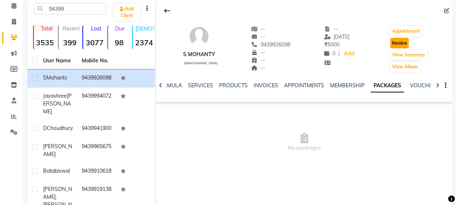
click at [398, 44] on button "Invoice" at bounding box center [399, 43] width 19 height 10
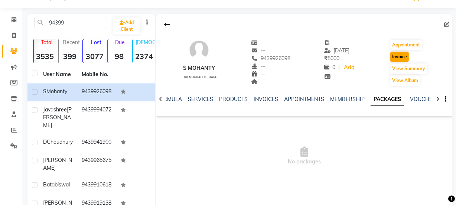
select select "715"
select select "service"
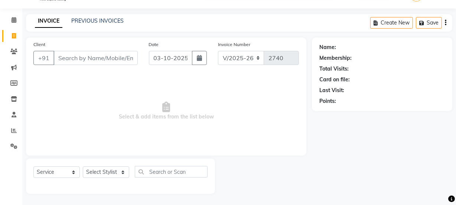
type input "9439926098"
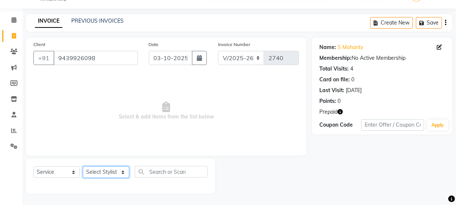
click at [104, 172] on select "Select Stylist Aarovi Abhin Alisha Ammi Ania Annei Api Ayen Bikash Bina CRP 1 C…" at bounding box center [106, 172] width 46 height 12
select select "10928"
click at [83, 166] on select "Select Stylist Aarovi Abhin Alisha Ammi Ania Annei Api Ayen Bikash Bina CRP 1 C…" at bounding box center [106, 172] width 46 height 12
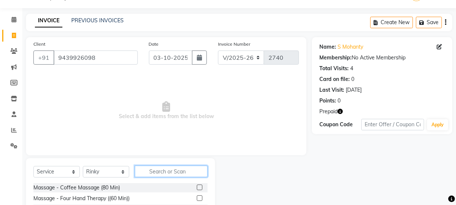
click at [161, 174] on input "text" at bounding box center [171, 171] width 73 height 12
click at [160, 170] on input "text" at bounding box center [171, 171] width 73 height 12
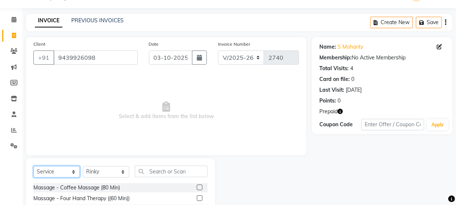
click at [61, 167] on select "Select Service Product Membership Package Voucher Prepaid Gift Card" at bounding box center [56, 172] width 46 height 12
select select "package"
click at [33, 166] on select "Select Service Product Membership Package Voucher Prepaid Gift Card" at bounding box center [56, 172] width 46 height 12
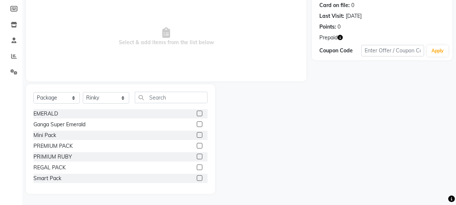
click at [197, 147] on label at bounding box center [200, 146] width 6 height 6
click at [197, 147] on input "checkbox" at bounding box center [199, 146] width 5 height 5
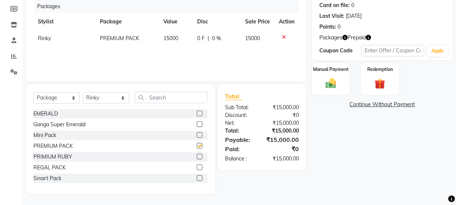
checkbox input "false"
click at [336, 78] on img at bounding box center [331, 83] width 18 height 13
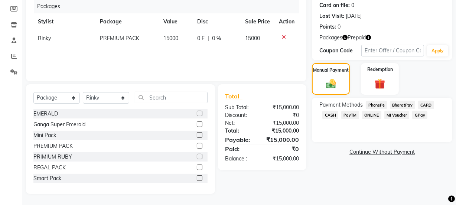
click at [327, 114] on span "CASH" at bounding box center [330, 115] width 16 height 9
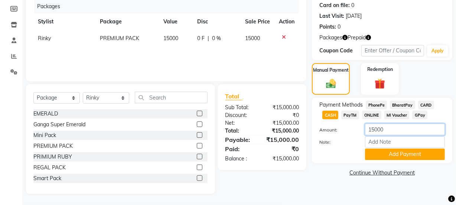
click at [371, 127] on input "15000" at bounding box center [405, 130] width 80 height 12
type input "5000"
click at [388, 156] on button "Add Payment" at bounding box center [405, 154] width 80 height 12
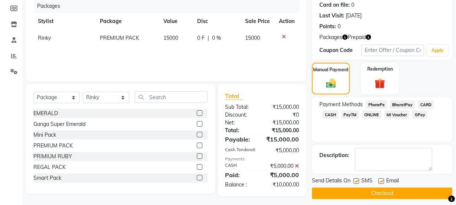
scroll to position [98, 0]
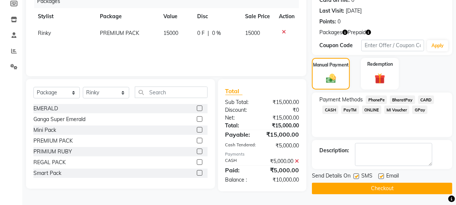
click at [378, 188] on button "Checkout" at bounding box center [382, 189] width 140 height 12
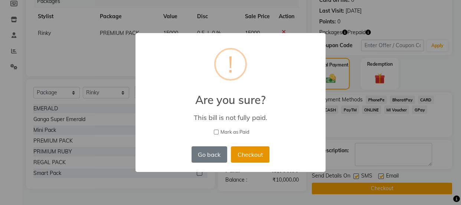
click at [259, 158] on button "Checkout" at bounding box center [250, 154] width 39 height 16
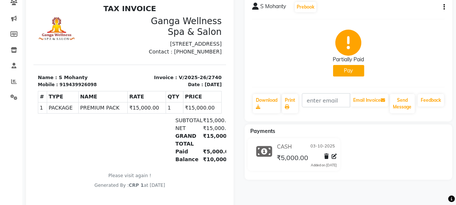
scroll to position [33, 0]
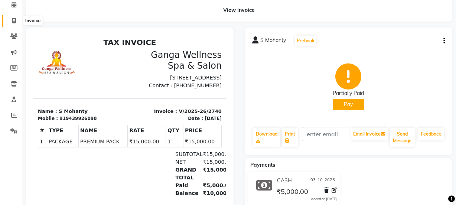
click at [16, 19] on span at bounding box center [13, 21] width 13 height 9
select select "service"
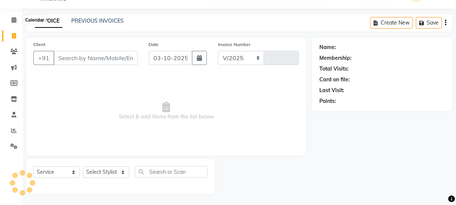
scroll to position [19, 0]
select select "715"
type input "2741"
click at [16, 21] on icon at bounding box center [14, 20] width 5 height 6
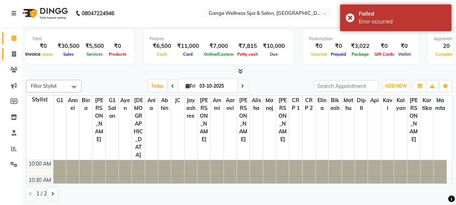
click at [14, 50] on span at bounding box center [13, 54] width 13 height 9
select select "service"
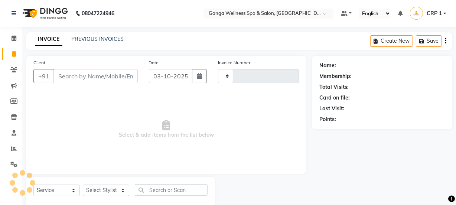
type input "2741"
select select "715"
click at [100, 39] on link "PREVIOUS INVOICES" at bounding box center [97, 39] width 52 height 7
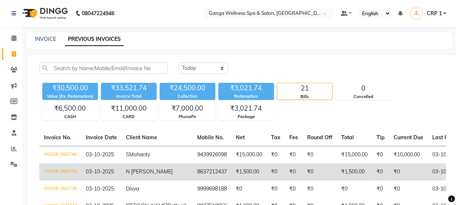
scroll to position [67, 0]
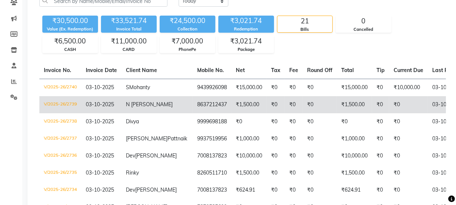
click at [152, 106] on td "N [PERSON_NAME]" at bounding box center [156, 104] width 71 height 17
click at [145, 106] on span "N [PERSON_NAME]" at bounding box center [149, 104] width 47 height 7
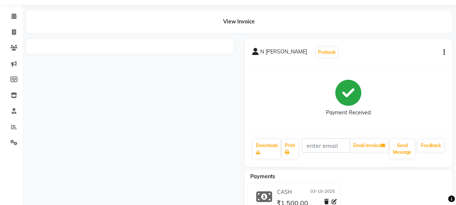
scroll to position [33, 0]
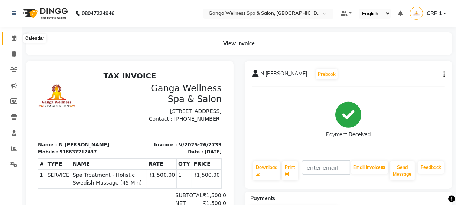
click at [17, 38] on span at bounding box center [13, 38] width 13 height 9
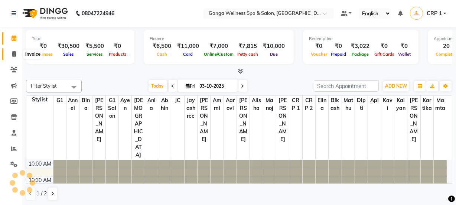
click at [16, 56] on icon at bounding box center [14, 54] width 4 height 6
select select "service"
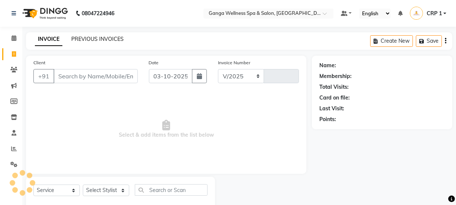
select select "715"
type input "2741"
click at [89, 39] on link "PREVIOUS INVOICES" at bounding box center [97, 39] width 52 height 7
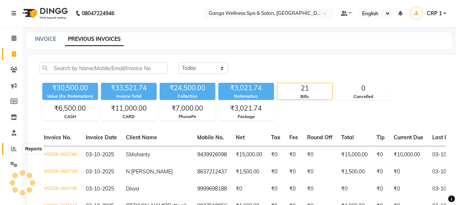
click at [13, 147] on icon at bounding box center [14, 149] width 6 height 6
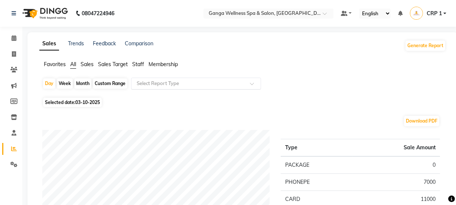
click at [148, 83] on input "text" at bounding box center [188, 83] width 107 height 7
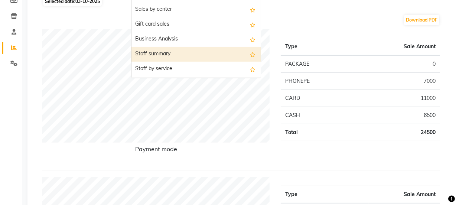
scroll to position [101, 0]
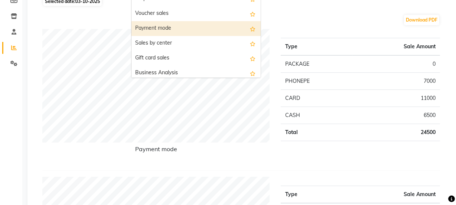
click at [168, 32] on div "Payment mode" at bounding box center [195, 28] width 129 height 15
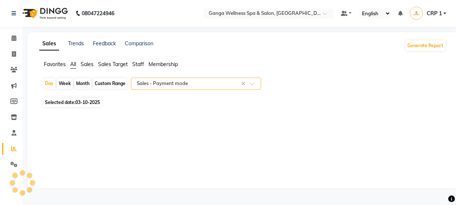
scroll to position [0, 0]
select select "filtered_report"
select select "pdf"
click at [83, 83] on div "Month" at bounding box center [82, 83] width 17 height 10
select select "10"
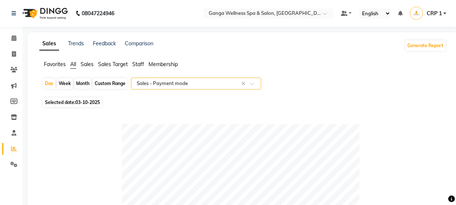
select select "2025"
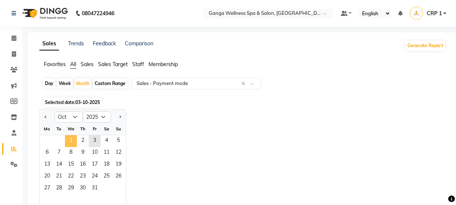
click at [66, 140] on span "1" at bounding box center [71, 141] width 12 height 12
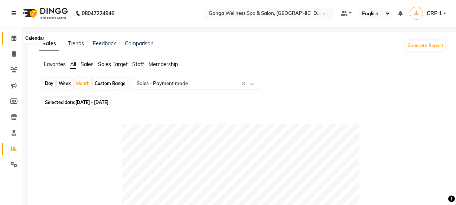
click at [12, 39] on icon at bounding box center [14, 38] width 5 height 6
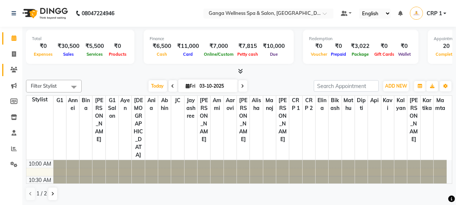
click at [18, 70] on span at bounding box center [13, 70] width 13 height 9
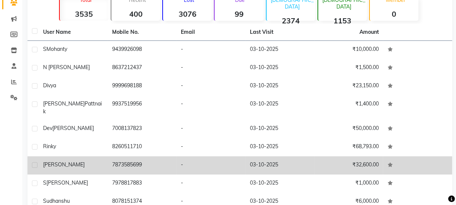
scroll to position [67, 0]
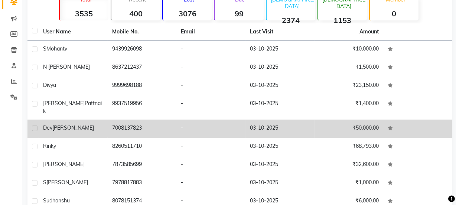
click at [79, 126] on td "Dev [PERSON_NAME]" at bounding box center [73, 128] width 69 height 18
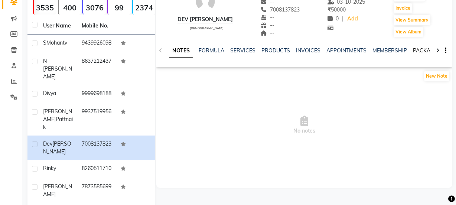
click at [415, 50] on link "PACKAGES" at bounding box center [426, 50] width 27 height 7
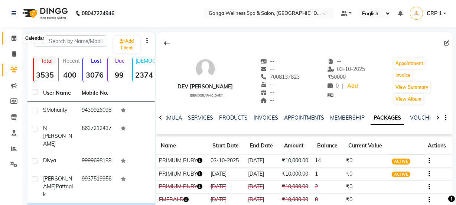
click at [13, 39] on icon at bounding box center [14, 38] width 5 height 6
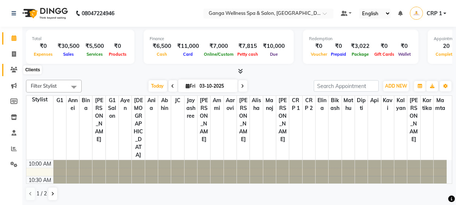
click at [14, 68] on icon at bounding box center [13, 70] width 7 height 6
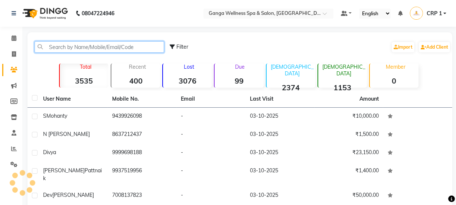
click at [58, 49] on input "text" at bounding box center [99, 47] width 129 height 12
click at [127, 49] on input "text" at bounding box center [99, 47] width 129 height 12
click at [90, 47] on input "text" at bounding box center [99, 47] width 129 height 12
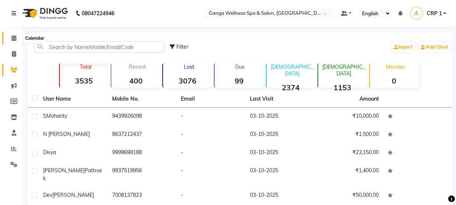
click at [12, 39] on icon at bounding box center [14, 38] width 5 height 6
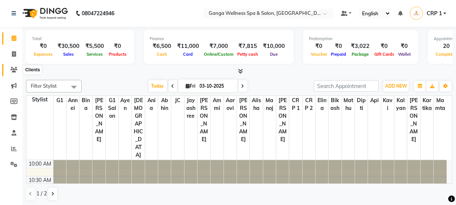
click at [12, 69] on icon at bounding box center [13, 70] width 7 height 6
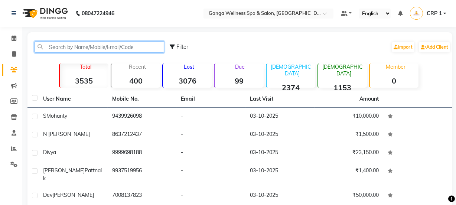
click at [60, 50] on input "text" at bounding box center [99, 47] width 129 height 12
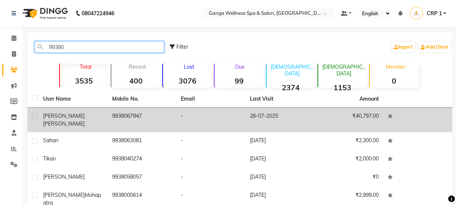
type input "99380"
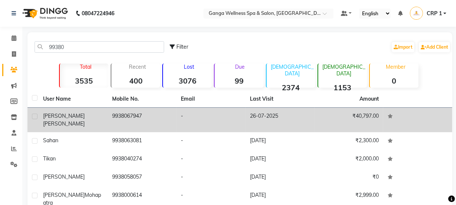
click at [49, 119] on div "[PERSON_NAME]" at bounding box center [73, 120] width 60 height 16
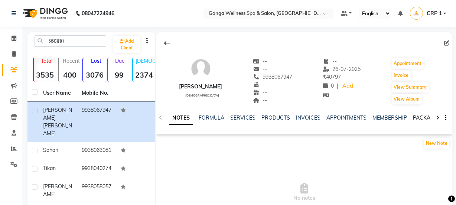
click at [416, 120] on link "PACKAGES" at bounding box center [426, 117] width 27 height 7
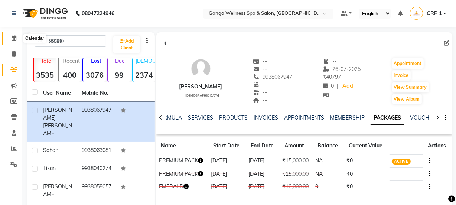
click at [13, 37] on icon at bounding box center [14, 38] width 5 height 6
